Goal: Task Accomplishment & Management: Complete application form

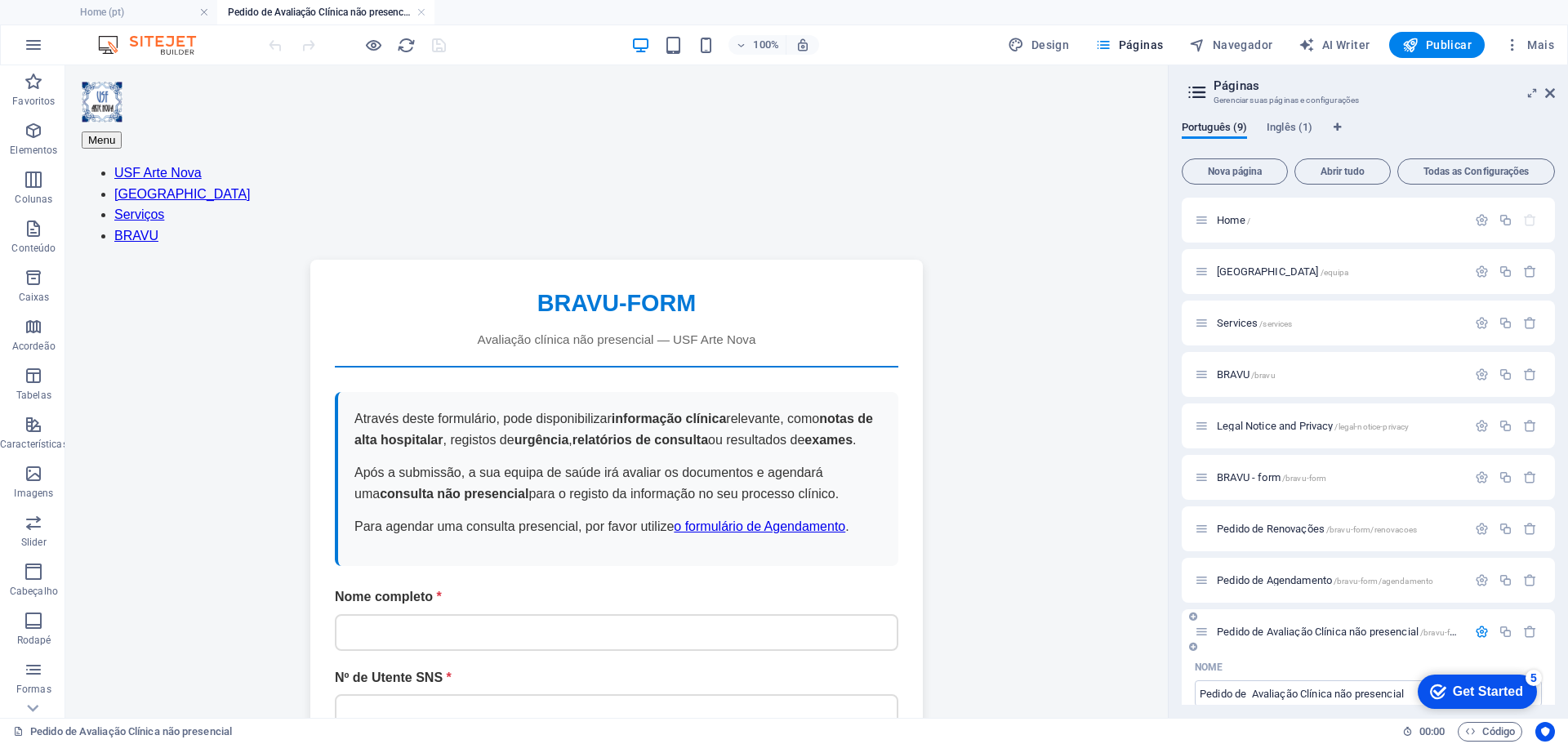
scroll to position [247, 0]
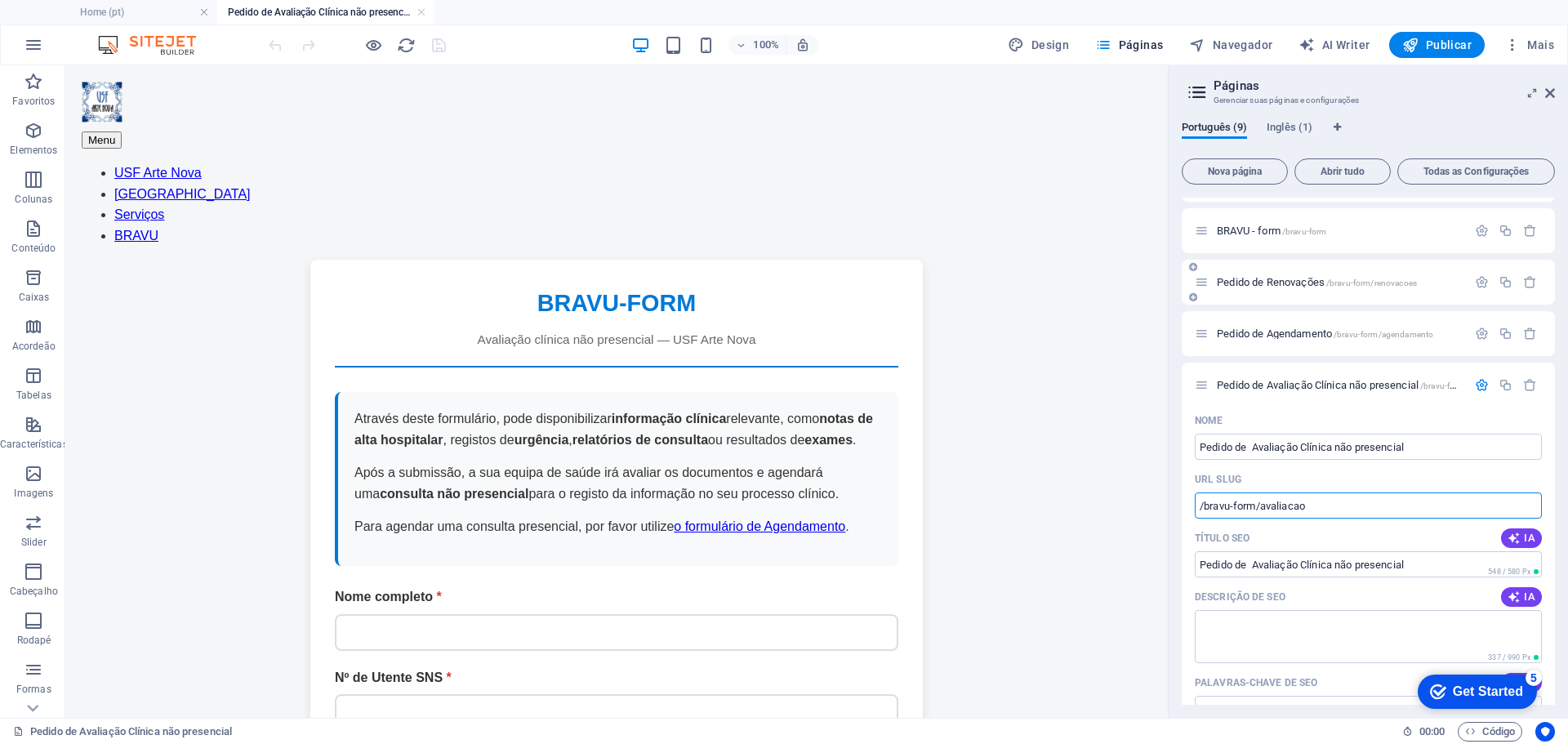
click at [1300, 282] on span "Pedido de Renovações /bravu-form/renovacoes" at bounding box center [1317, 282] width 200 height 12
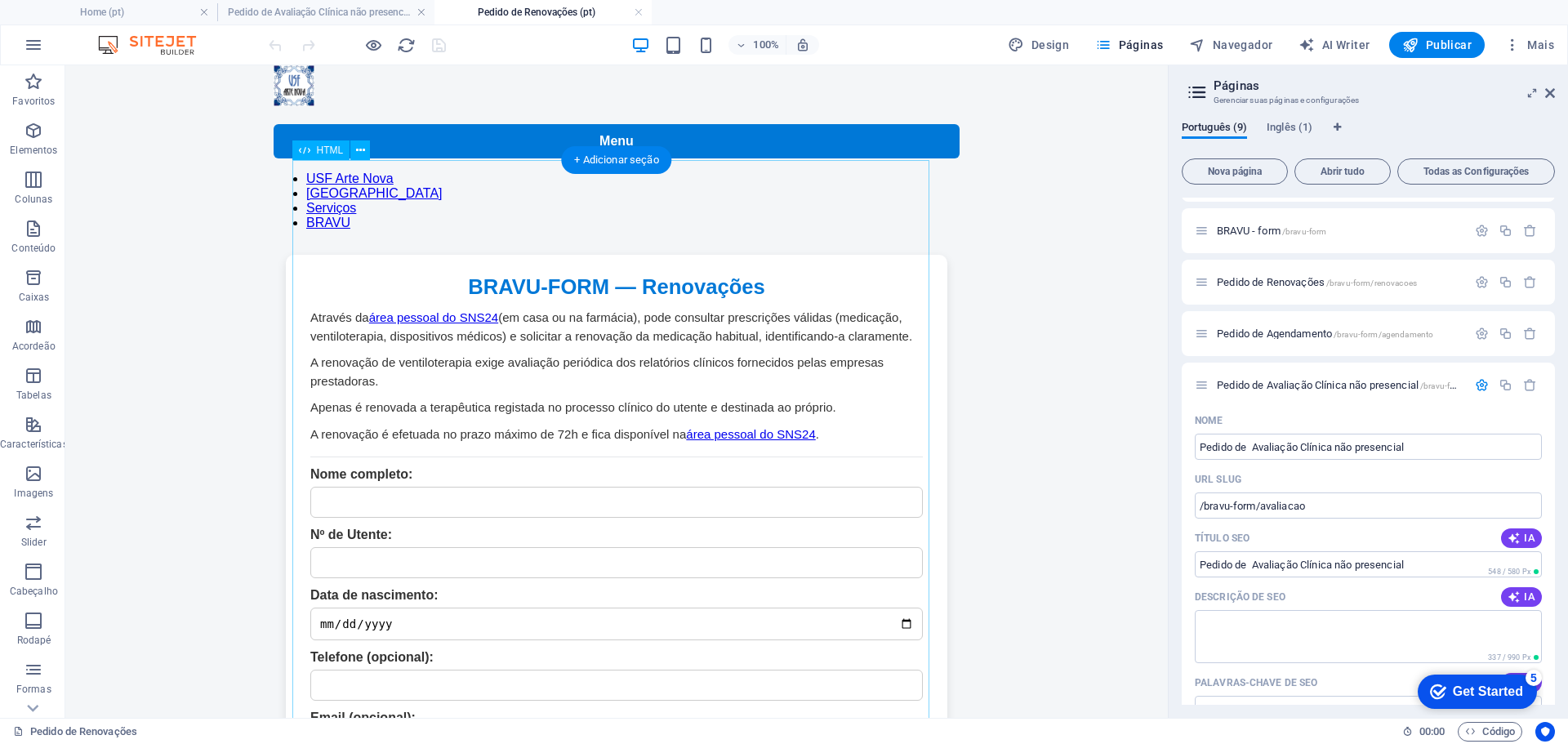
scroll to position [0, 0]
click at [360, 148] on icon at bounding box center [360, 150] width 9 height 17
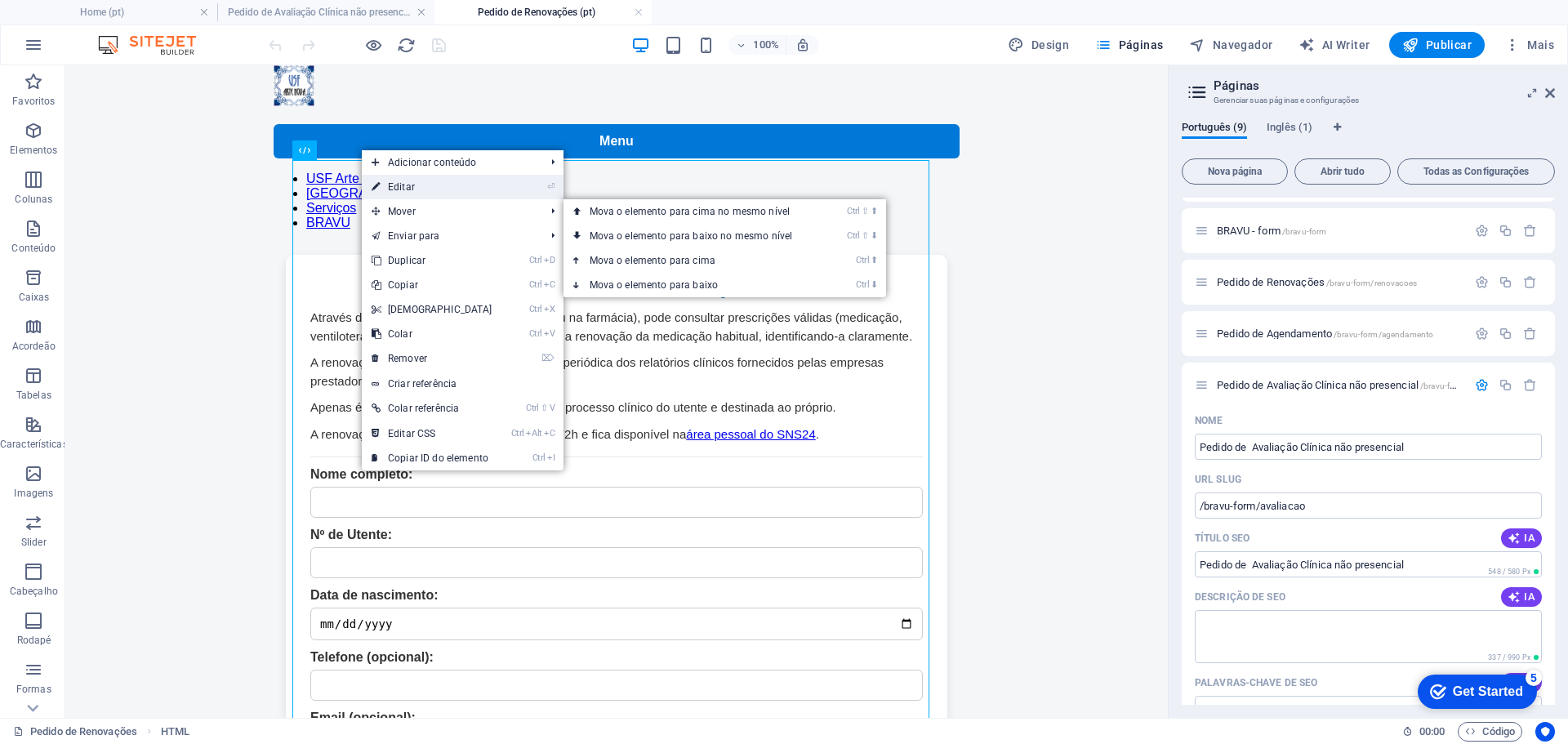
click at [476, 188] on link "⏎ Editar" at bounding box center [432, 187] width 141 height 25
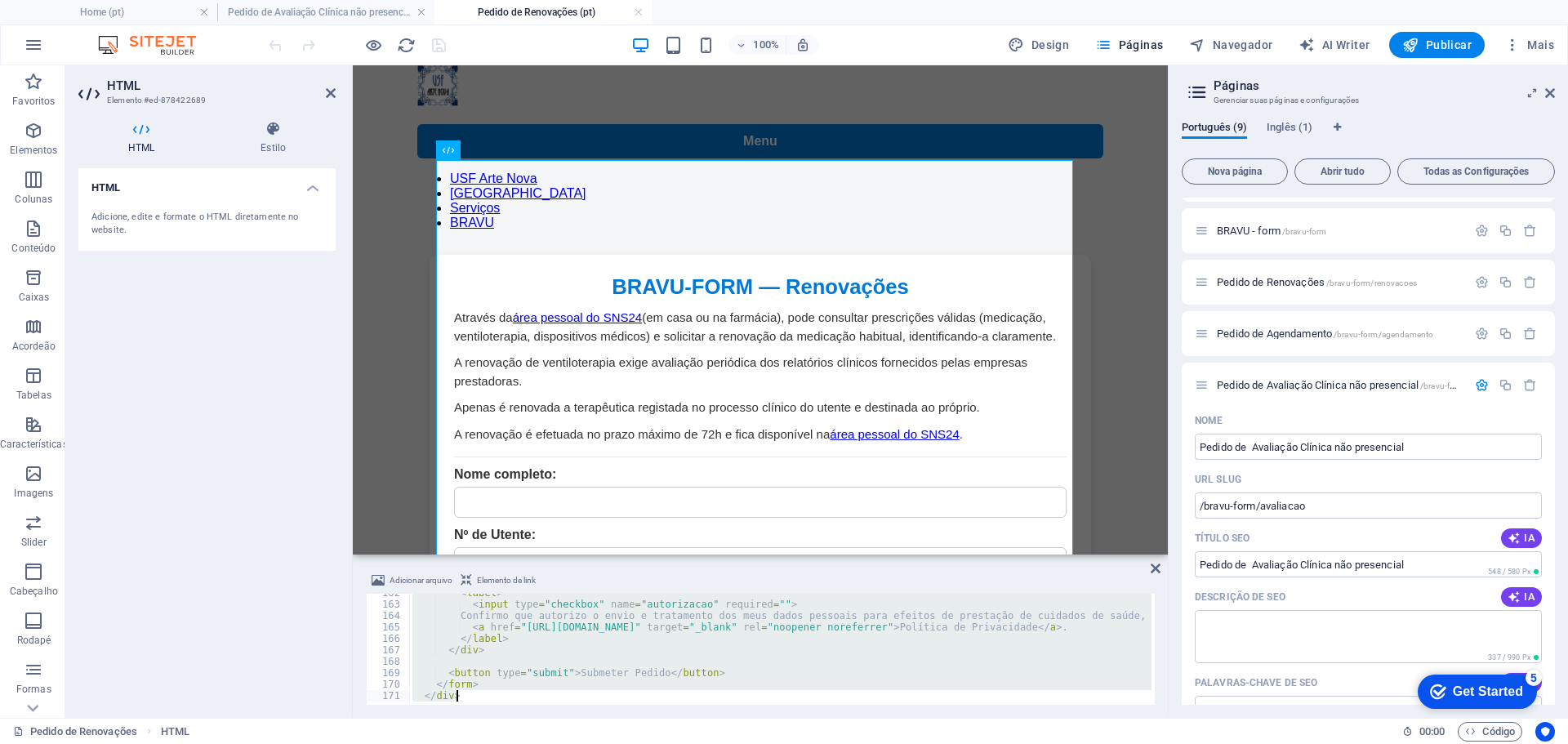
scroll to position [1847, 0]
drag, startPoint x: 407, startPoint y: 598, endPoint x: 944, endPoint y: 782, distance: 567.6
click at [944, 743] on html "[DOMAIN_NAME] Home (pt) Pedido de Avaliação Clínica não presencial (pt) Pedido …" at bounding box center [784, 372] width 1568 height 744
type textarea "<button type="submit">Submeter Pedido</button>"
type textarea "</div>"
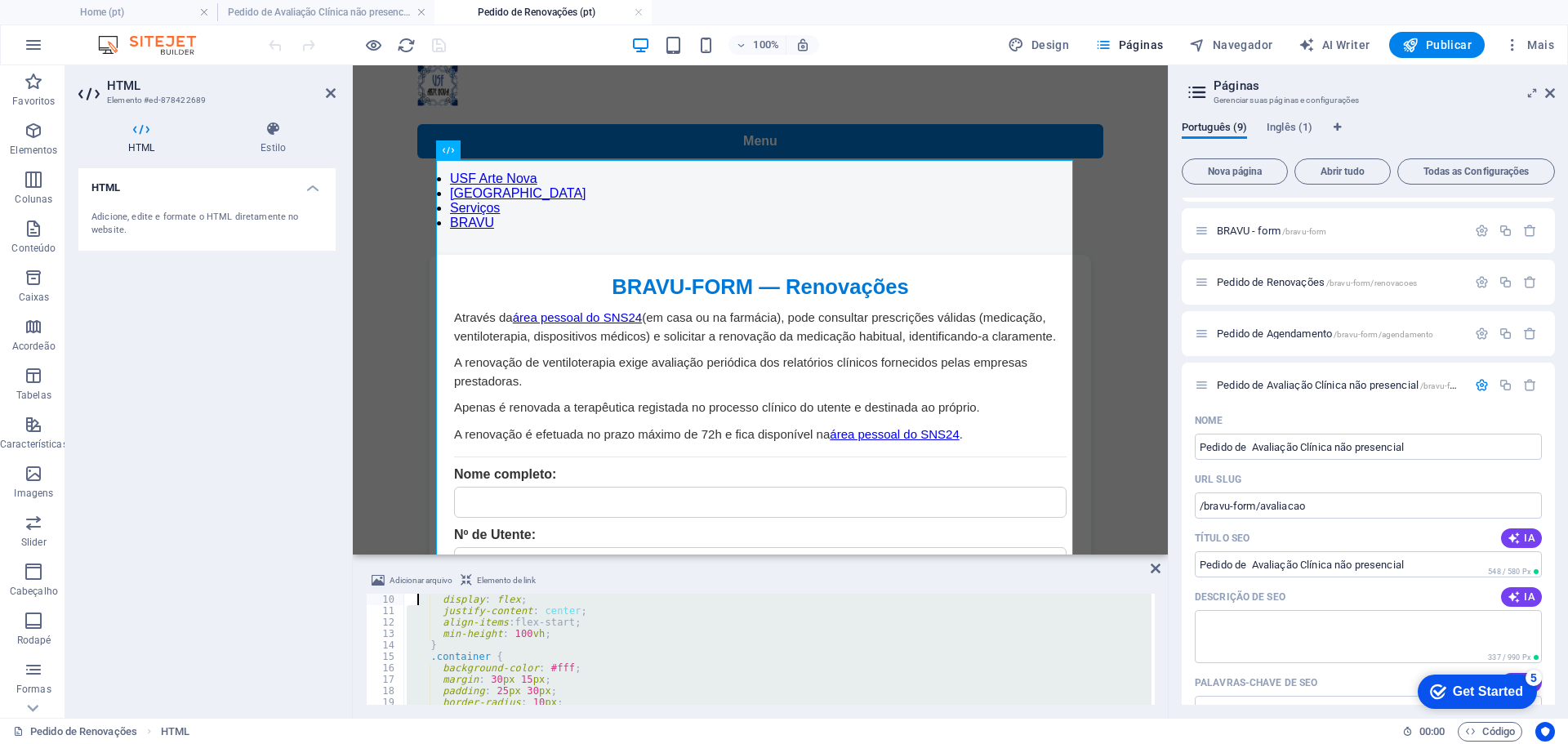
scroll to position [0, 0]
drag, startPoint x: 810, startPoint y: 757, endPoint x: 395, endPoint y: 511, distance: 482.4
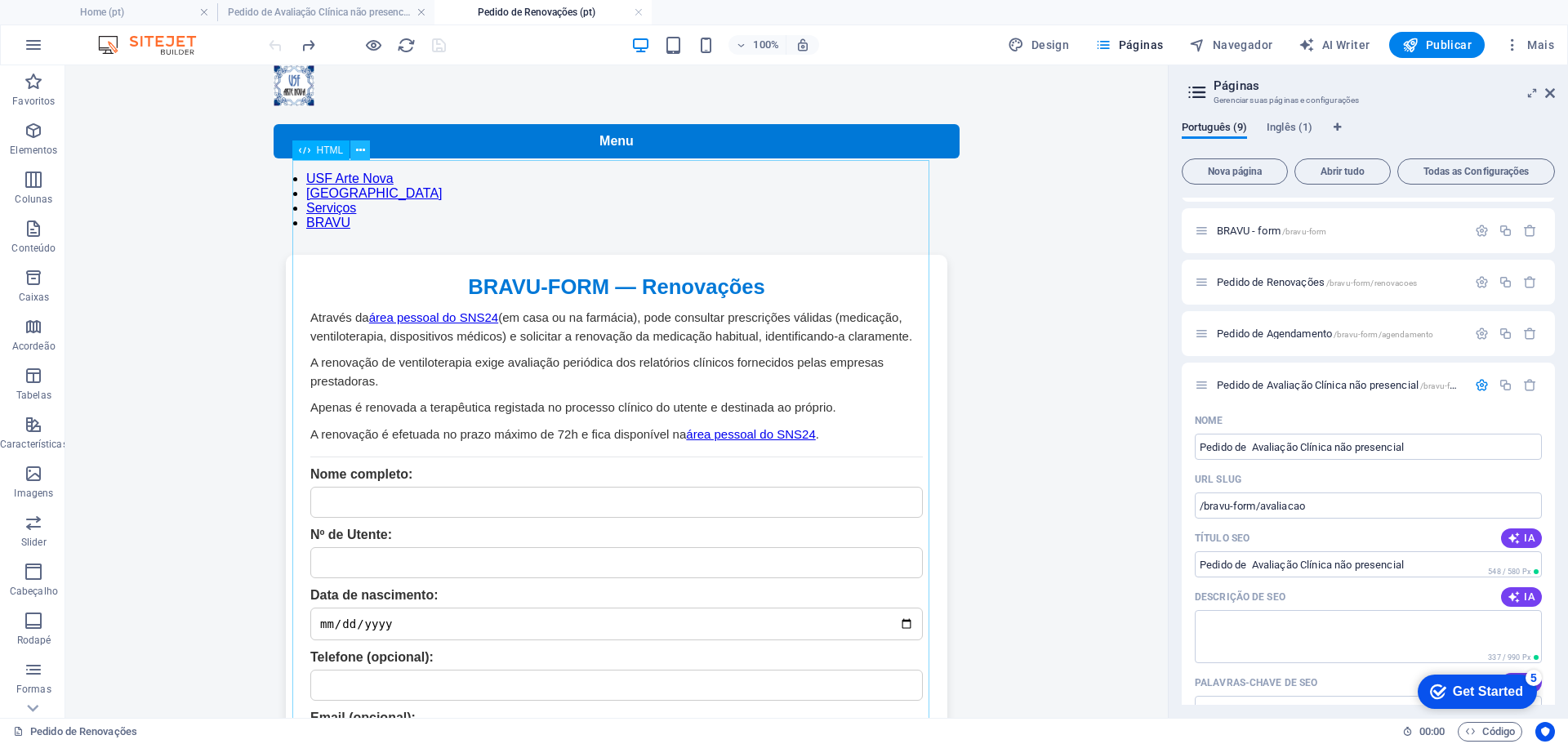
click at [362, 150] on icon at bounding box center [360, 150] width 9 height 17
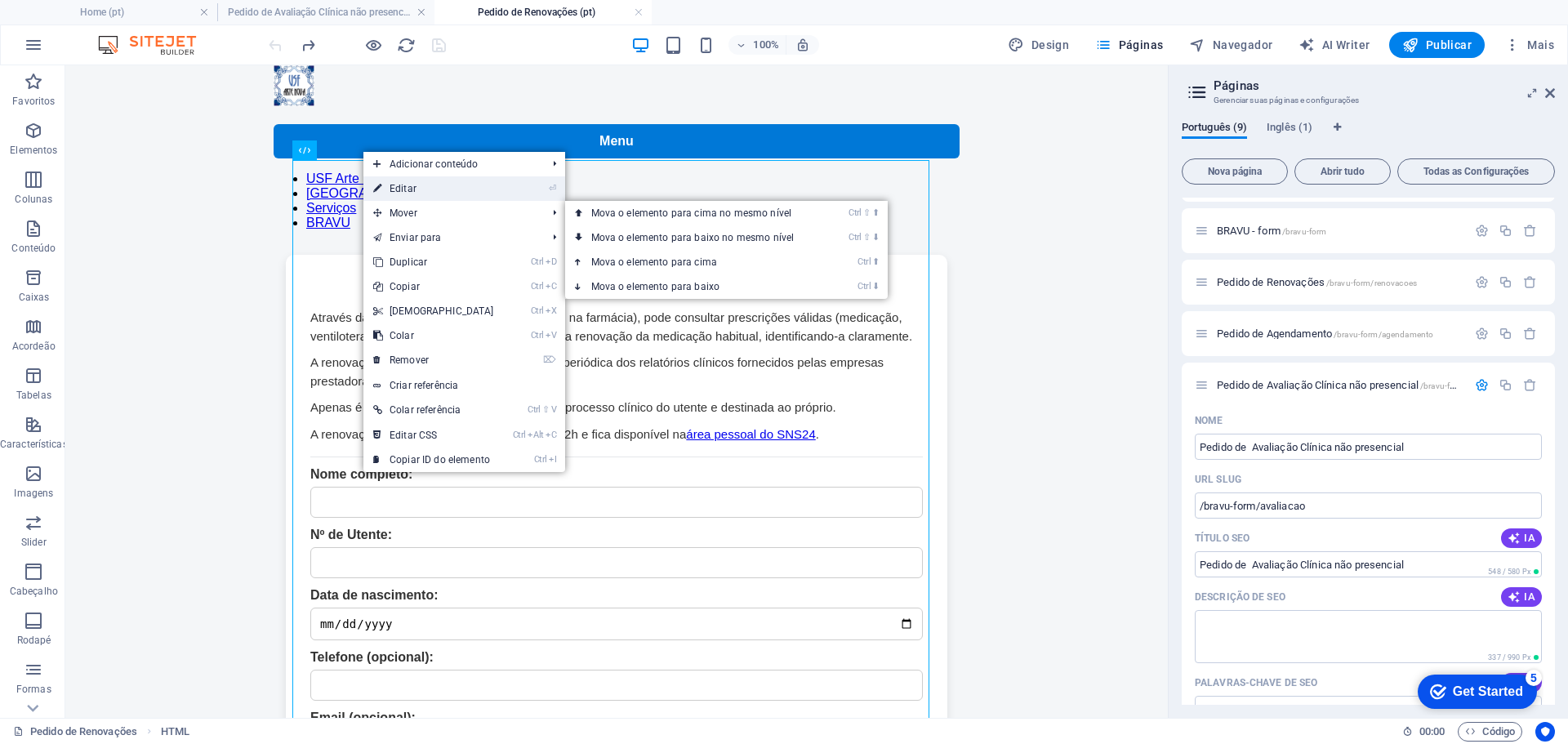
click at [466, 188] on link "⏎ Editar" at bounding box center [433, 189] width 141 height 25
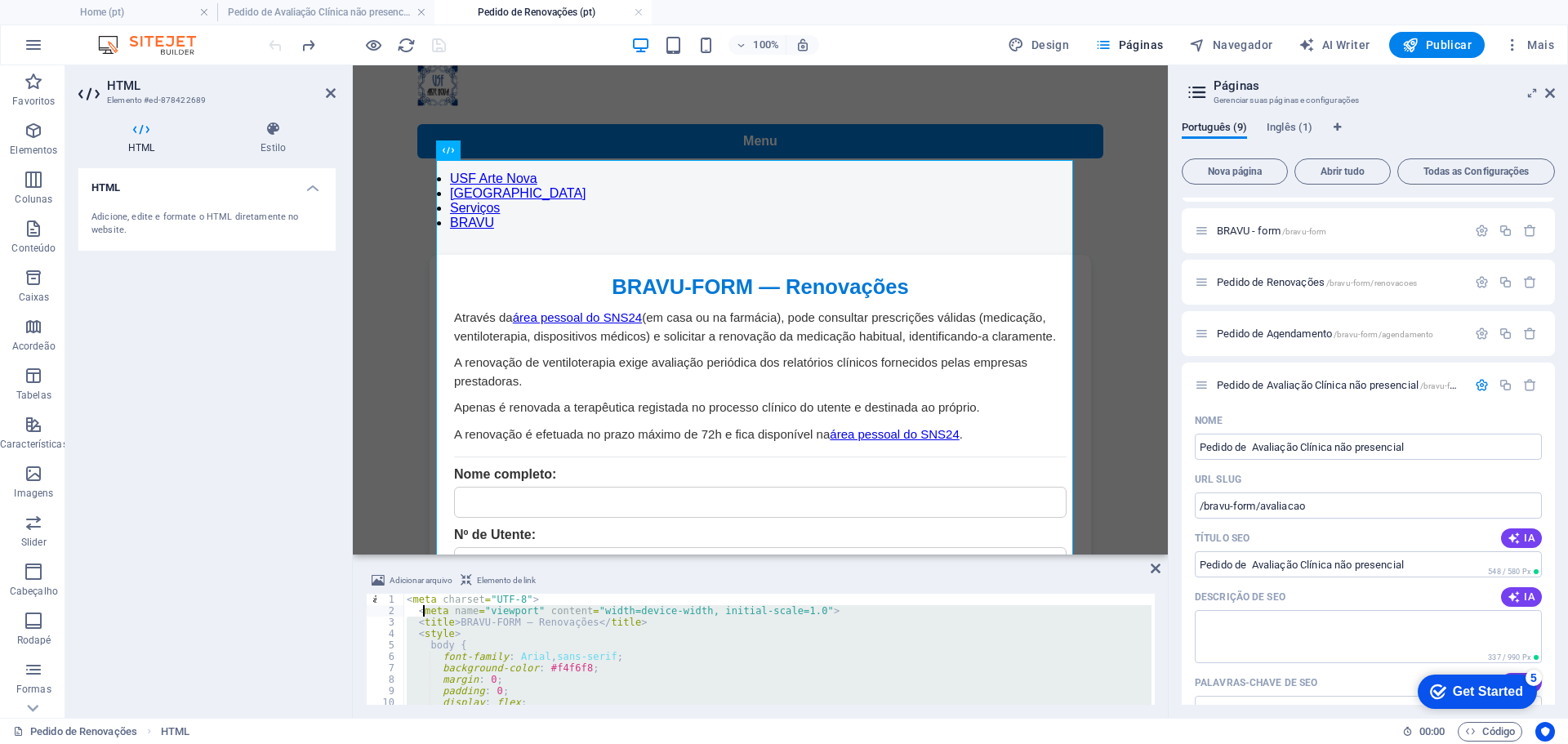
drag, startPoint x: 485, startPoint y: 691, endPoint x: 421, endPoint y: 615, distance: 99.4
click at [421, 615] on div "< meta charset = "UTF-8" > < meta name = "viewport" content = "width=device-wid…" at bounding box center [1304, 659] width 1801 height 130
type textarea "<"
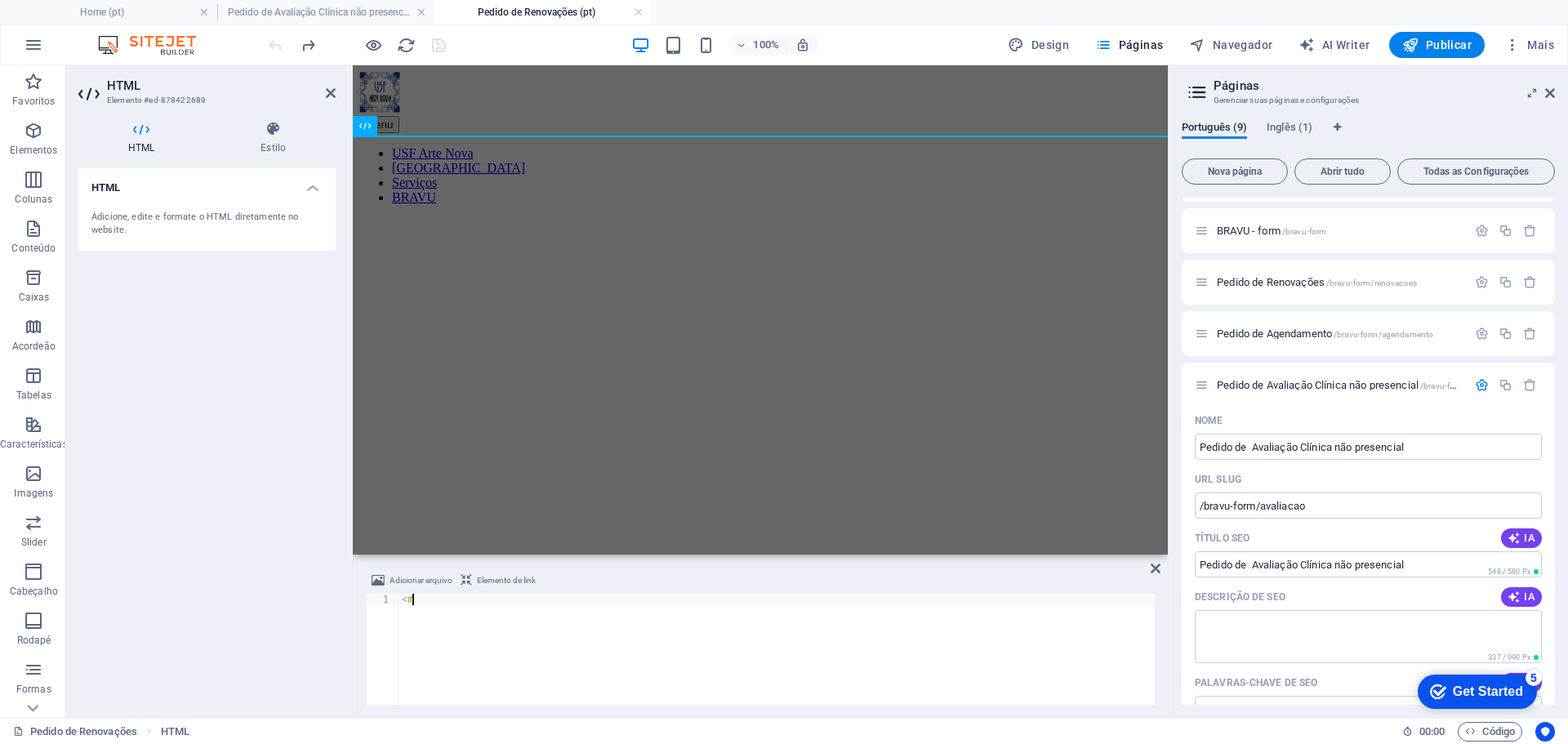
type textarea "<"
type textarea "</html>"
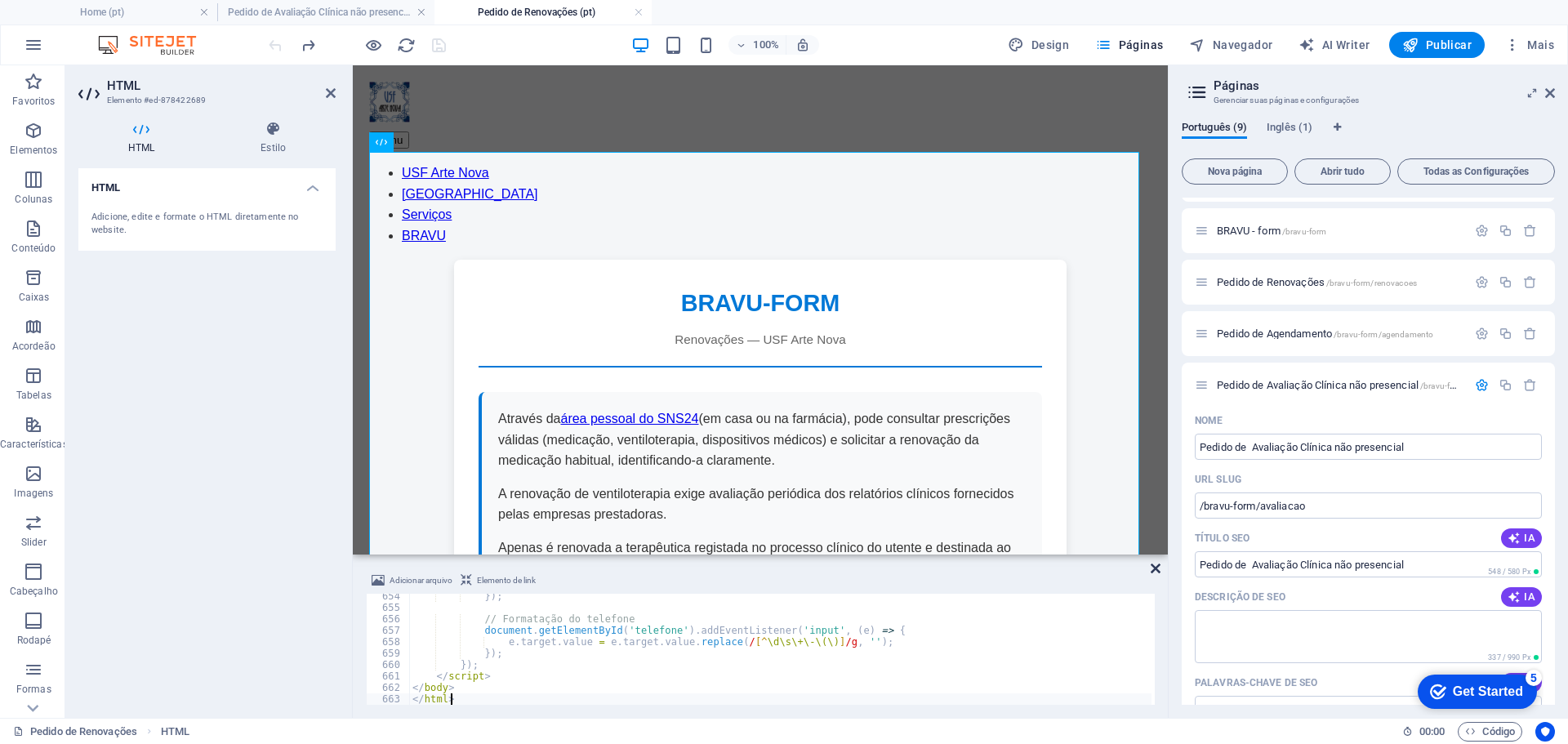
click at [1154, 570] on icon at bounding box center [1155, 569] width 10 height 13
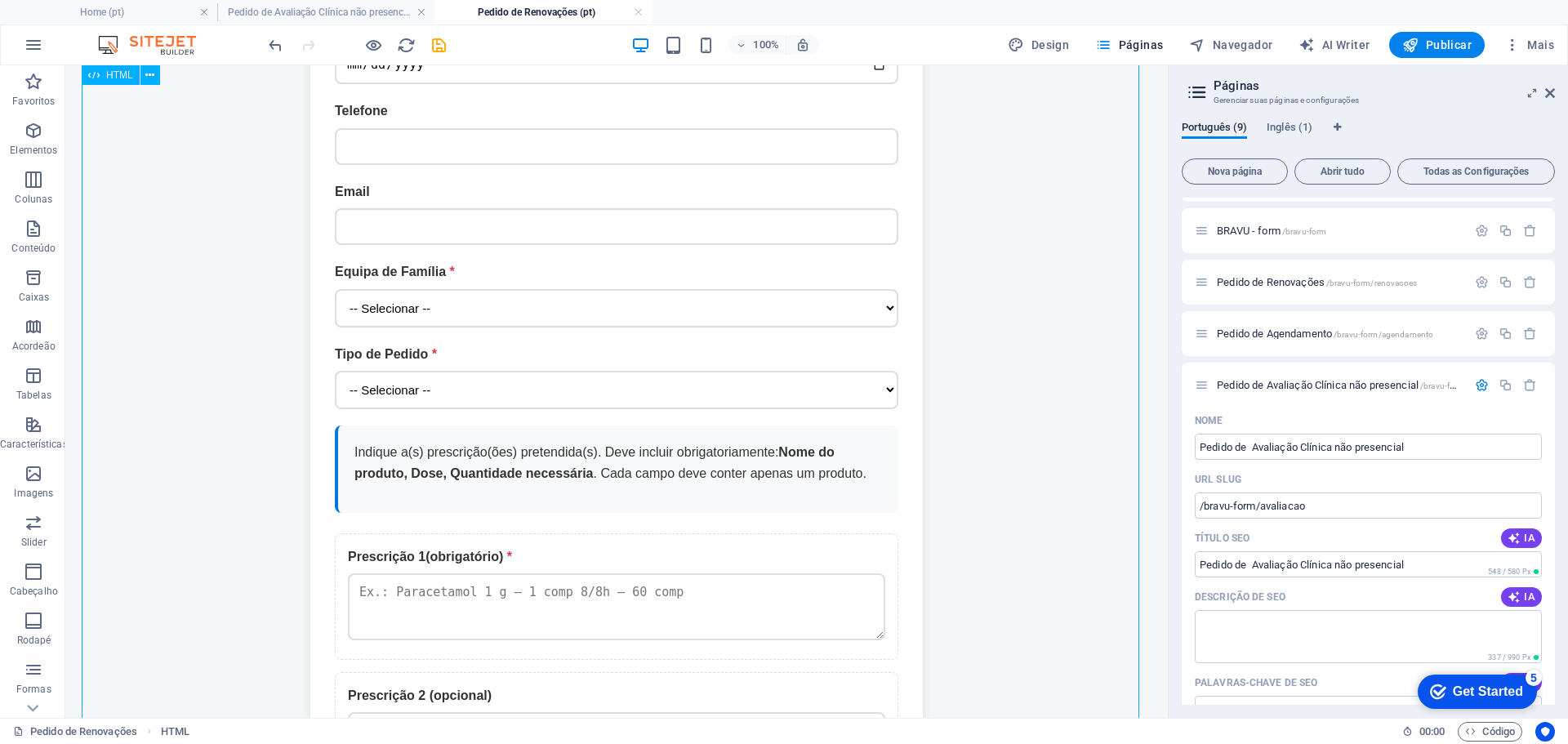
scroll to position [734, 0]
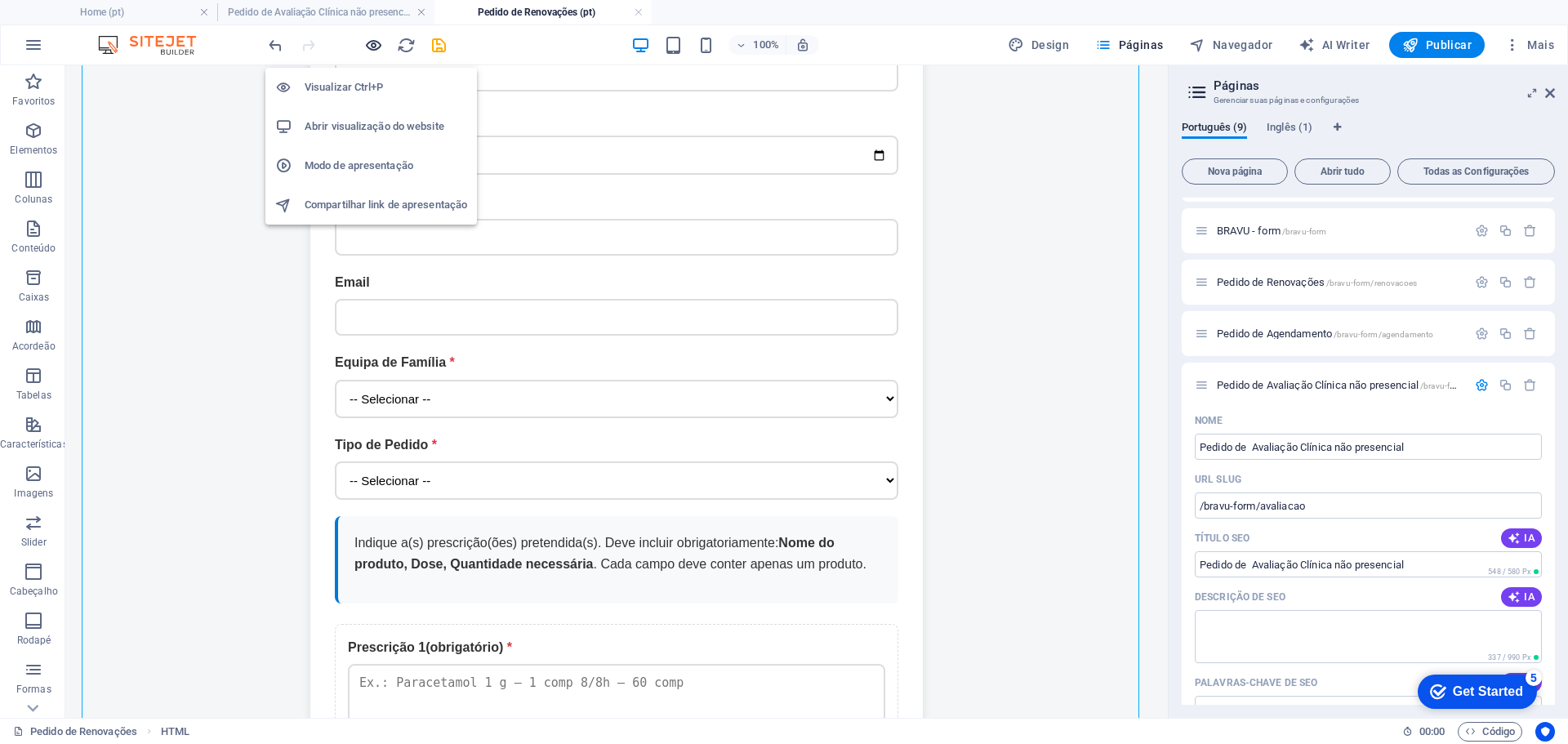
click at [379, 46] on icon "button" at bounding box center [374, 46] width 19 height 19
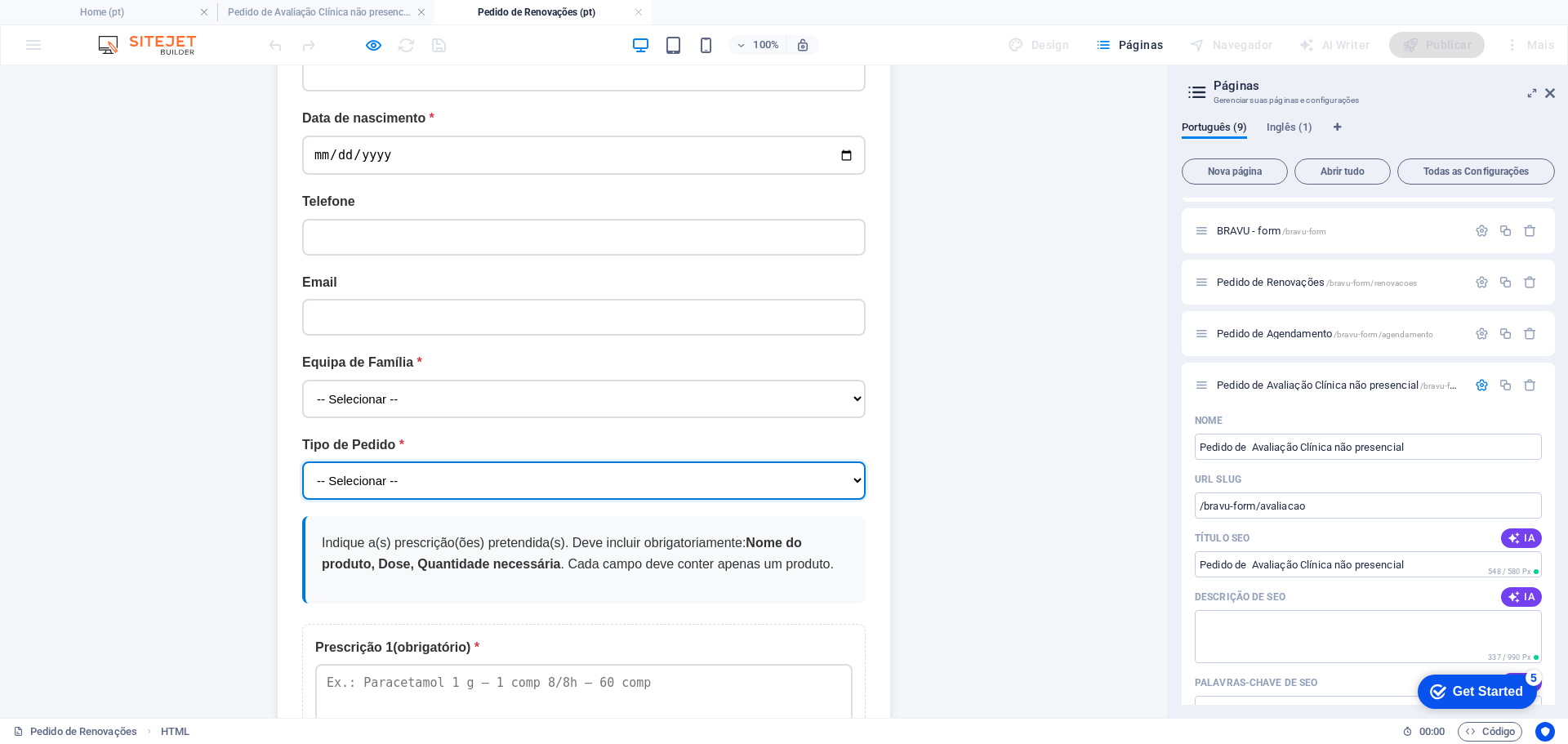
click at [845, 462] on select "-- Selecionar -- Renovação de Medicação crónica Renovação de Cuidados Respirató…" at bounding box center [583, 481] width 563 height 38
click at [542, 462] on select "-- Selecionar -- Renovação de Medicação crónica Renovação de Cuidados Respirató…" at bounding box center [583, 481] width 563 height 38
select select "Renovação de Medicação crónica"
click at [302, 462] on select "-- Selecionar -- Renovação de Medicação crónica Renovação de Cuidados Respirató…" at bounding box center [583, 481] width 563 height 38
drag, startPoint x: 309, startPoint y: 400, endPoint x: 385, endPoint y: 412, distance: 76.9
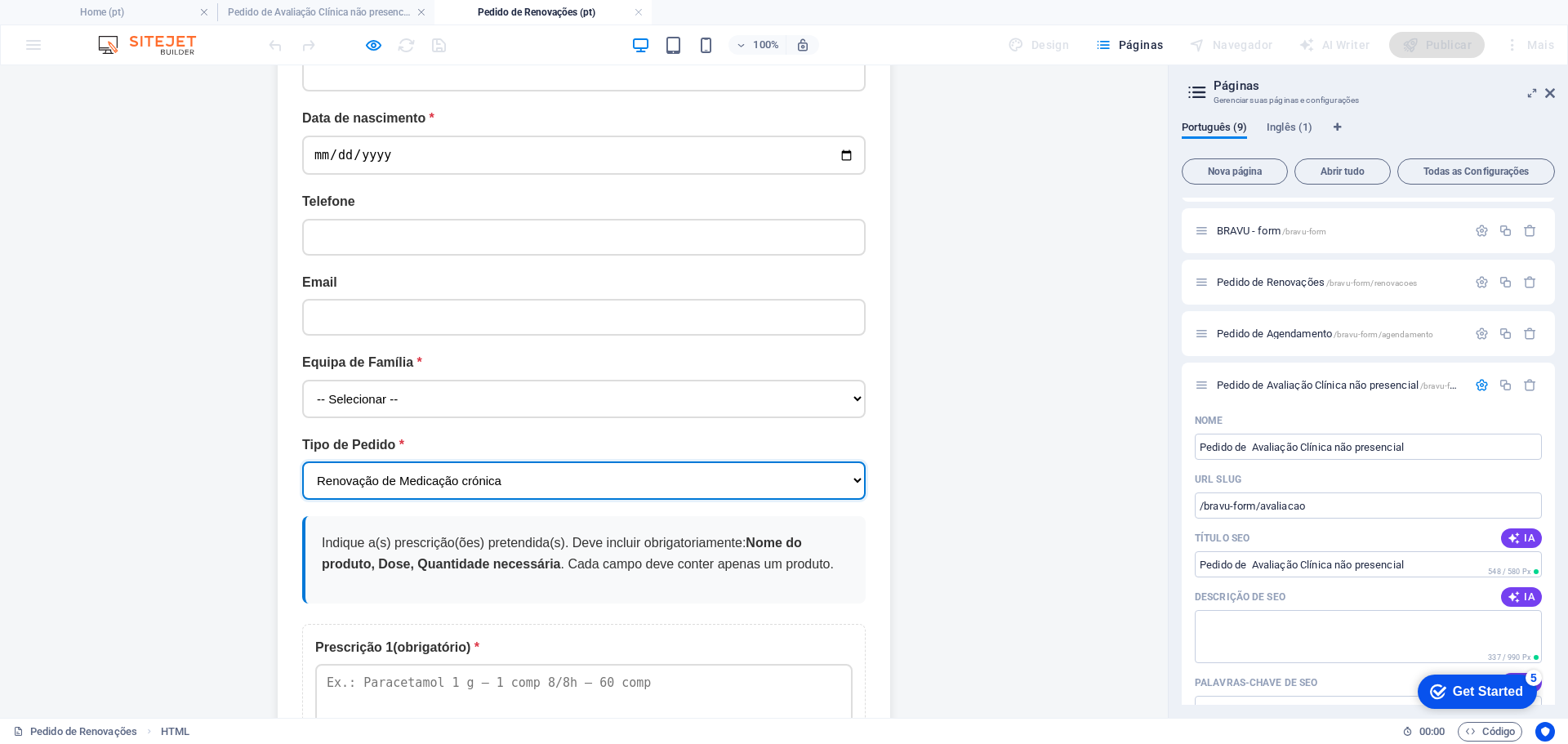
click at [385, 462] on select "-- Selecionar -- Renovação de Medicação crónica Renovação de Cuidados Respirató…" at bounding box center [583, 481] width 563 height 38
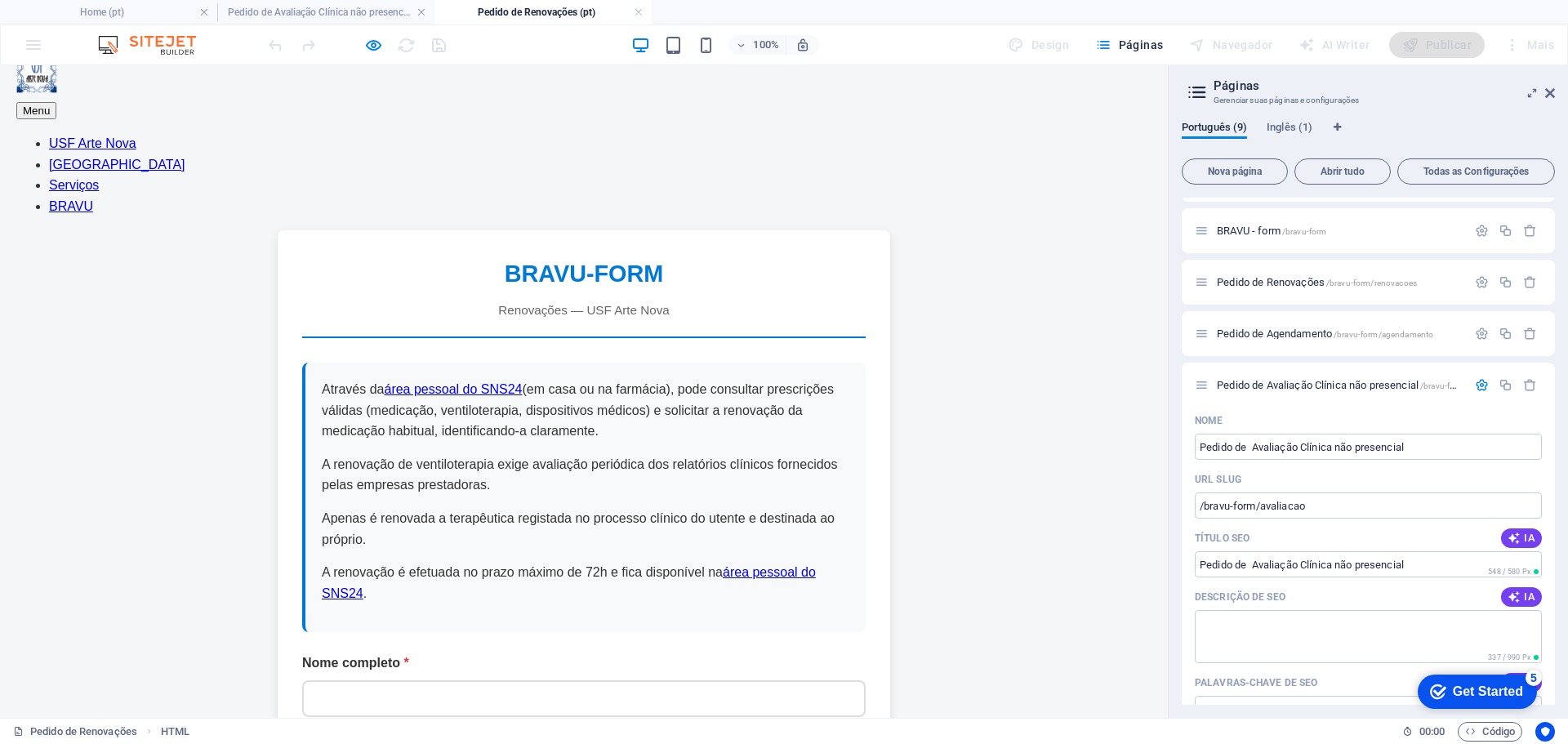
scroll to position [0, 0]
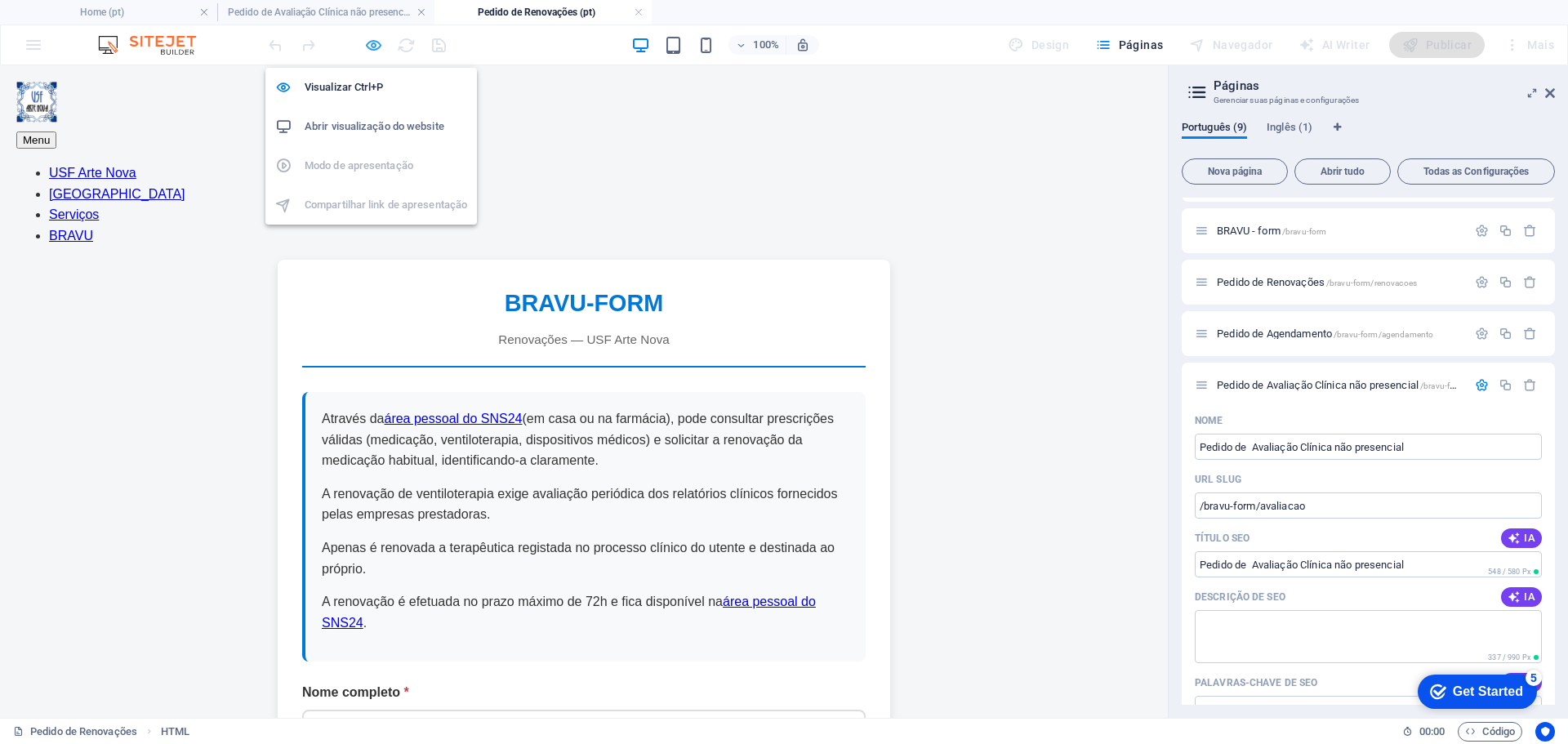
click at [371, 49] on icon "button" at bounding box center [374, 46] width 19 height 19
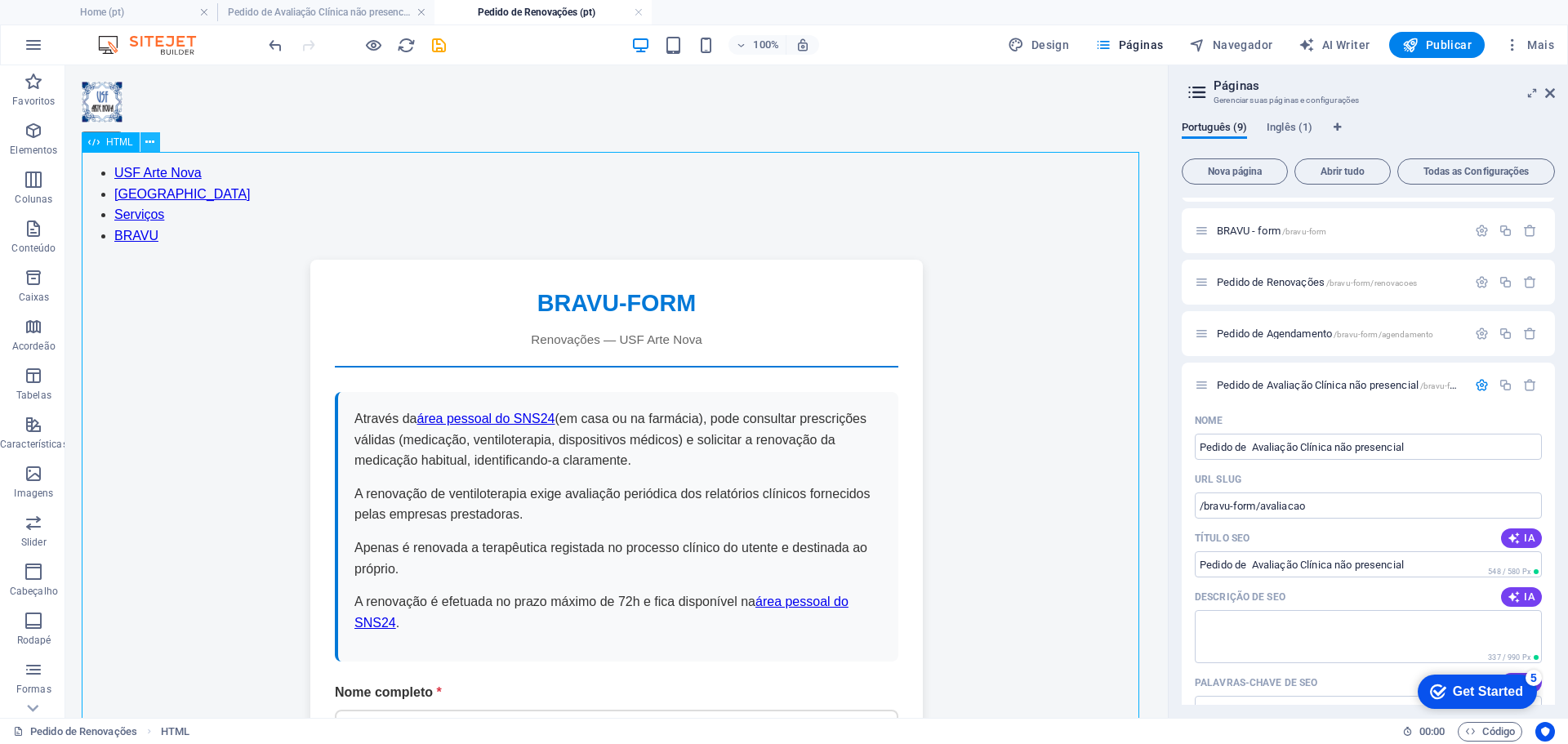
click at [149, 149] on icon at bounding box center [149, 143] width 9 height 17
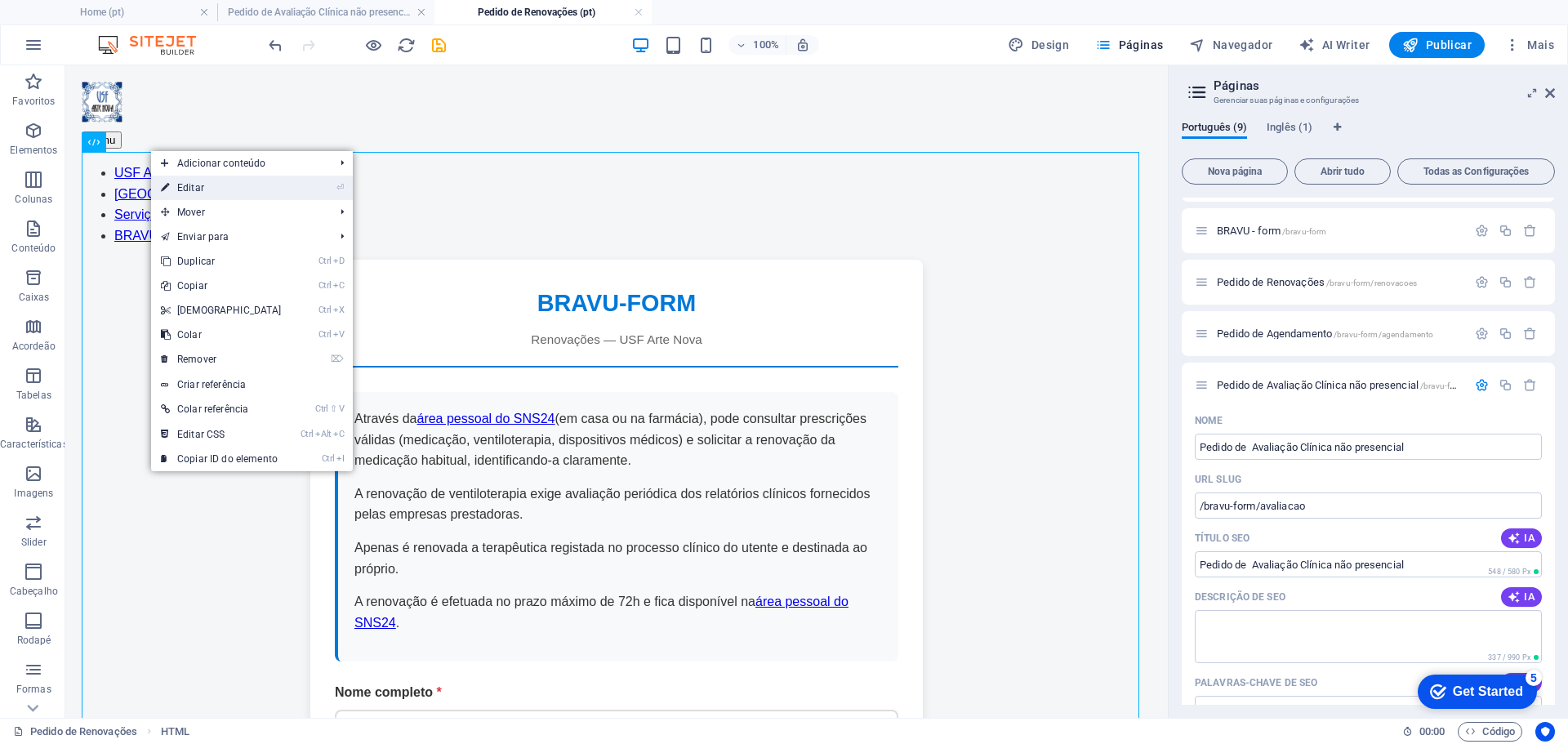
click at [261, 189] on link "⏎ Editar" at bounding box center [221, 188] width 141 height 25
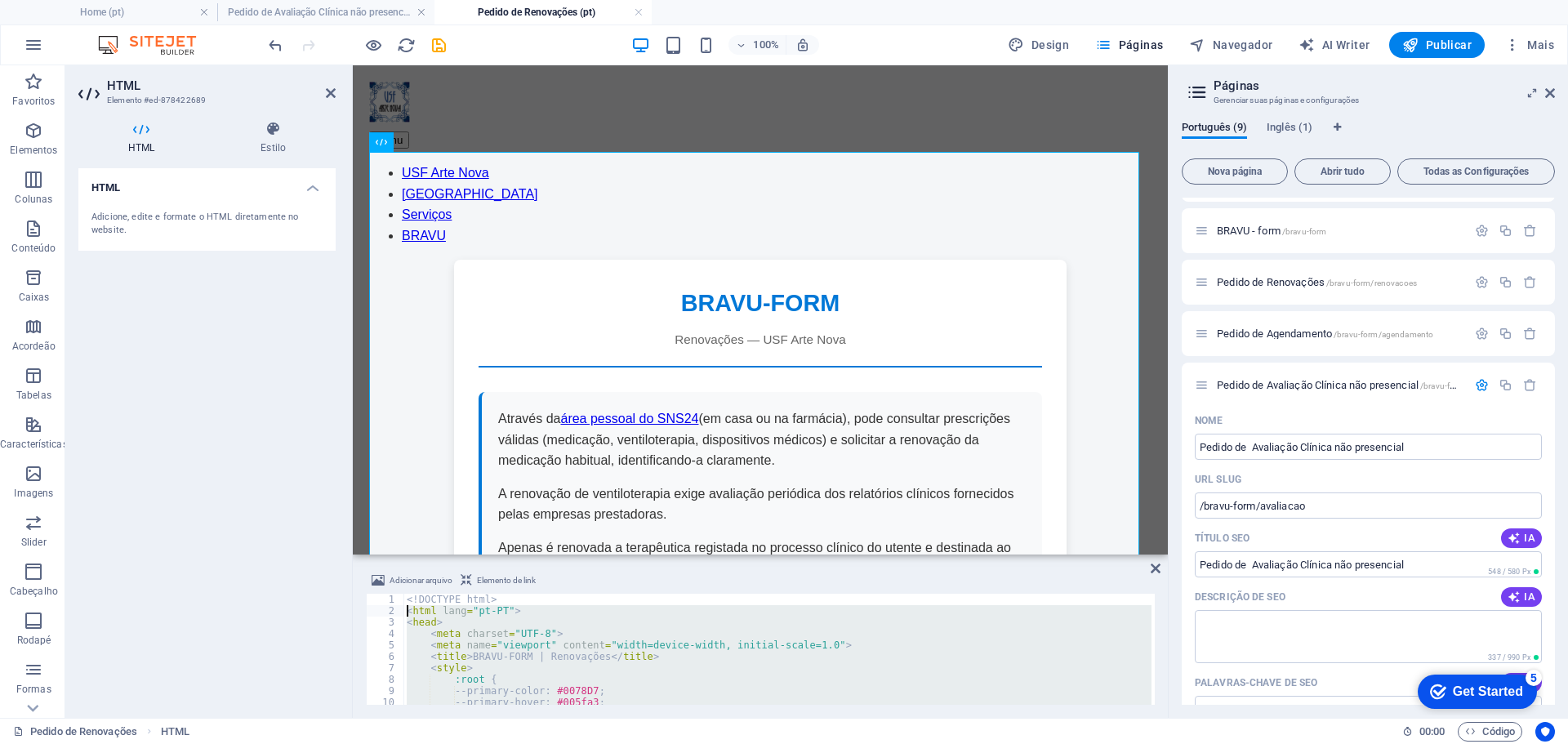
drag, startPoint x: 474, startPoint y: 690, endPoint x: 391, endPoint y: 609, distance: 116.0
click at [391, 609] on div "</html> 1 2 3 4 5 6 7 8 9 10 11 12 <! DOCTYPE html > < html lang = "pt-PT" > < …" at bounding box center [761, 649] width 789 height 111
type textarea "<html lang="pt-PT"> <head>"
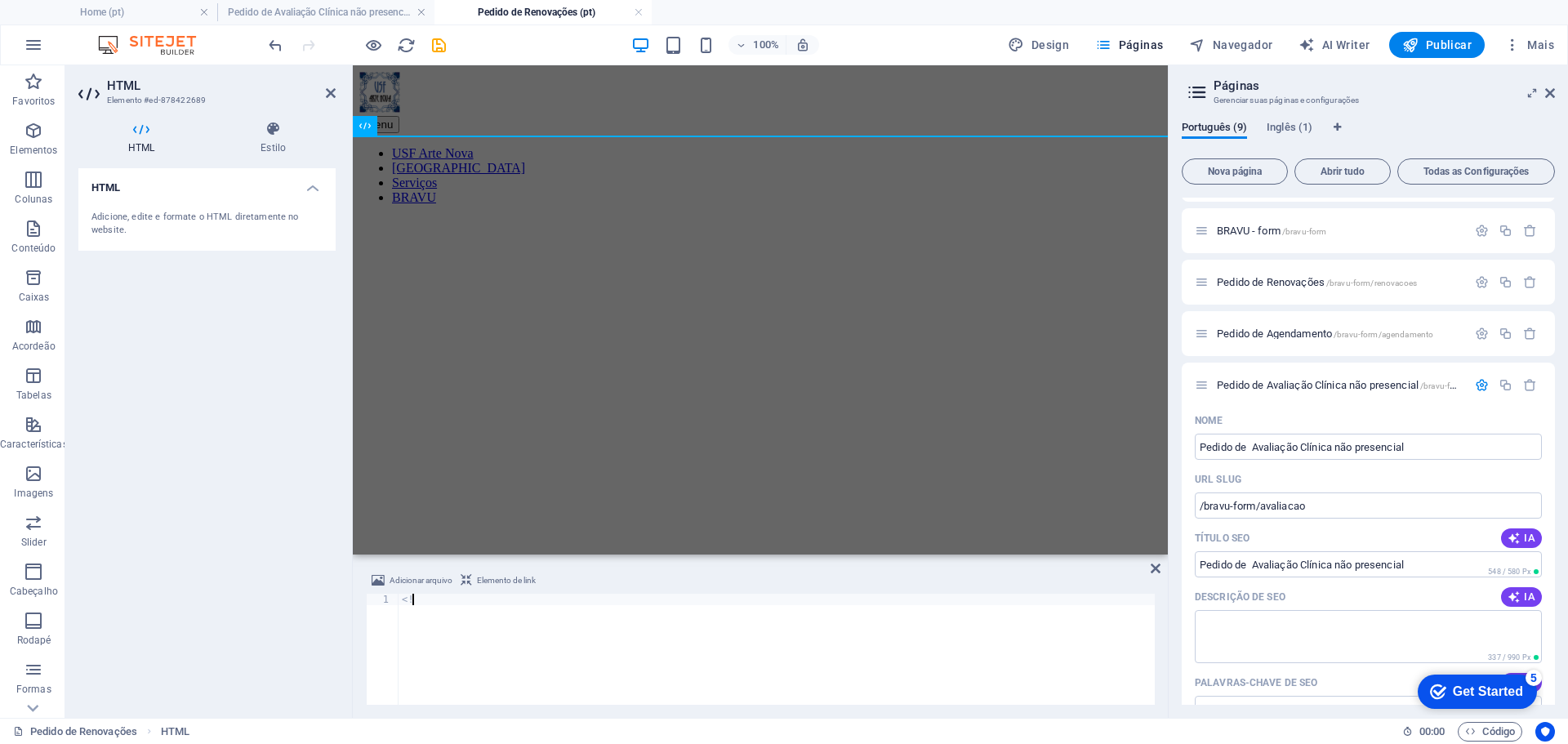
type textarea "<"
type textarea "</html>"
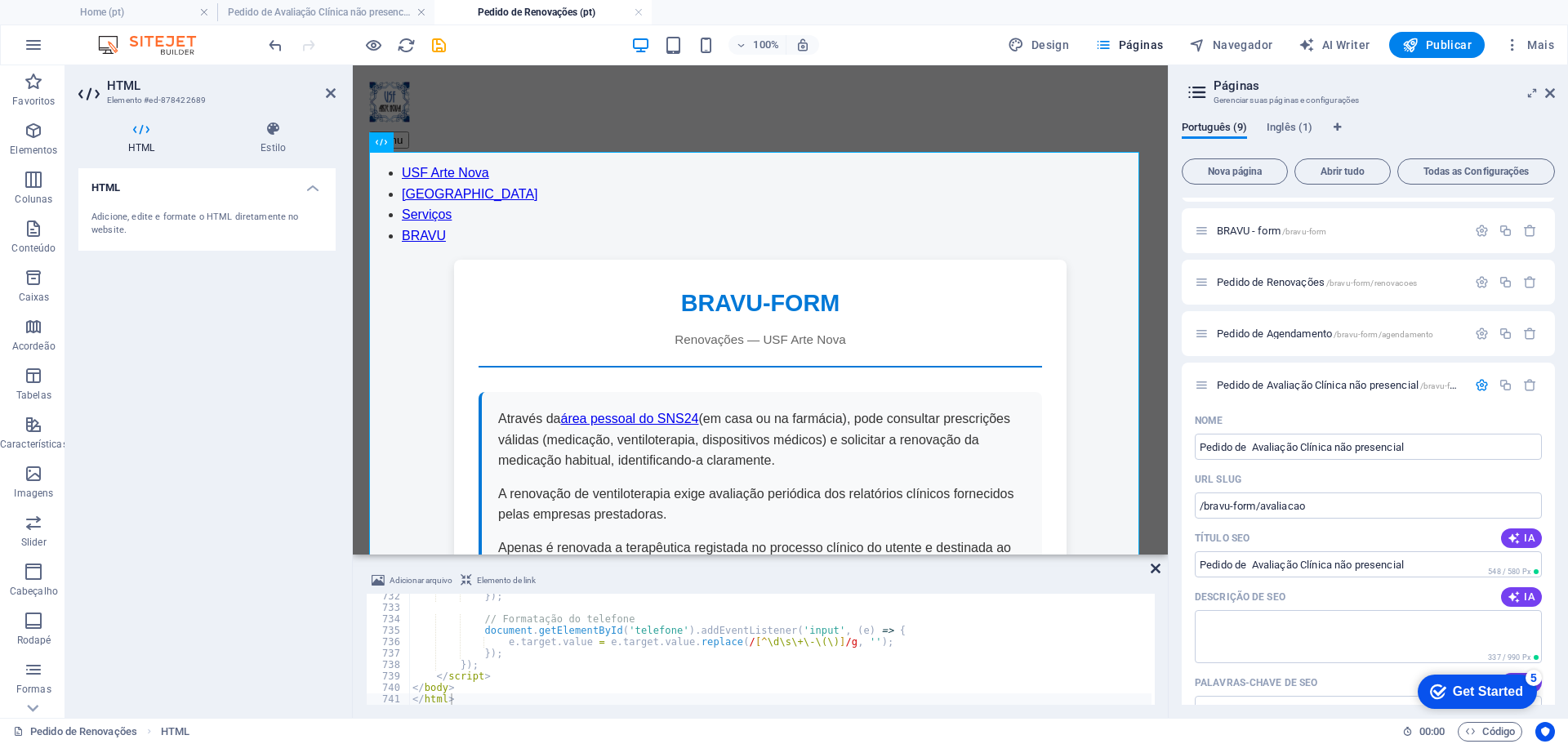
click at [1154, 568] on icon at bounding box center [1155, 569] width 10 height 13
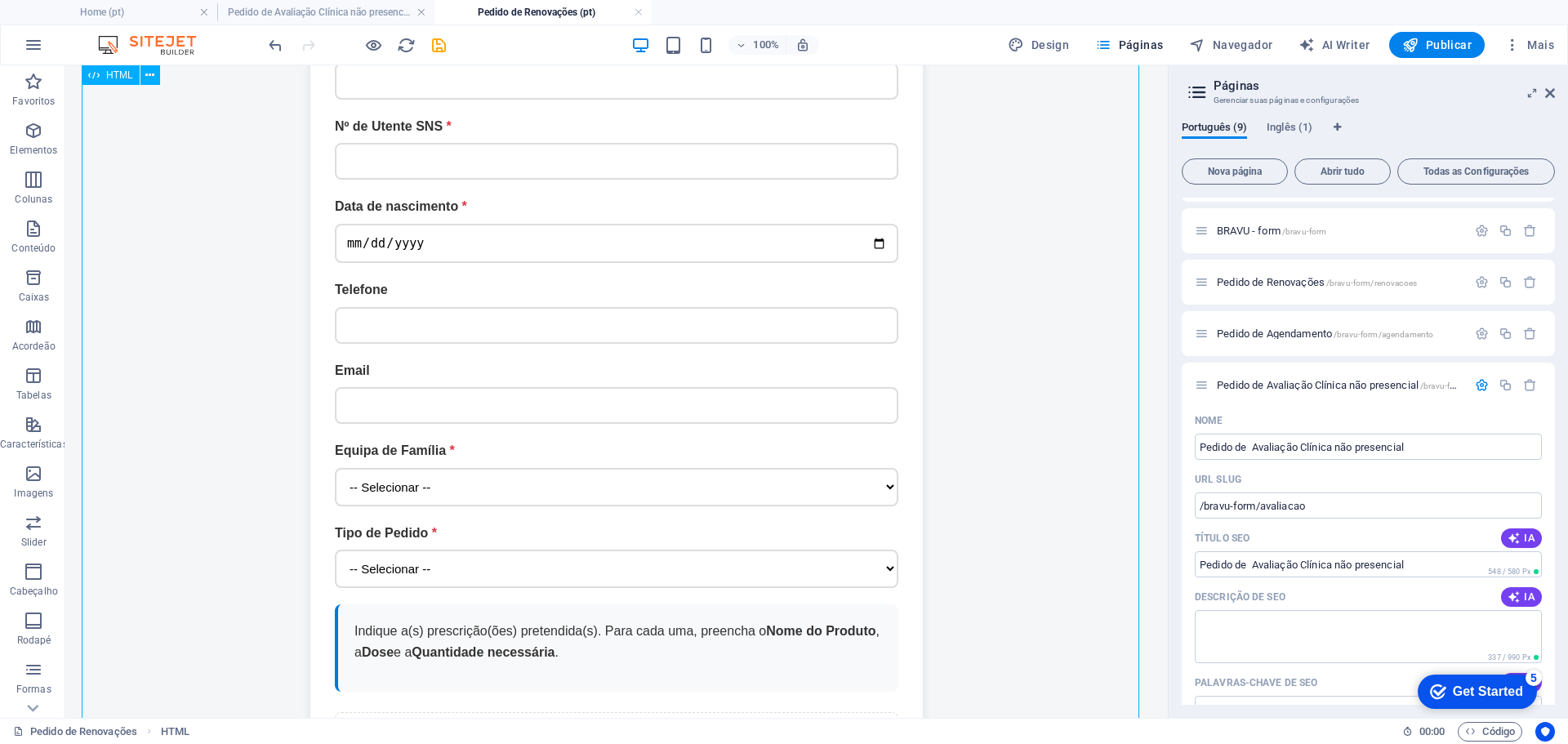
scroll to position [653, 0]
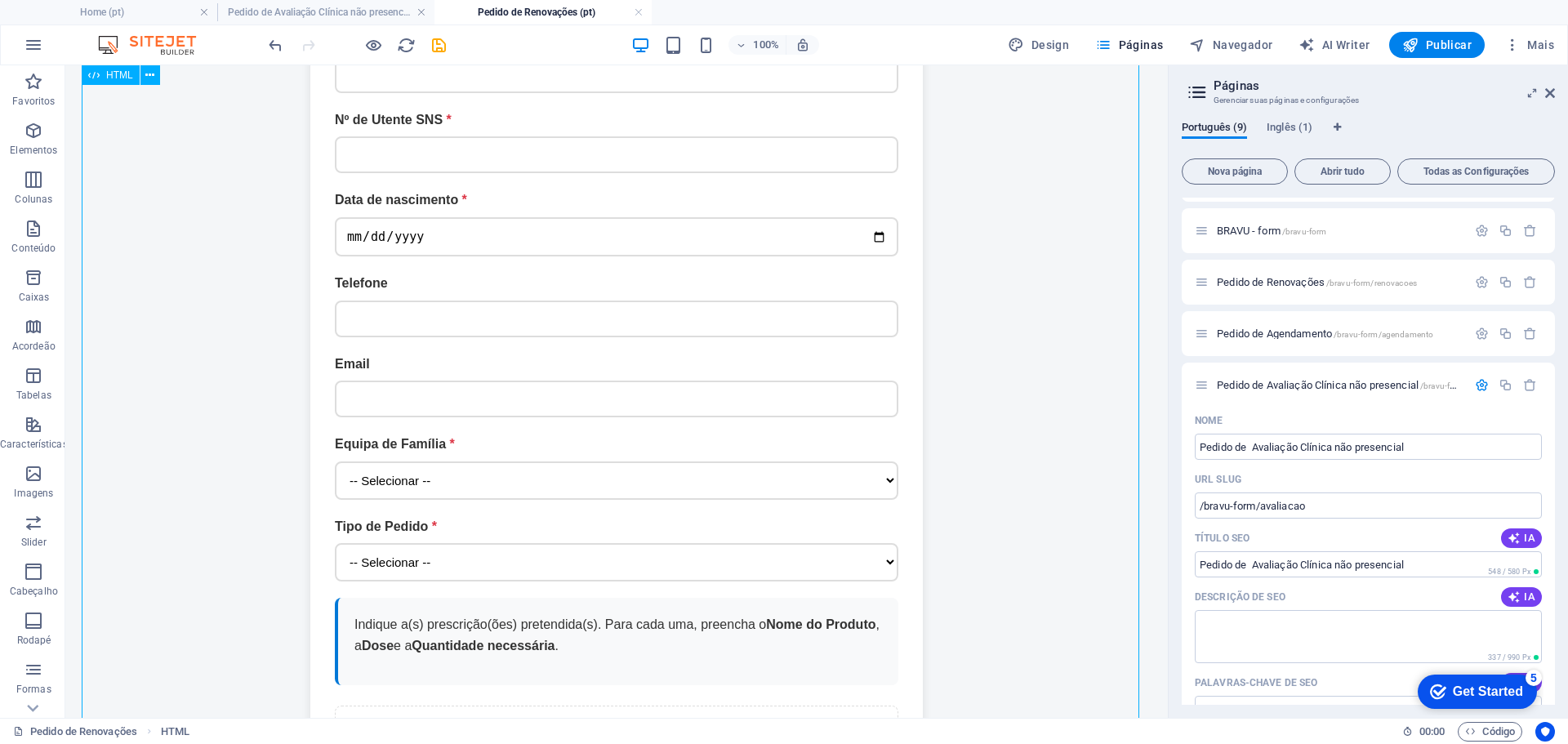
click at [372, 49] on icon "button" at bounding box center [374, 46] width 19 height 19
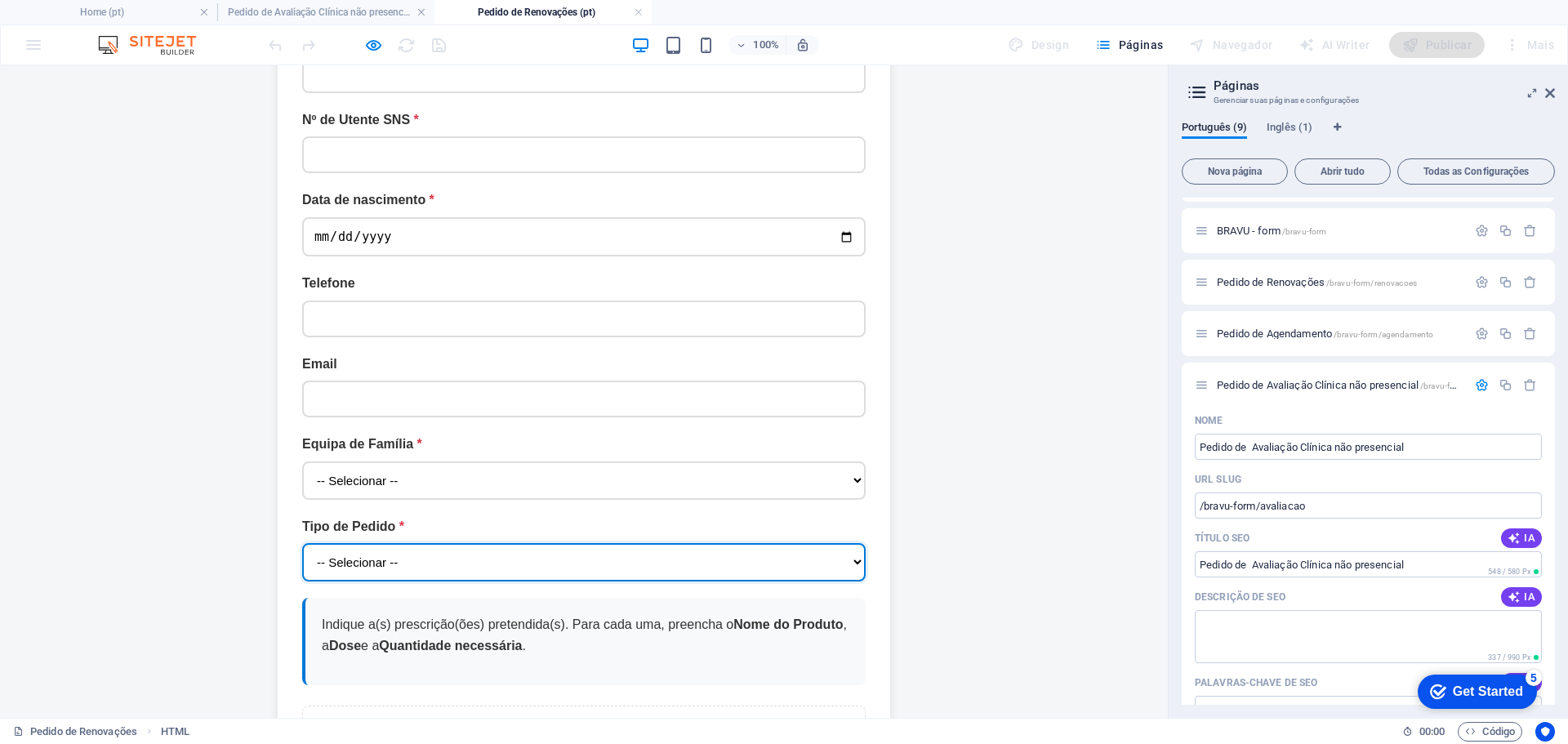
click at [569, 543] on select "-- Selecionar -- Renovação de Medicação crónica Renovação de Cuidados Respirató…" at bounding box center [583, 562] width 563 height 38
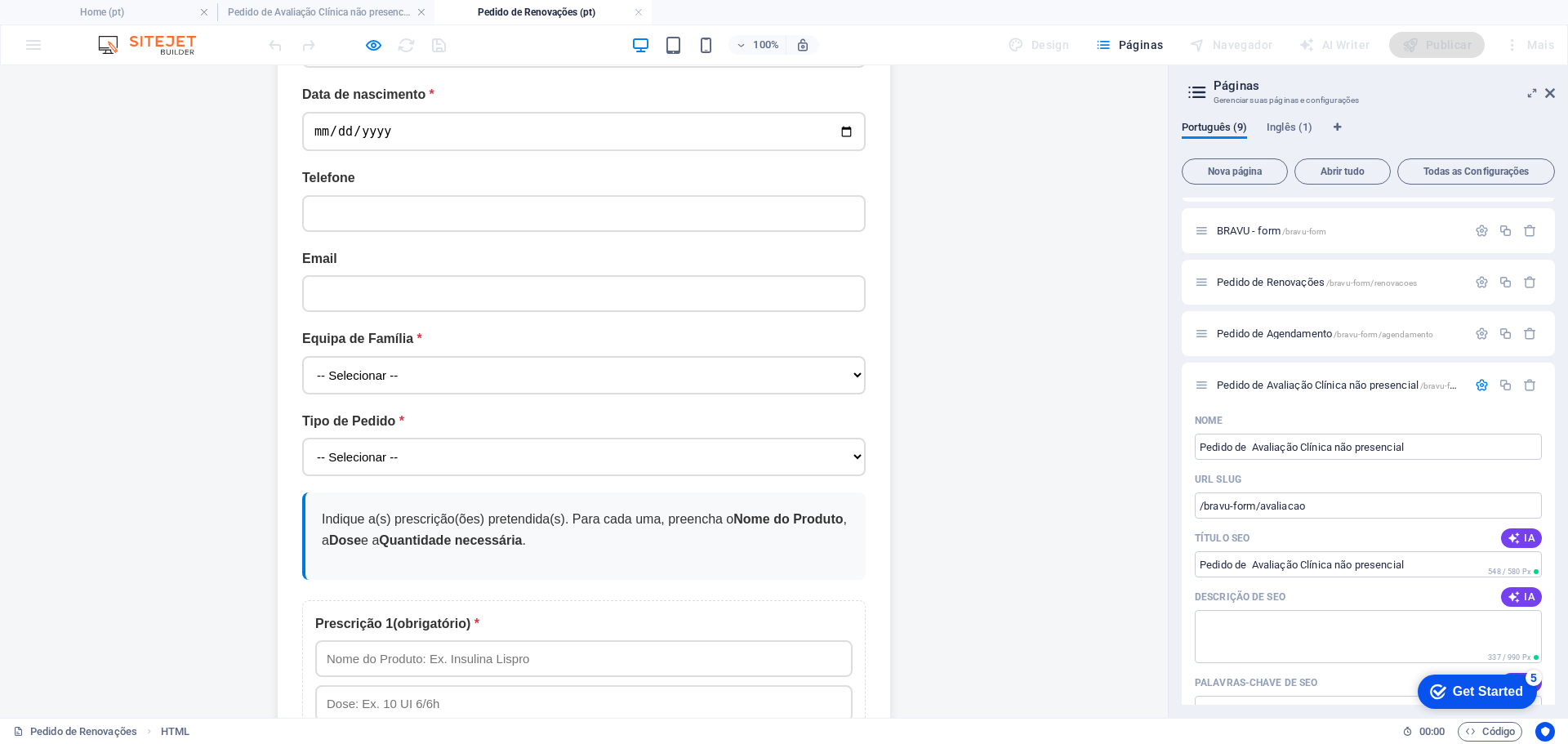
scroll to position [734, 0]
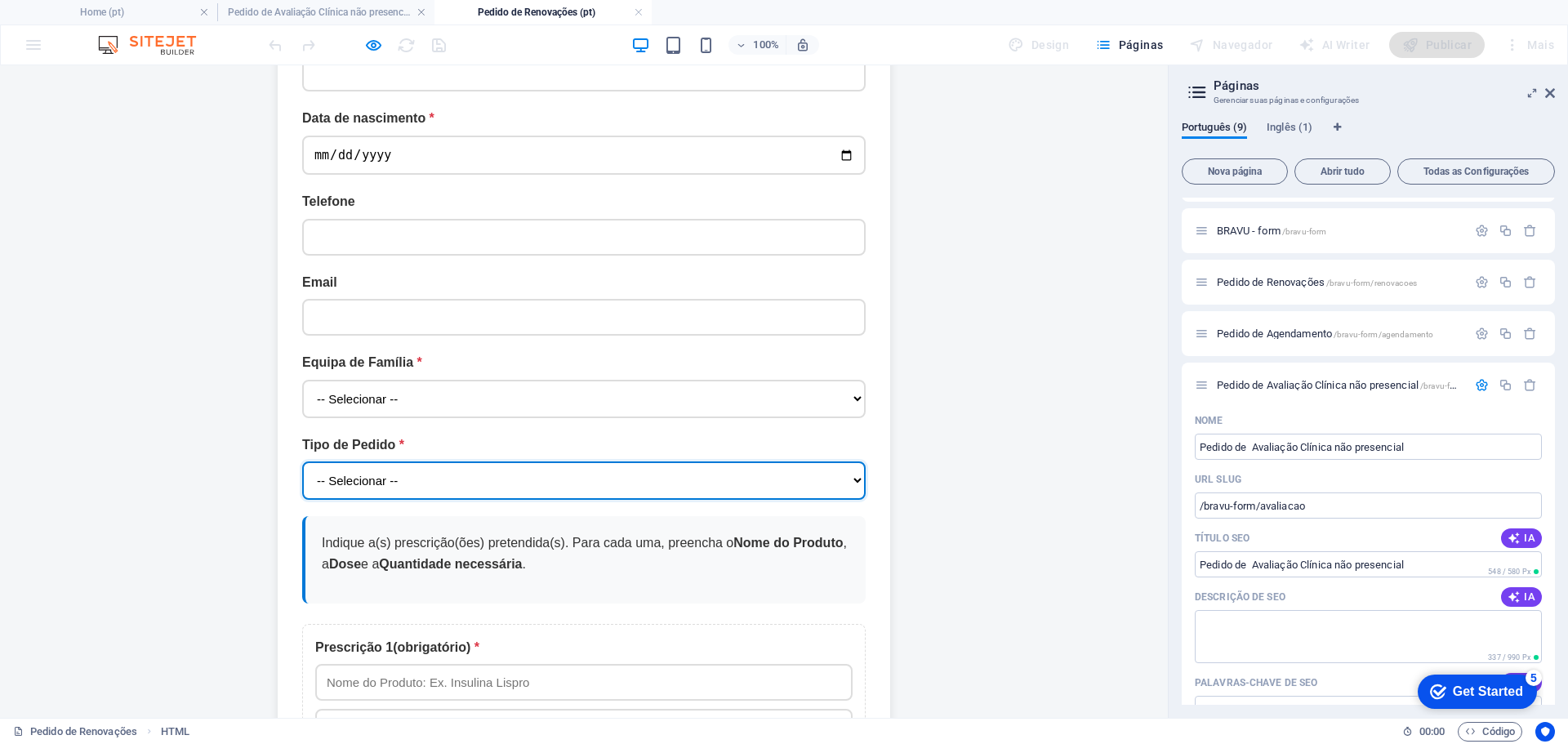
click at [561, 462] on select "-- Selecionar -- Renovação de Medicação crónica Renovação de Cuidados Respirató…" at bounding box center [583, 481] width 563 height 38
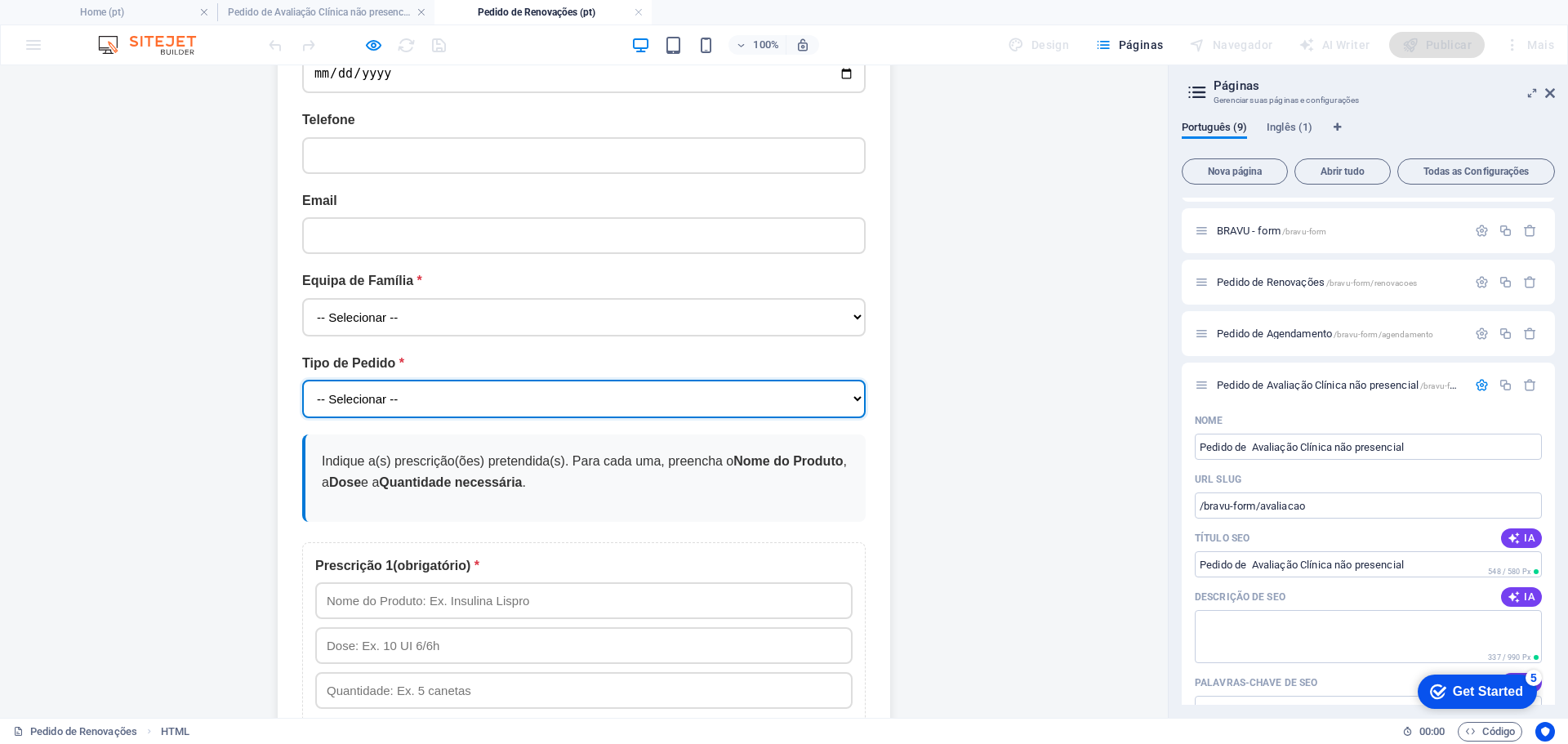
scroll to position [898, 0]
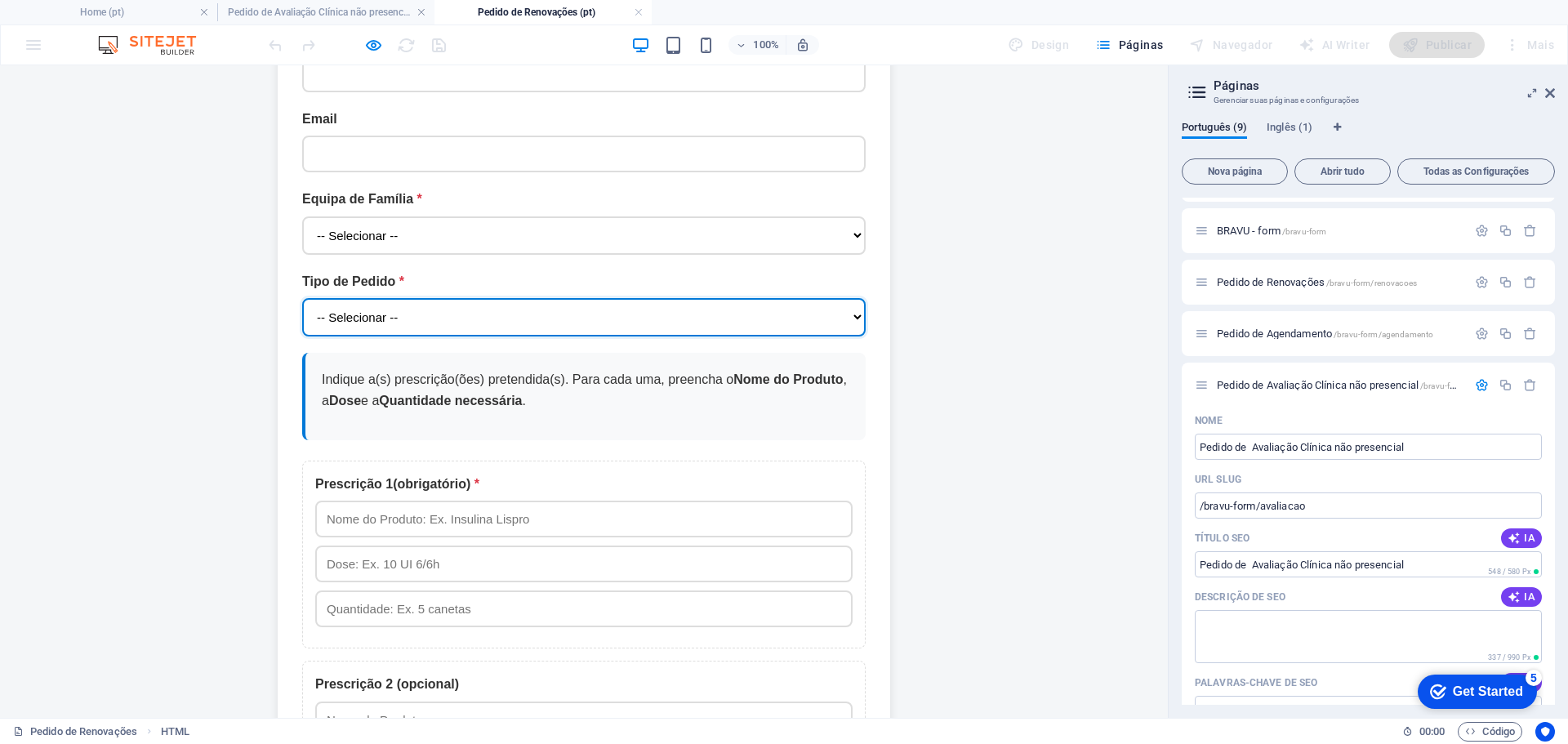
click at [644, 298] on select "-- Selecionar -- Renovação de Medicação crónica Renovação de Cuidados Respirató…" at bounding box center [583, 317] width 563 height 38
click at [613, 298] on select "-- Selecionar -- Renovação de Medicação crónica Renovação de Cuidados Respirató…" at bounding box center [583, 317] width 563 height 38
click at [649, 298] on select "-- Selecionar -- Renovação de Medicação crónica Renovação de Cuidados Respirató…" at bounding box center [583, 317] width 563 height 38
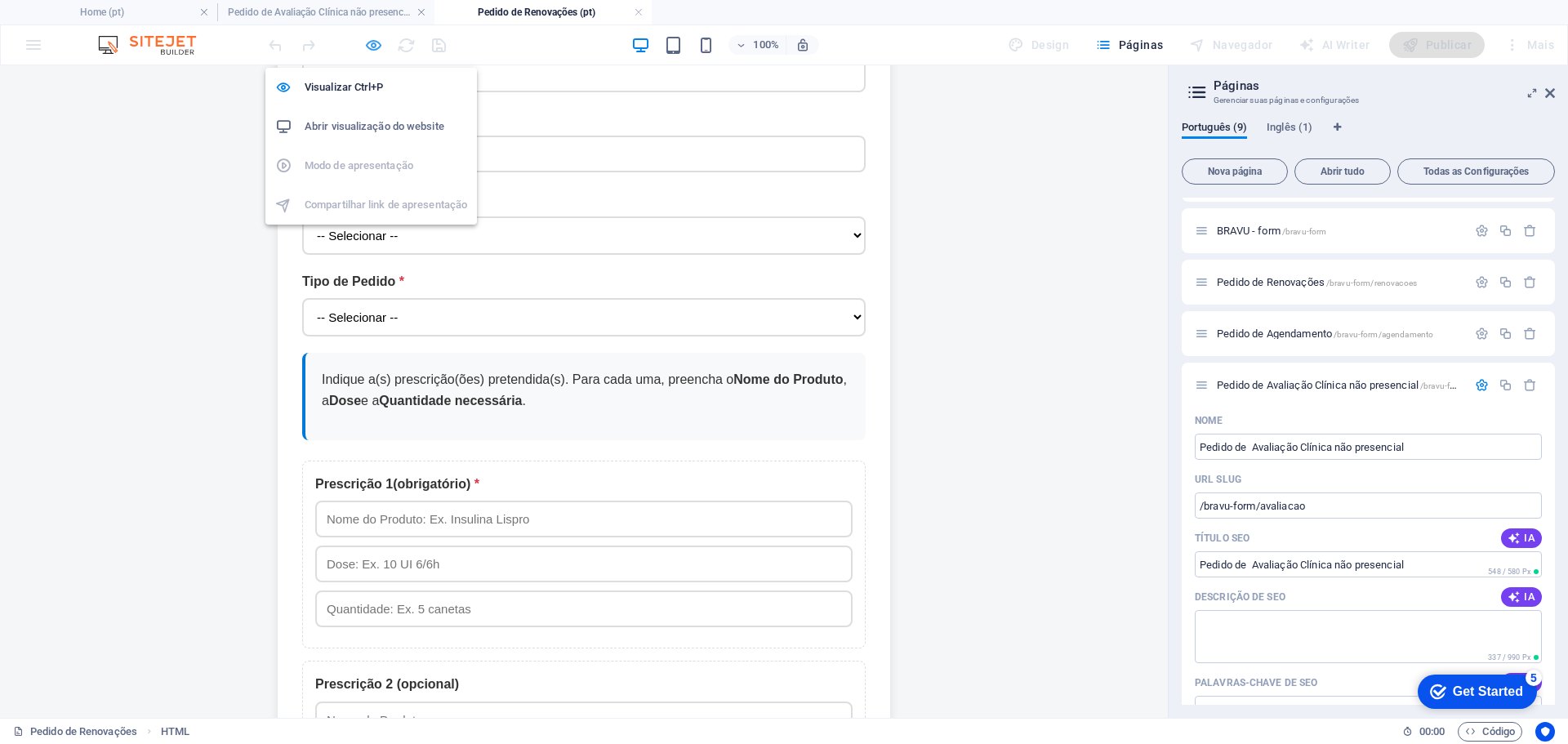
click at [371, 52] on icon "button" at bounding box center [374, 46] width 19 height 19
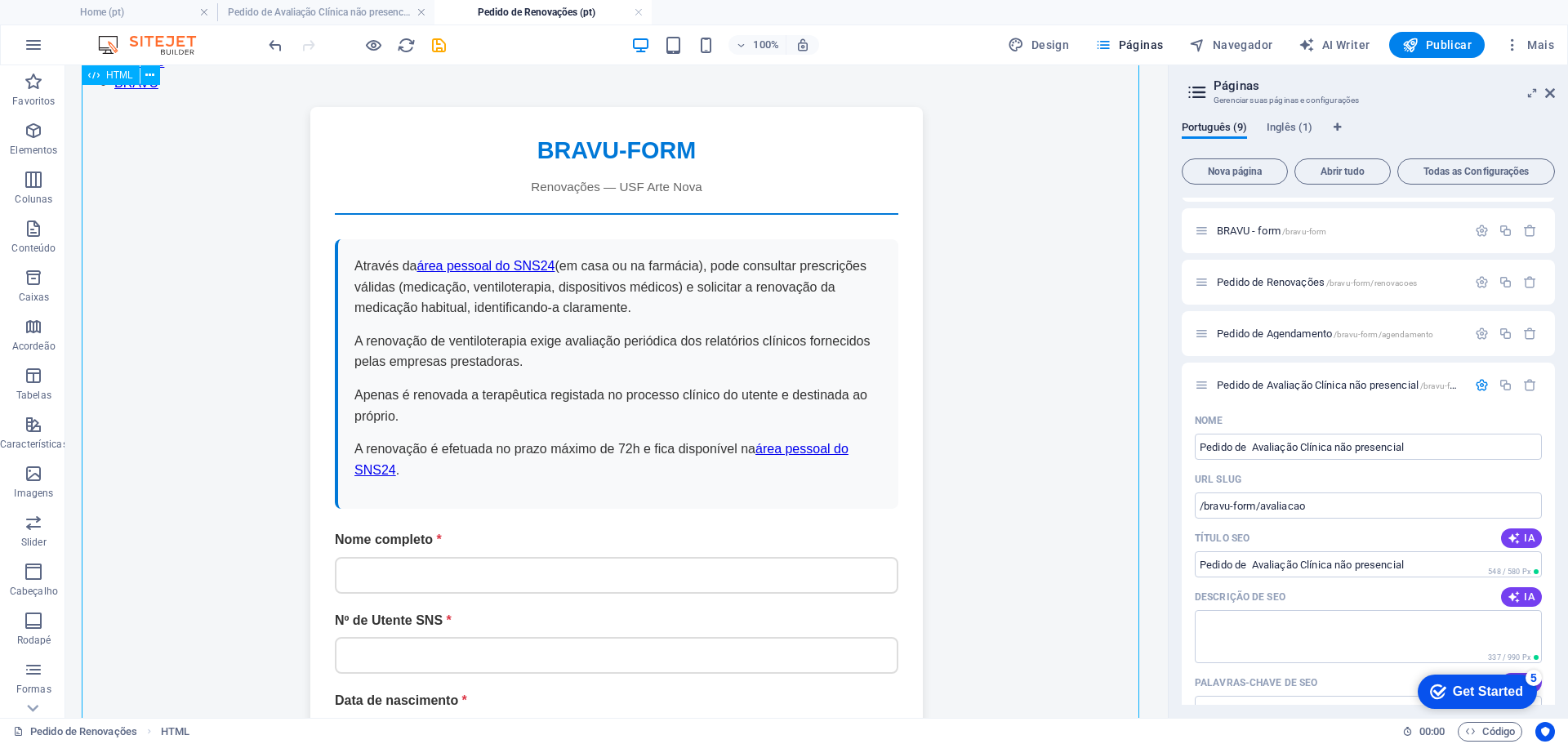
scroll to position [0, 0]
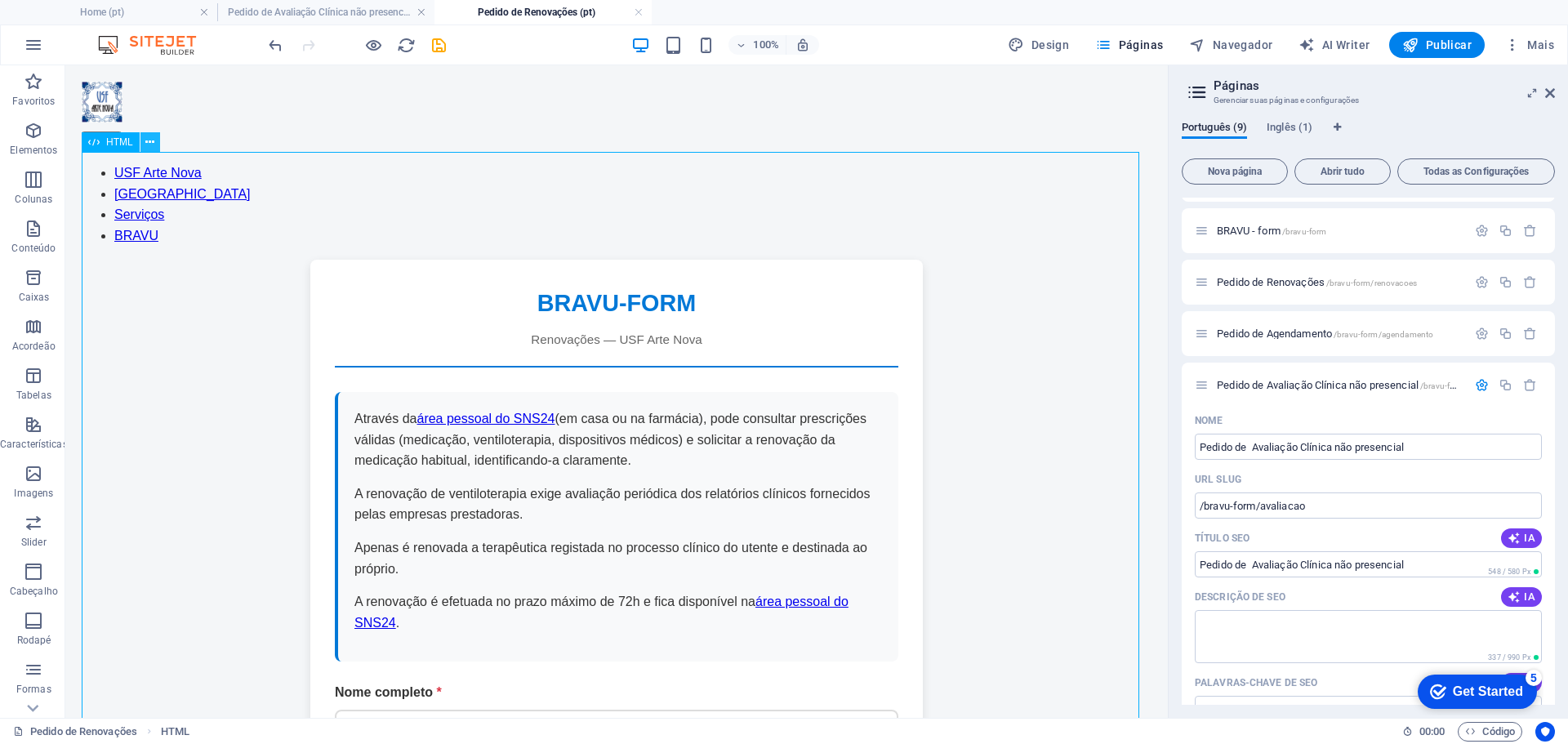
click at [151, 142] on icon at bounding box center [149, 143] width 9 height 17
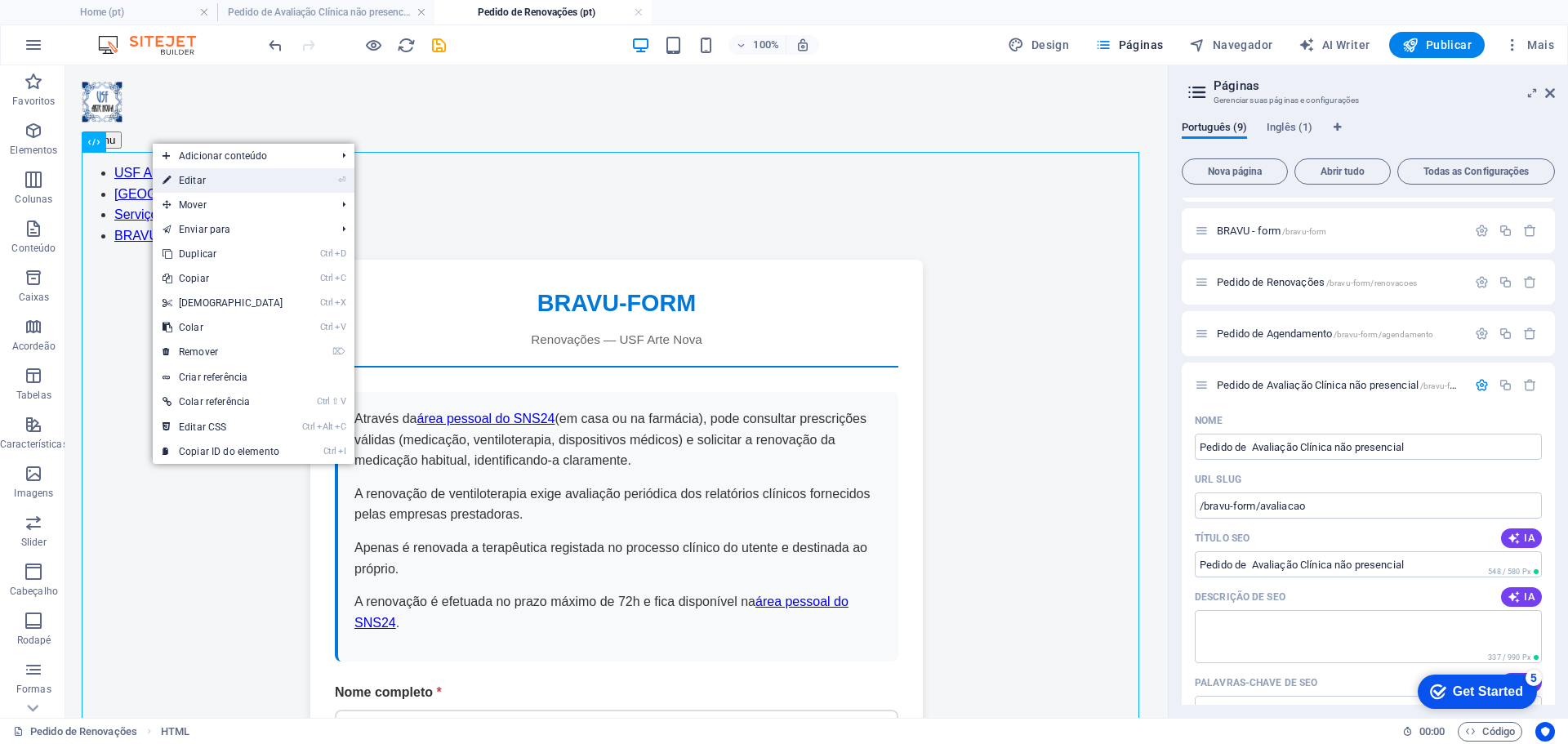
click at [230, 178] on link "⏎ Editar" at bounding box center [222, 181] width 141 height 25
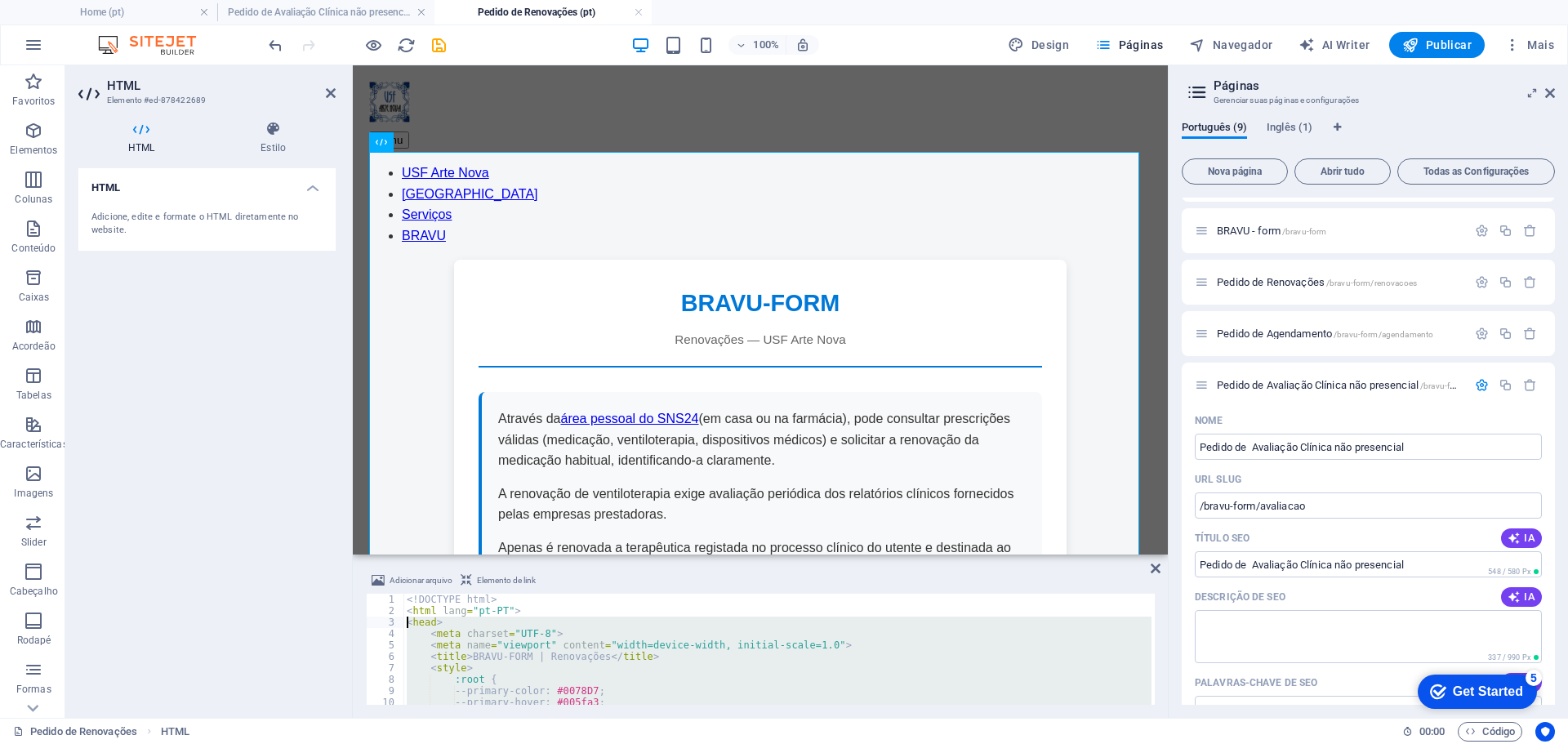
drag, startPoint x: 464, startPoint y: 691, endPoint x: 393, endPoint y: 618, distance: 101.8
click at [393, 618] on div "</html> 1 2 3 4 5 6 7 8 9 10 11 12 <! DOCTYPE html > < html lang = "pt-PT" > < …" at bounding box center [761, 649] width 789 height 111
type textarea "<head> <meta charset="UTF-8">"
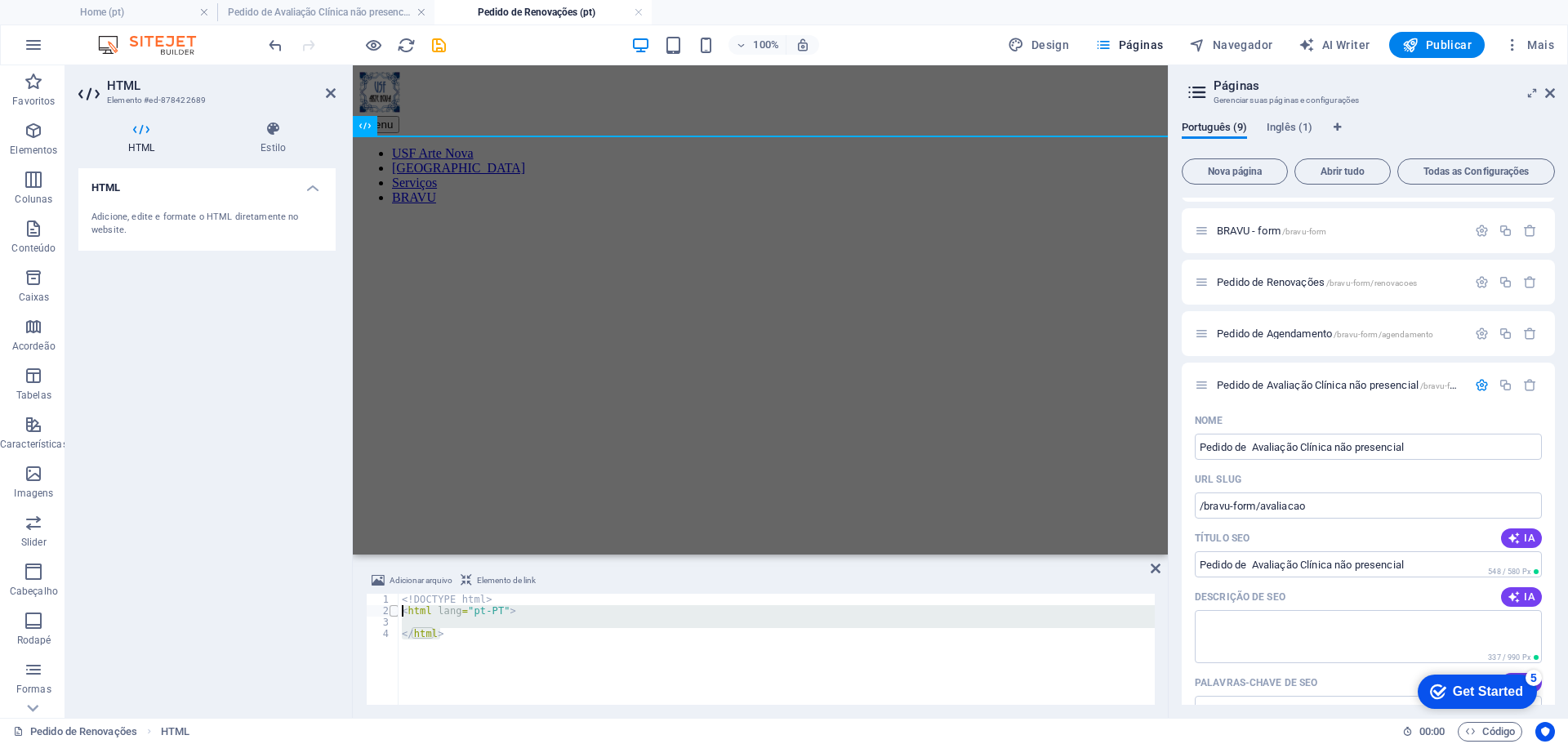
drag, startPoint x: 445, startPoint y: 632, endPoint x: 397, endPoint y: 613, distance: 51.6
click at [397, 613] on div "1 2 3 4 <! DOCTYPE html > < html lang = "pt-PT" > </ html > ההההההההההההההההההה…" at bounding box center [761, 649] width 789 height 111
type textarea "<html lang="pt-PT">"
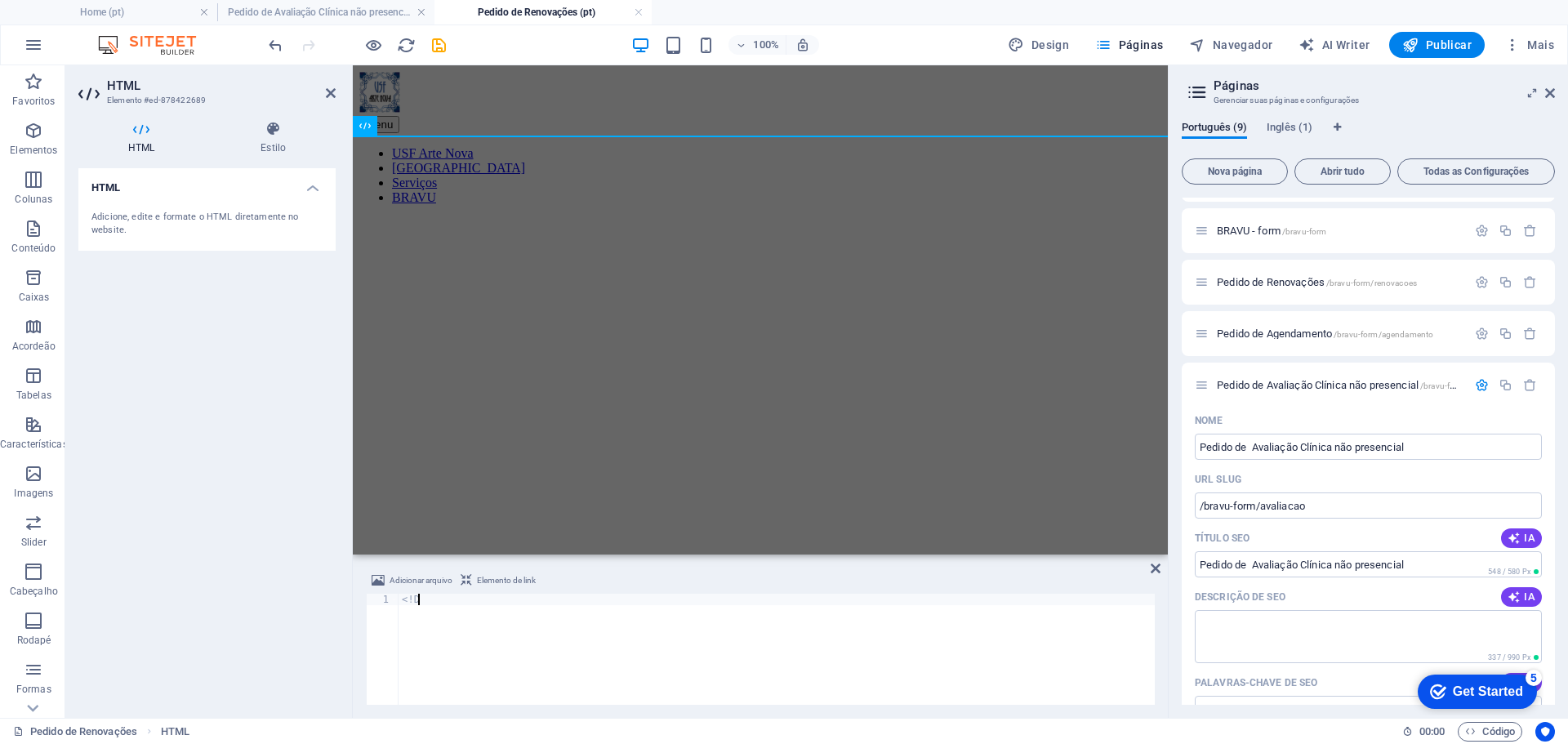
type textarea "<"
type textarea "</html>"
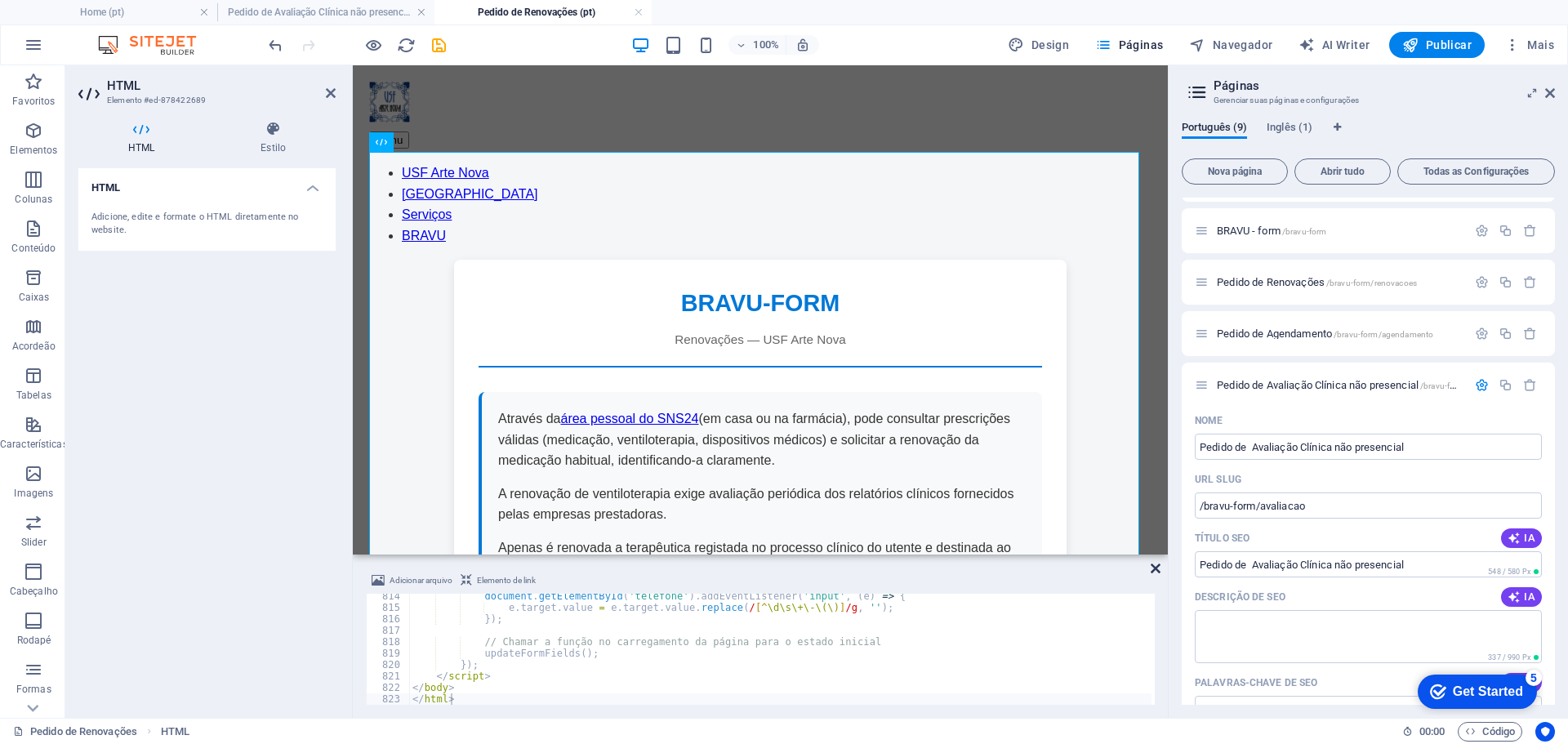
click at [1155, 566] on icon at bounding box center [1155, 569] width 10 height 13
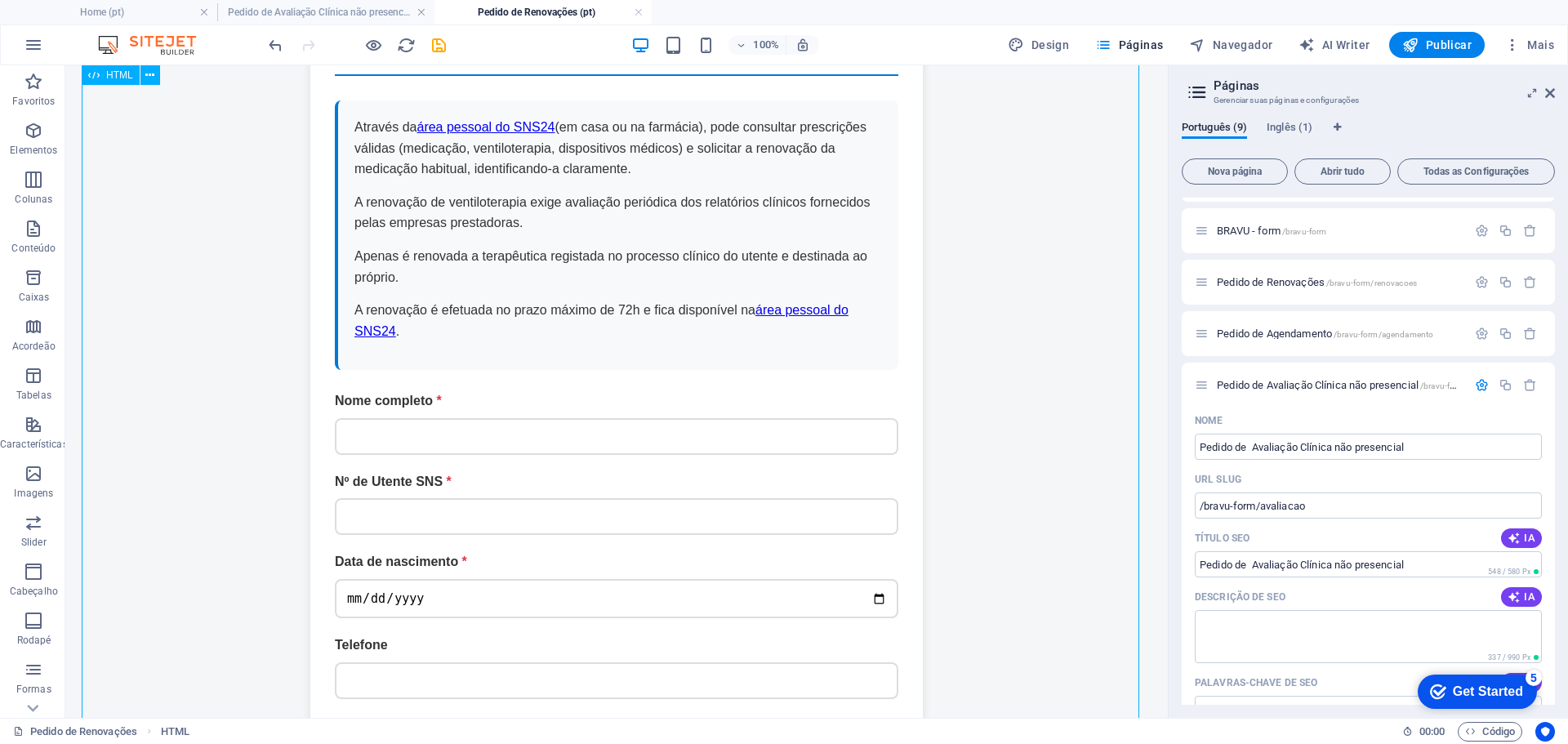
scroll to position [0, 0]
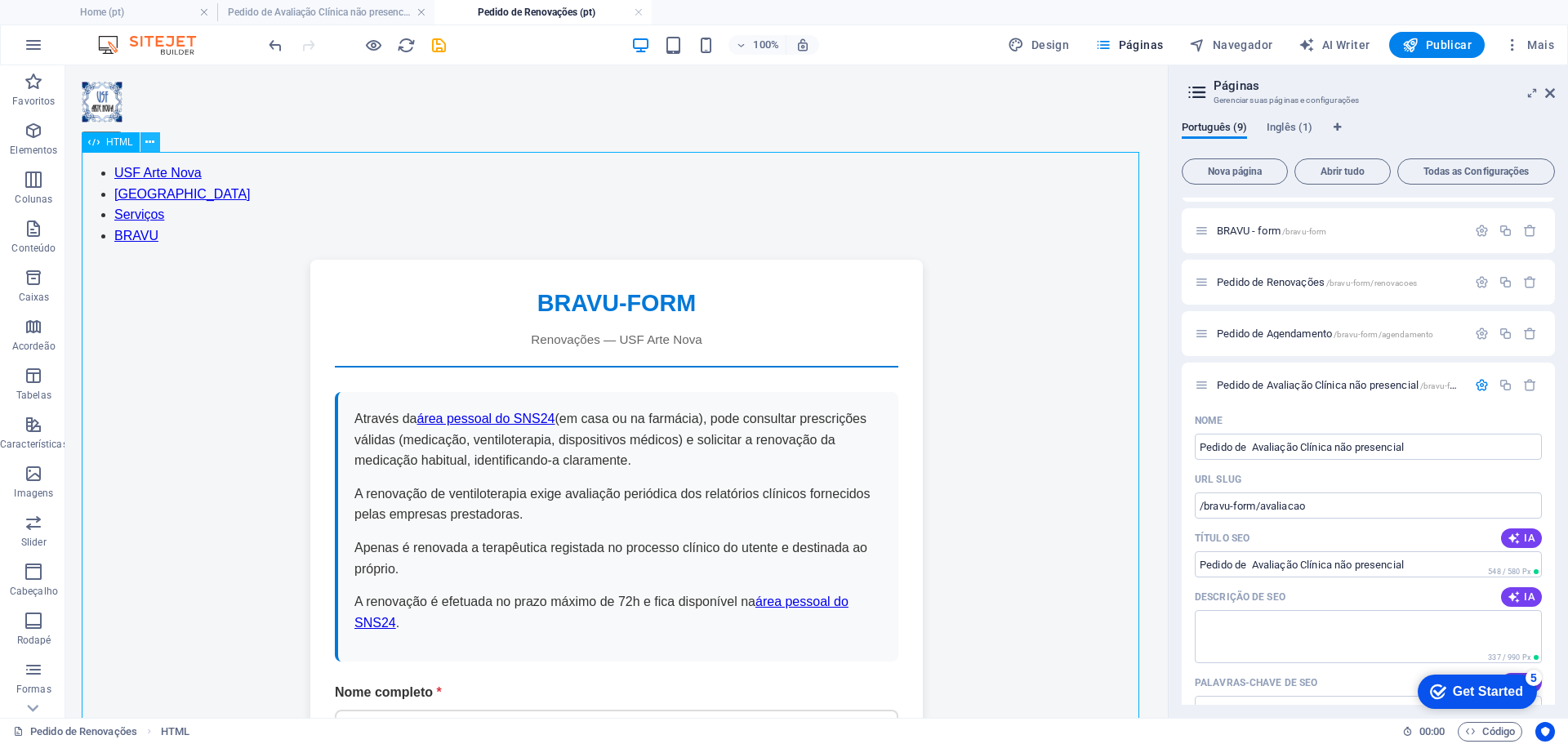
click at [148, 146] on icon at bounding box center [149, 143] width 9 height 17
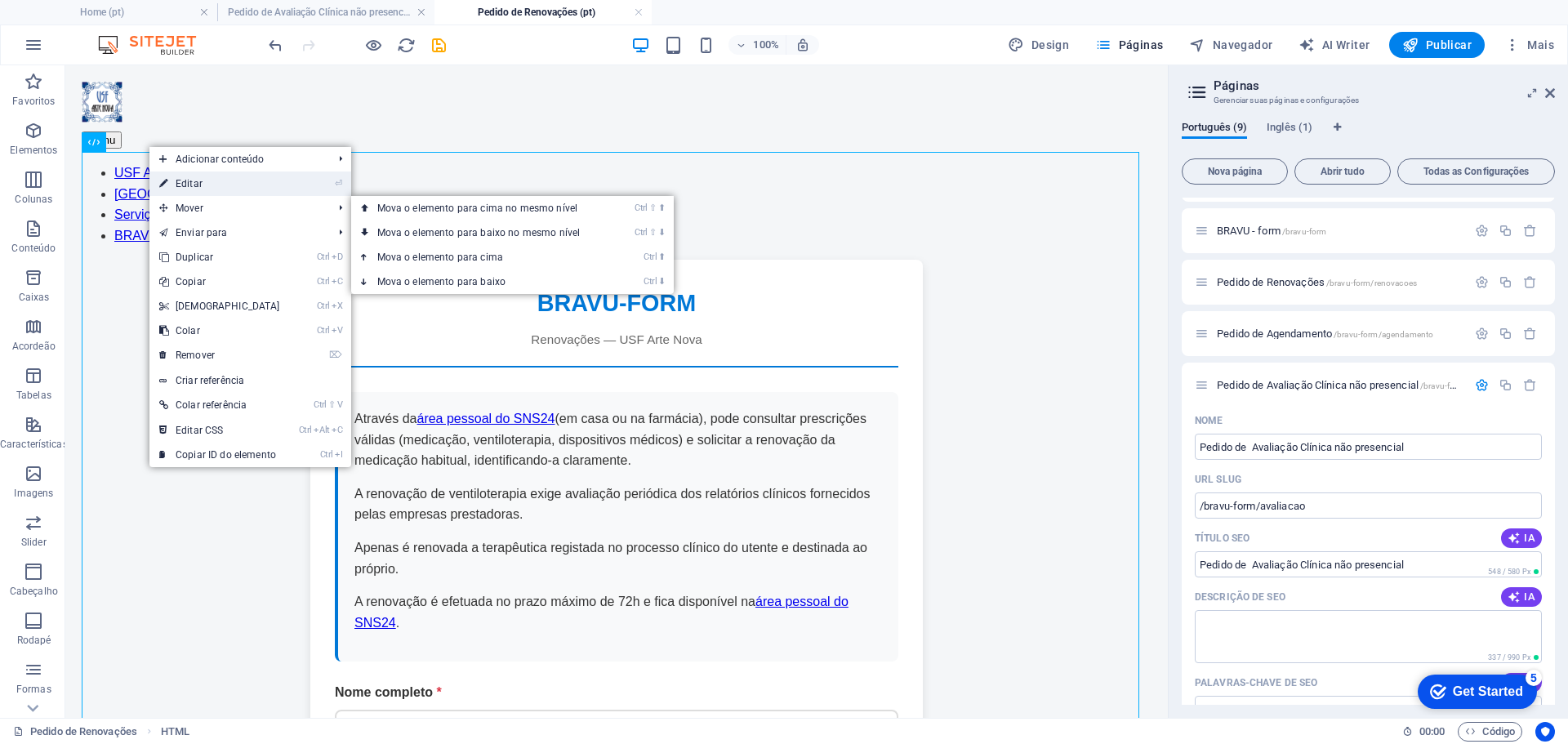
click at [258, 186] on link "⏎ Editar" at bounding box center [219, 184] width 141 height 25
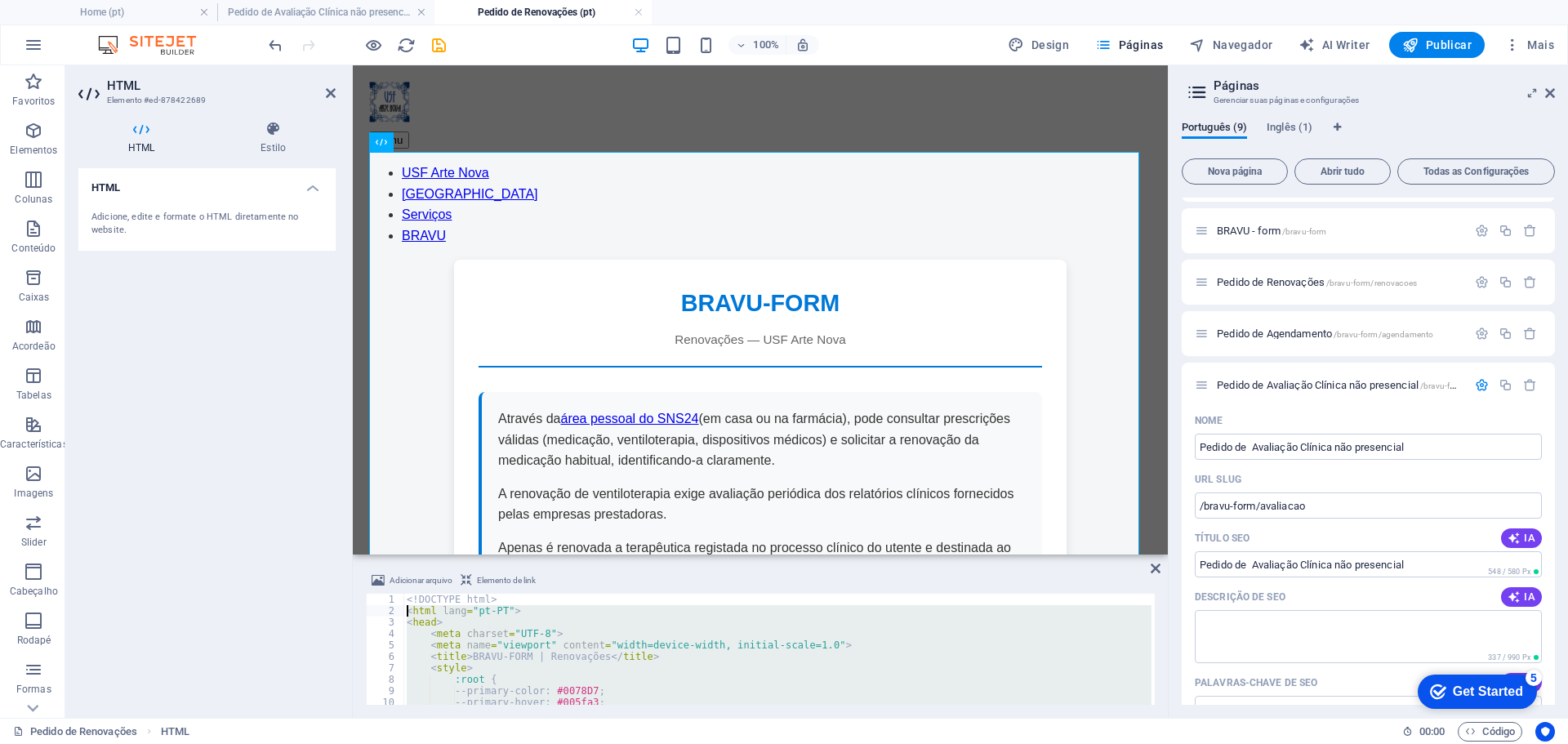
drag, startPoint x: 480, startPoint y: 693, endPoint x: 377, endPoint y: 608, distance: 133.5
click at [367, 613] on div "</html> 1 2 3 4 5 6 7 8 9 10 11 12 <! DOCTYPE html > < html lang = "pt-PT" > < …" at bounding box center [761, 649] width 789 height 111
type textarea "<html lang="pt-PT"> <head>"
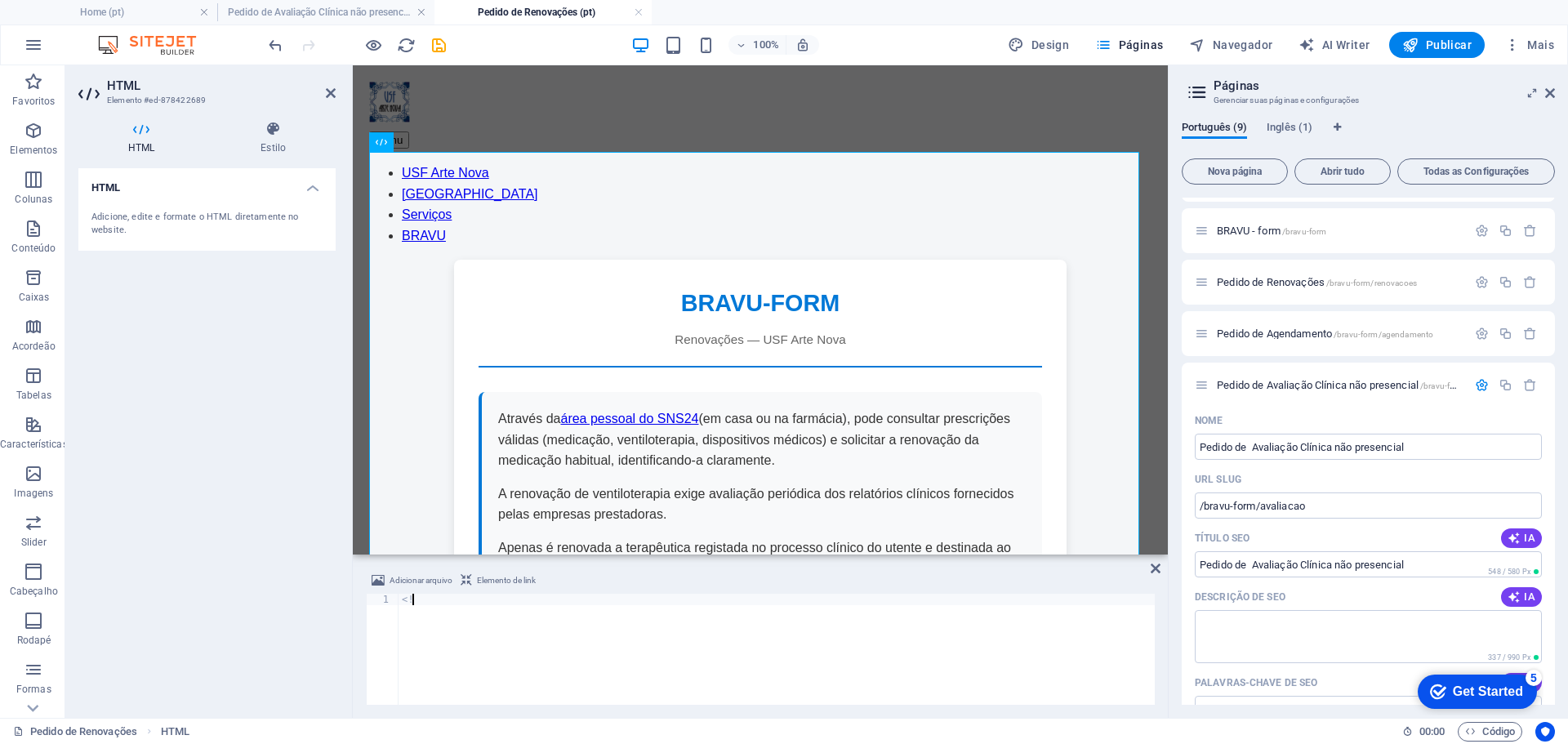
type textarea "<"
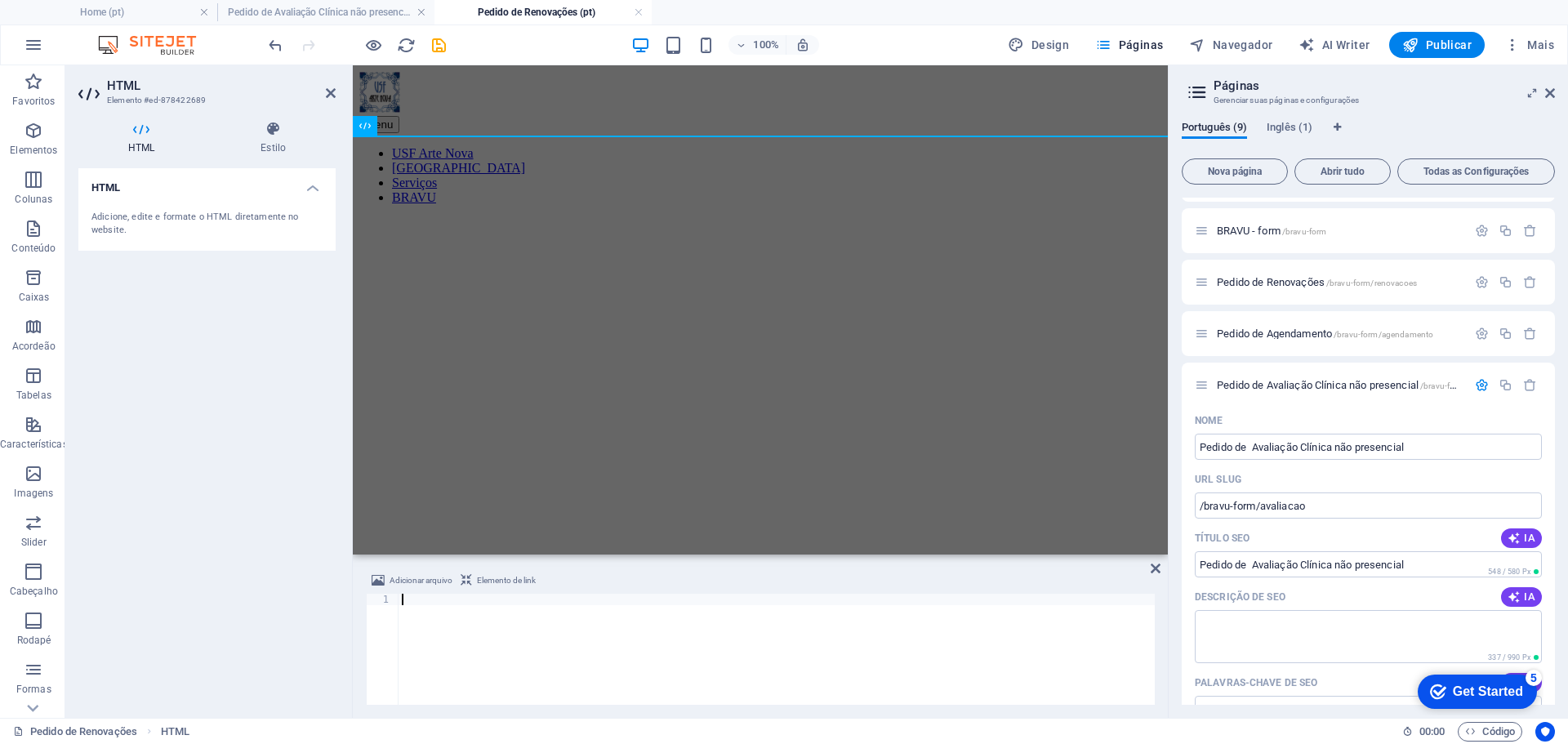
type textarea "</html>"
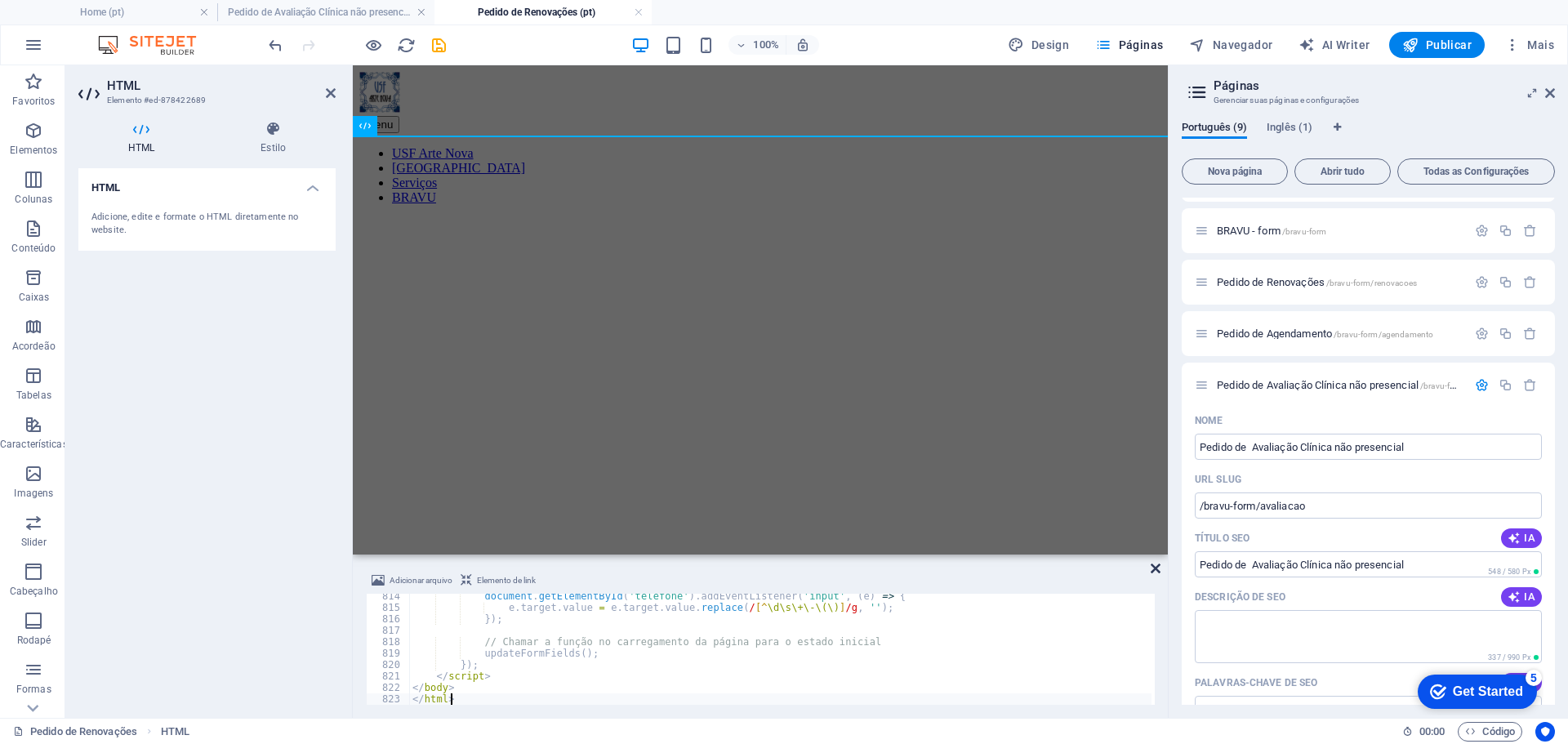
click at [1154, 564] on icon at bounding box center [1155, 569] width 10 height 13
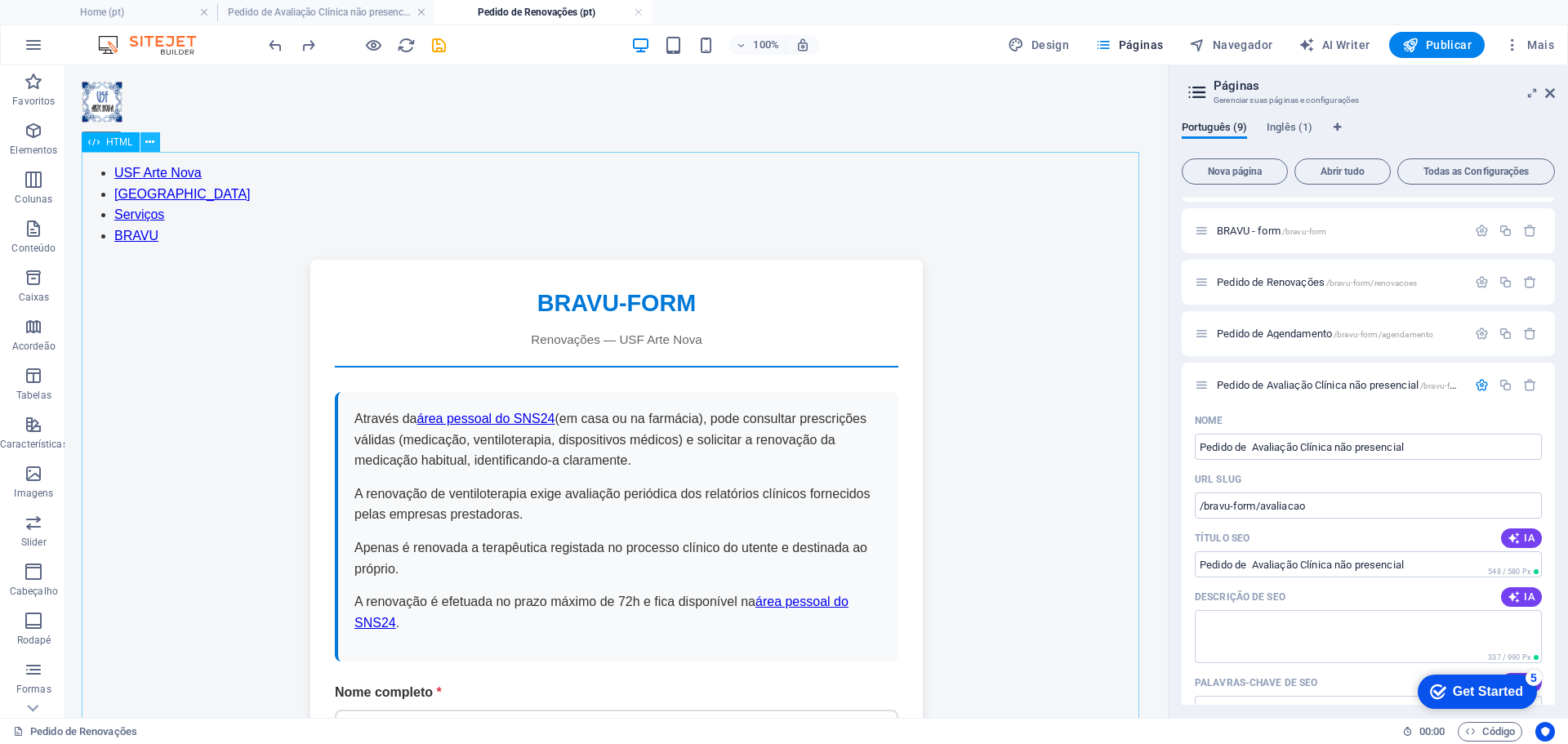
click at [148, 144] on icon at bounding box center [149, 143] width 9 height 17
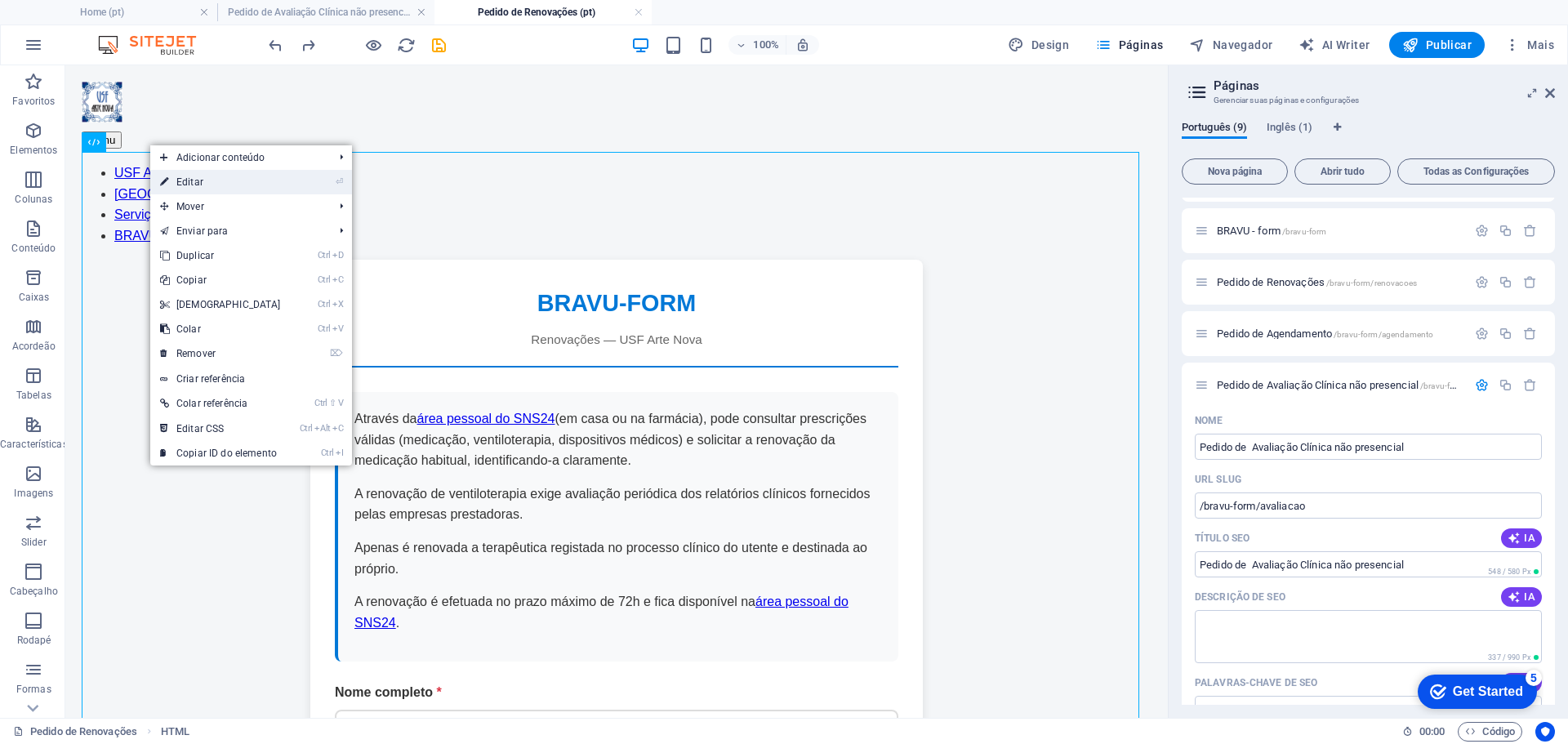
click at [258, 180] on link "⏎ Editar" at bounding box center [220, 182] width 141 height 25
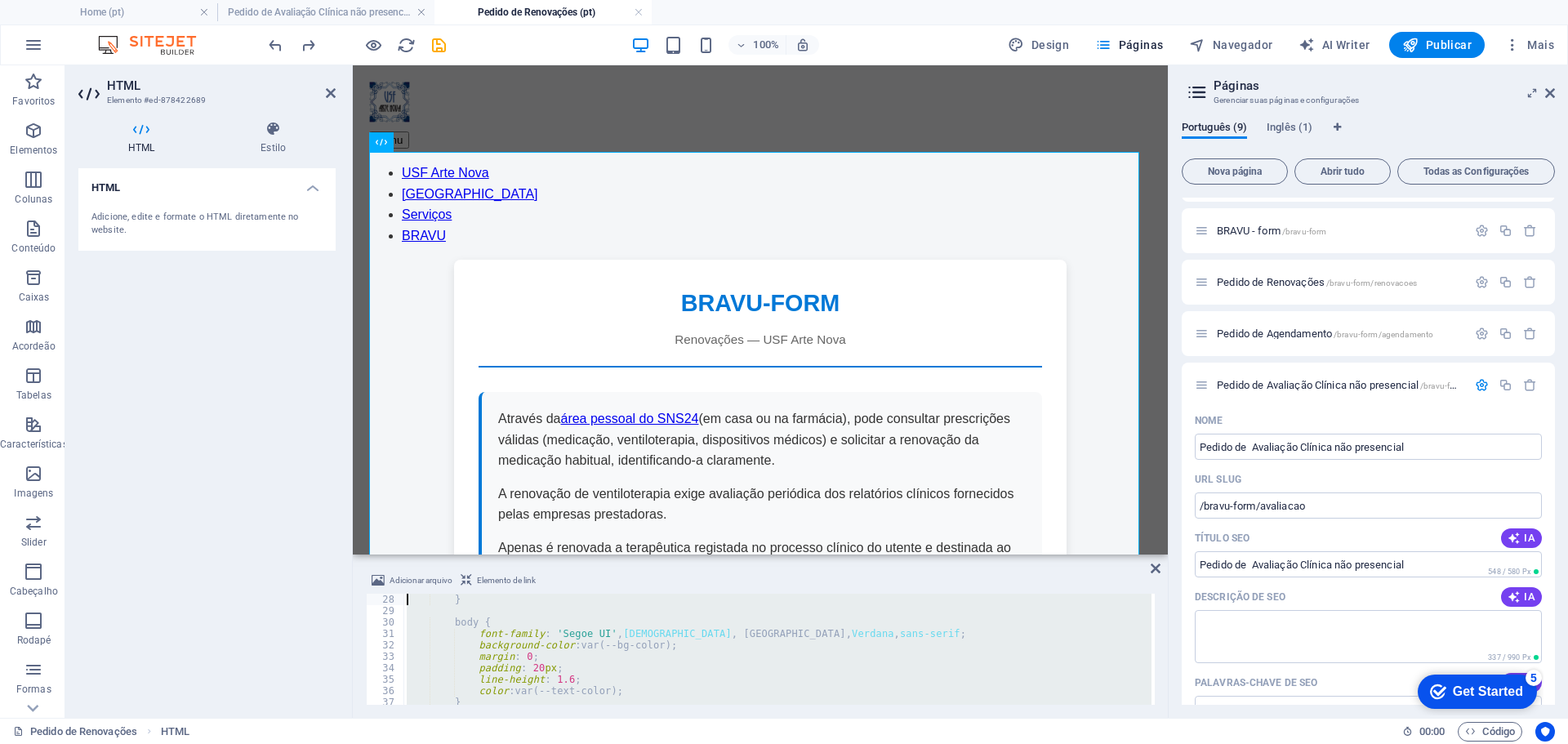
scroll to position [0, 0]
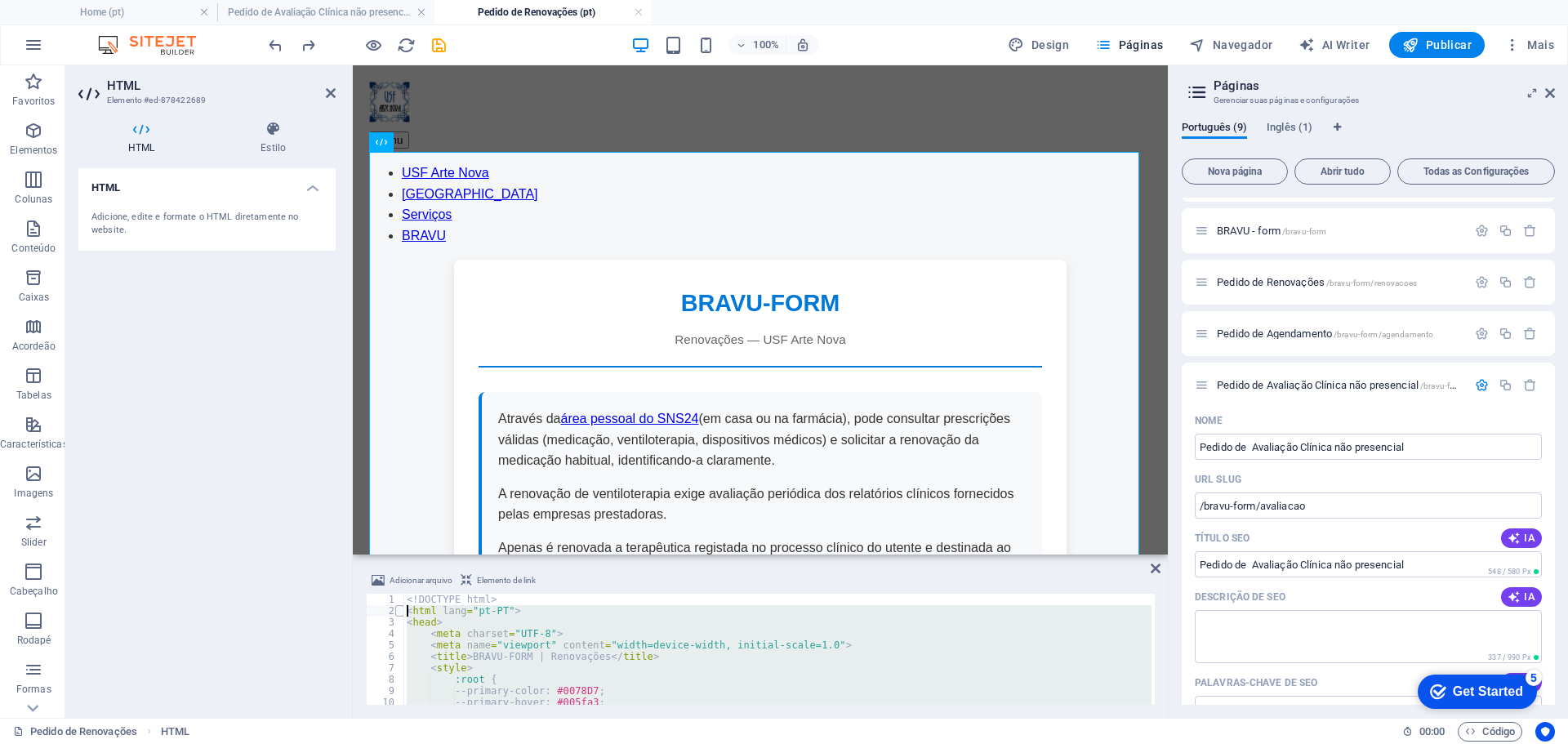
drag, startPoint x: 458, startPoint y: 694, endPoint x: 399, endPoint y: 614, distance: 99.4
click at [399, 614] on div "<!DOCTYPE html> 1 2 3 4 5 6 7 8 9 10 11 12 <! DOCTYPE html > < html lang = "pt-…" at bounding box center [761, 649] width 789 height 111
type textarea "<html lang="pt-PT"> <head>"
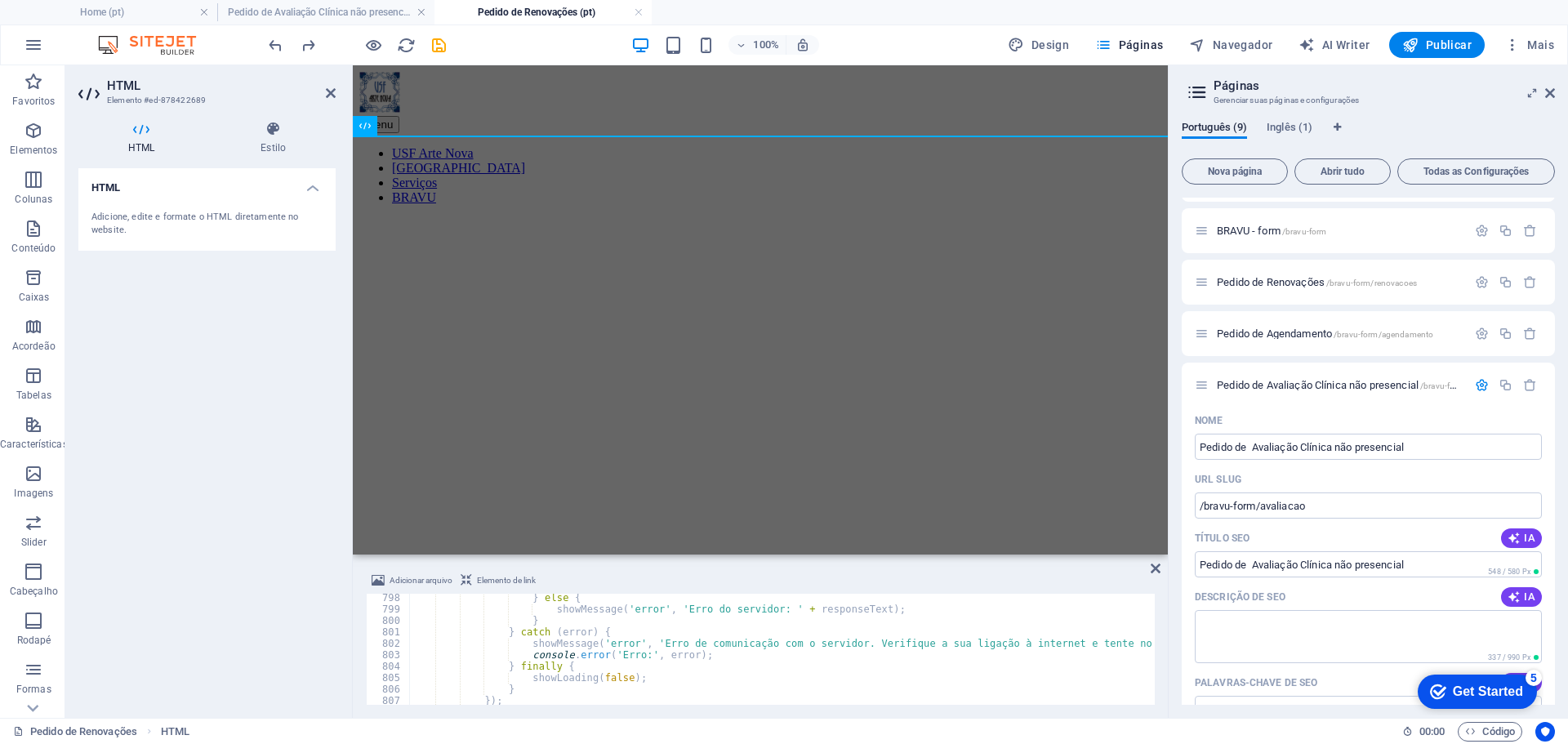
scroll to position [9117, 0]
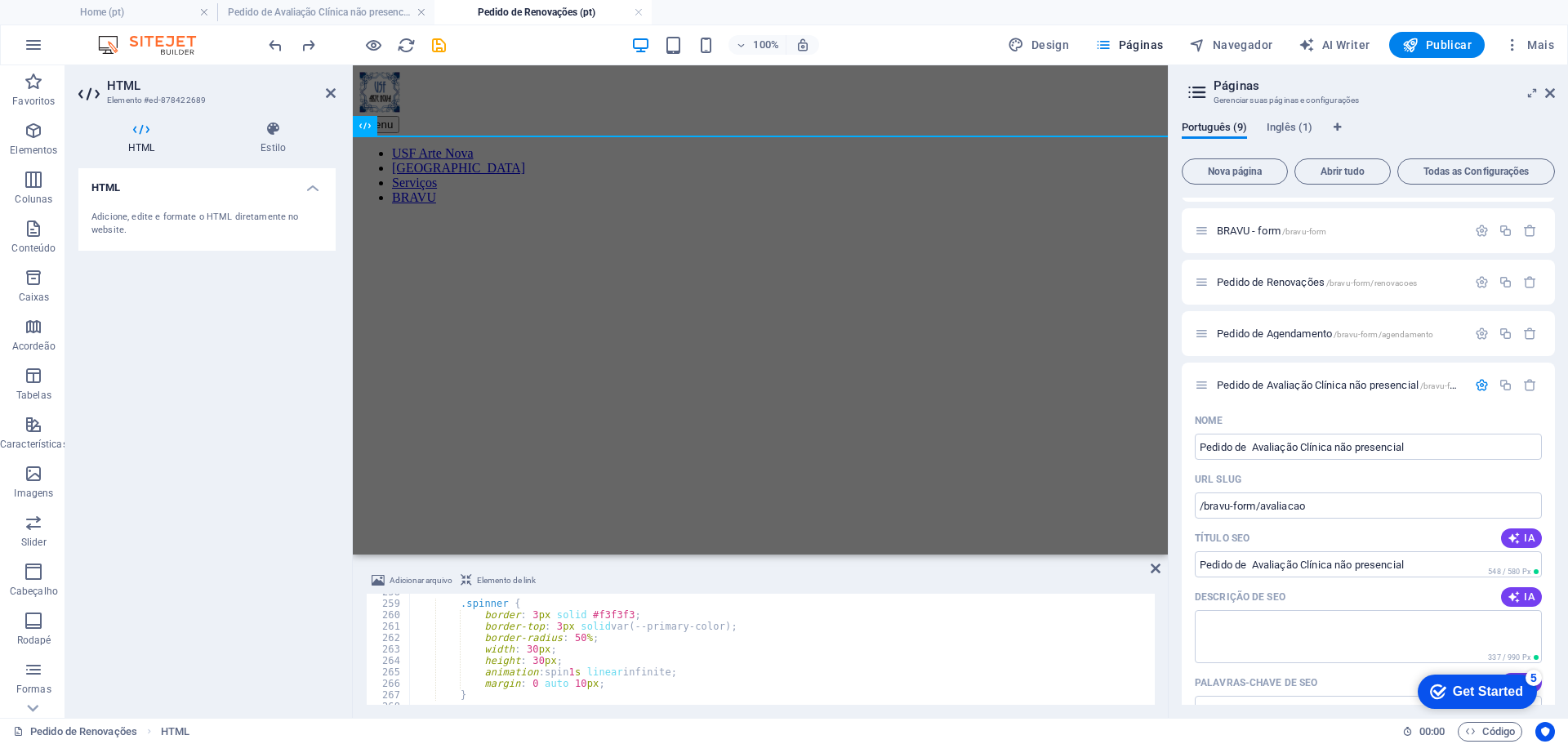
scroll to position [0, 0]
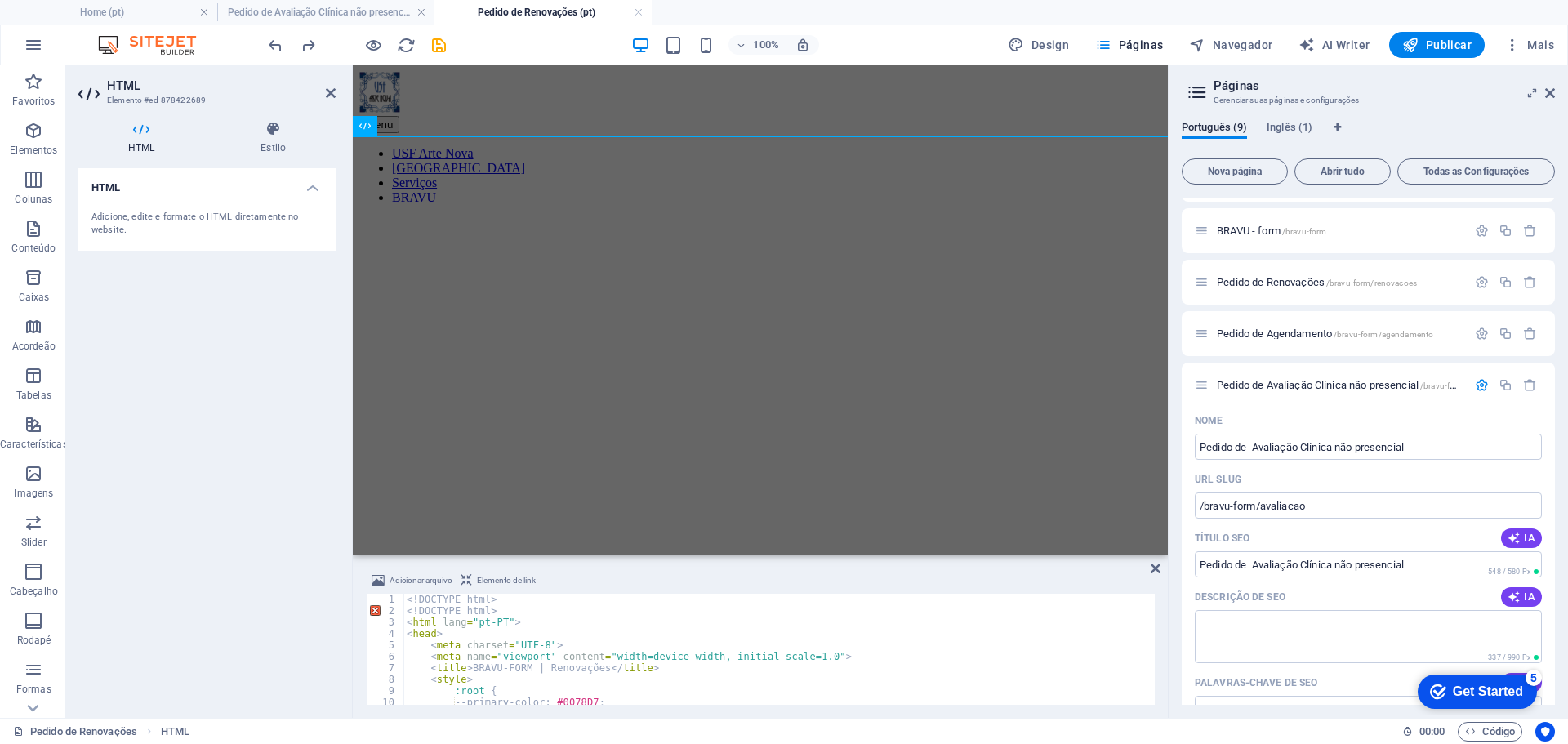
click at [502, 607] on div "<! DOCTYPE html > <! DOCTYPE html > < html lang = "pt-PT" > < head > < meta cha…" at bounding box center [1326, 659] width 1845 height 130
type textarea "<!DOCTYPE html>"
drag, startPoint x: 496, startPoint y: 611, endPoint x: 404, endPoint y: 613, distance: 92.0
click at [404, 613] on div "<! DOCTYPE html > <! DOCTYPE html > < html lang = "pt-PT" > < head > < meta cha…" at bounding box center [1326, 659] width 1845 height 130
type textarea "<!DOCTYPE html>"
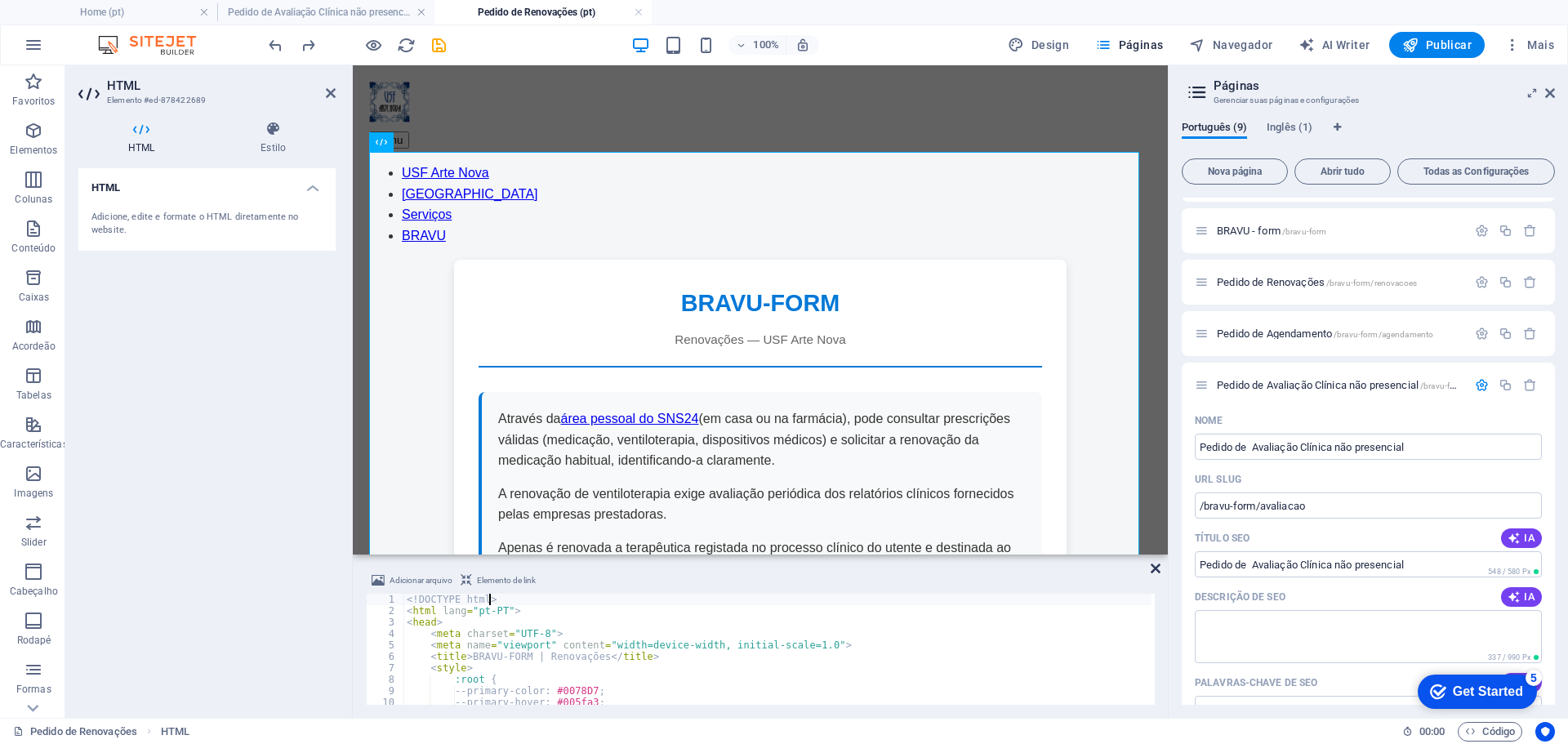
click at [1158, 568] on icon at bounding box center [1155, 569] width 10 height 13
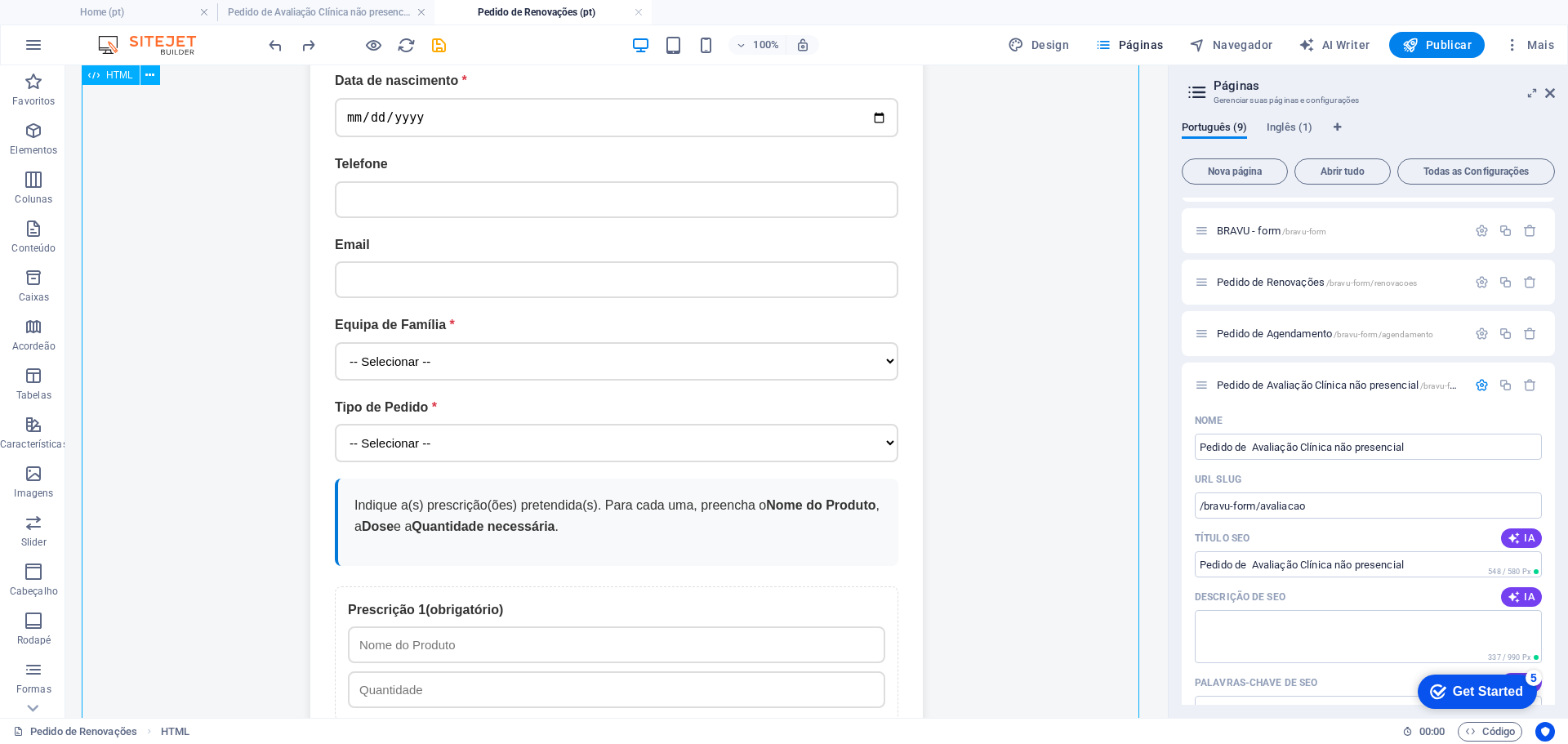
scroll to position [734, 0]
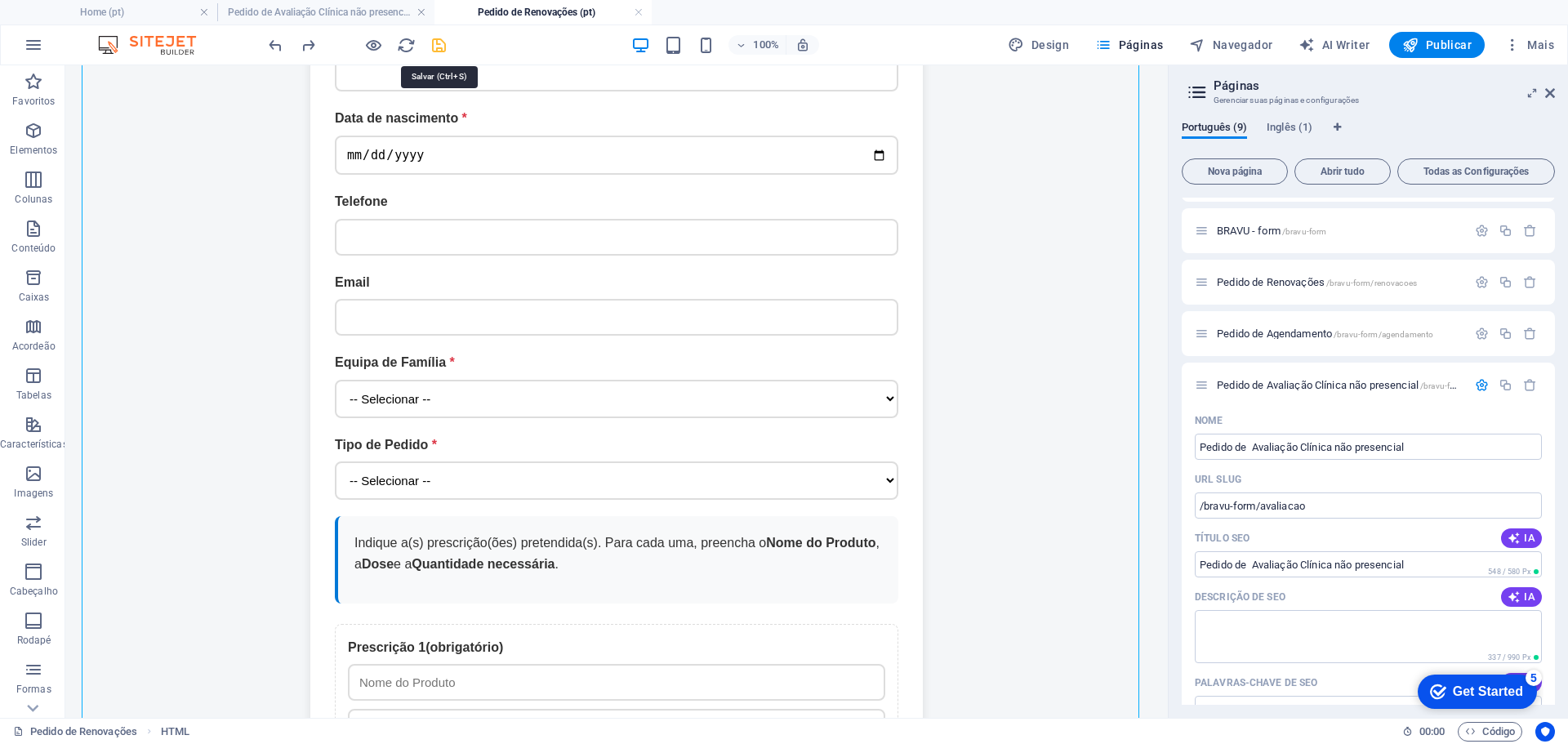
click at [441, 47] on icon "save" at bounding box center [440, 46] width 19 height 19
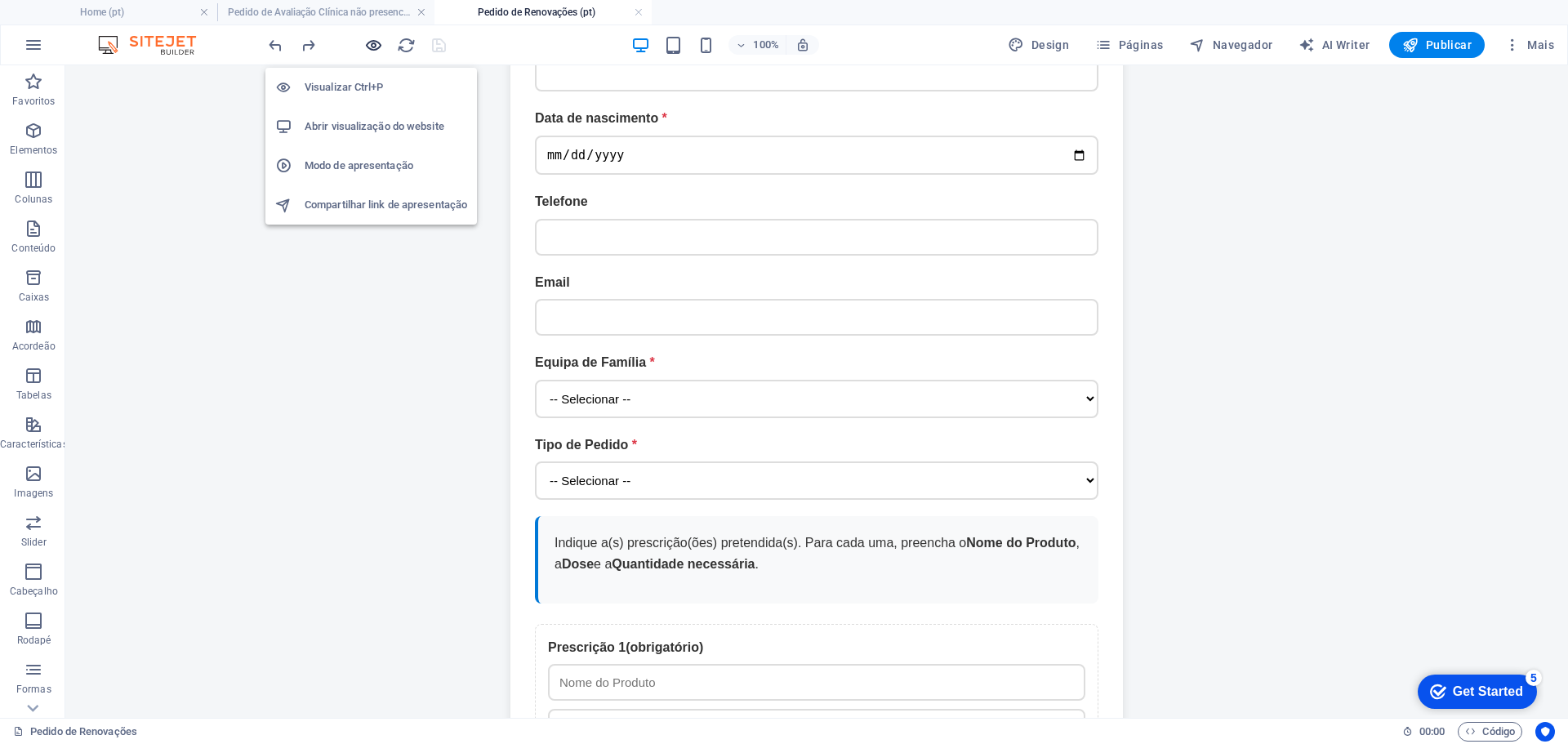
click at [374, 47] on icon "button" at bounding box center [374, 46] width 19 height 19
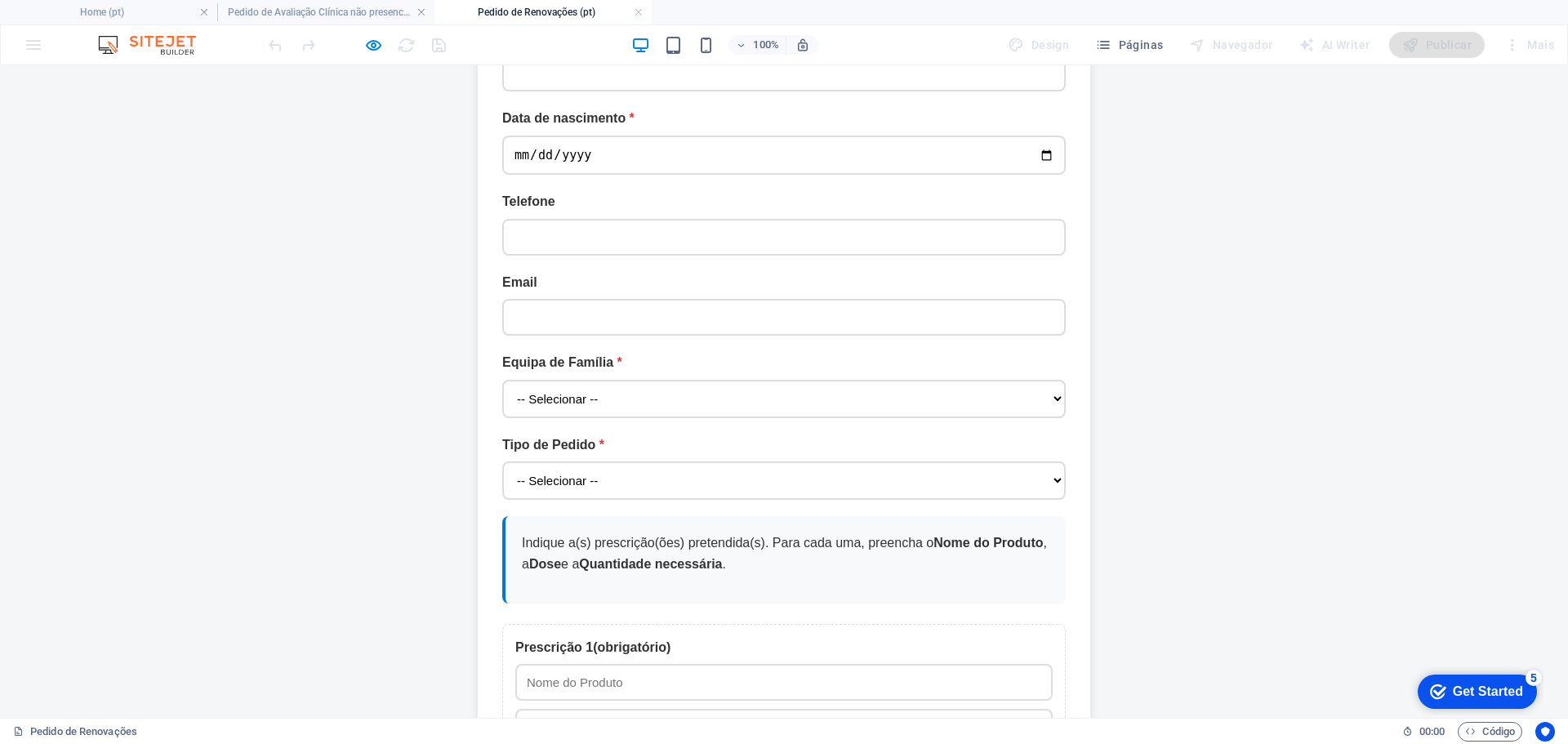
scroll to position [817, 0]
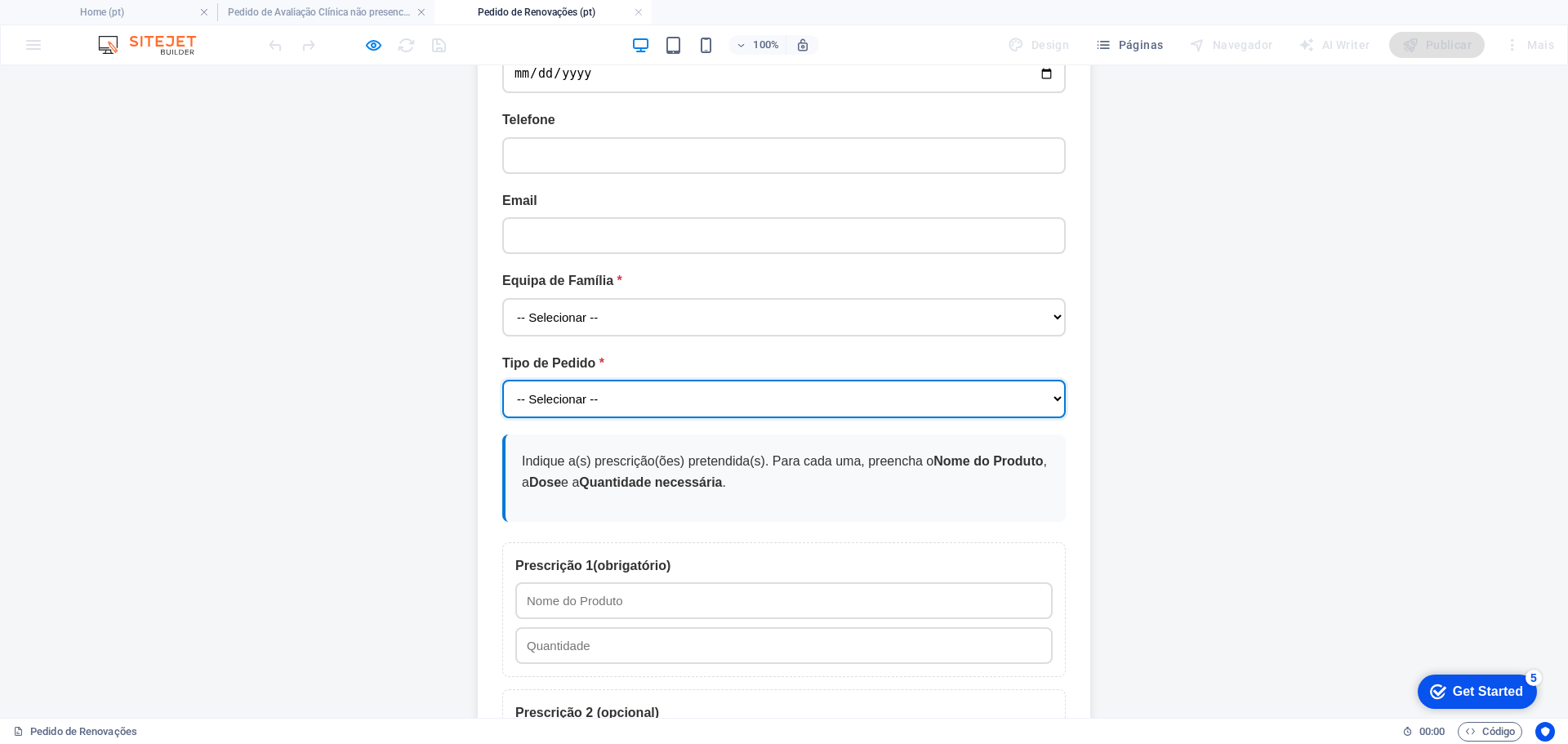
click at [725, 380] on select "-- Selecionar -- Renovação de Medicação crónica Renovação de Cuidados Respirató…" at bounding box center [784, 399] width 563 height 38
select select "Renovação de Medicação crónica"
click at [502, 380] on select "-- Selecionar -- Renovação de Medicação crónica Renovação de Cuidados Respirató…" at bounding box center [784, 399] width 563 height 38
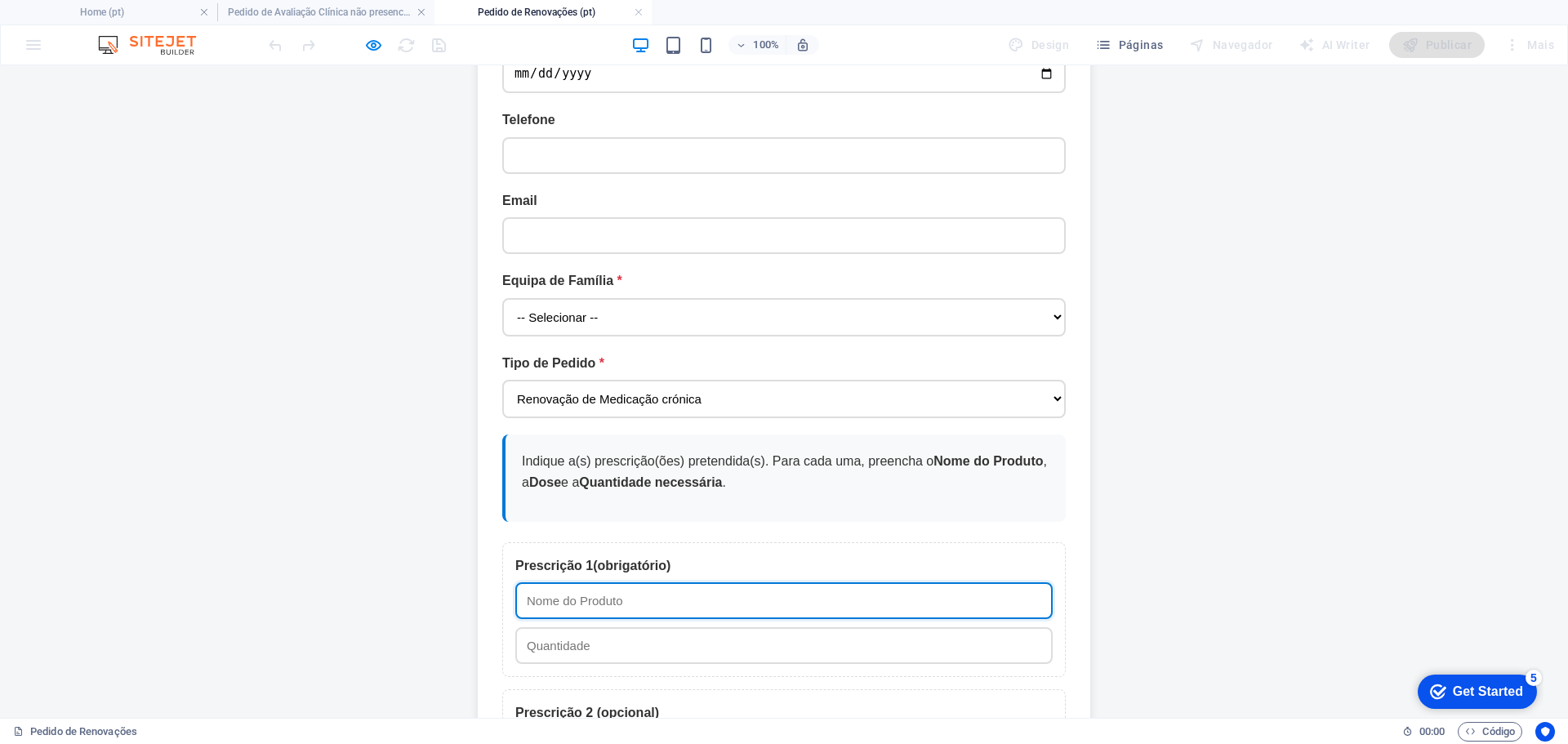
click at [605, 582] on input "Prescrição 1 (obrigatório)" at bounding box center [784, 600] width 537 height 36
type input "d"
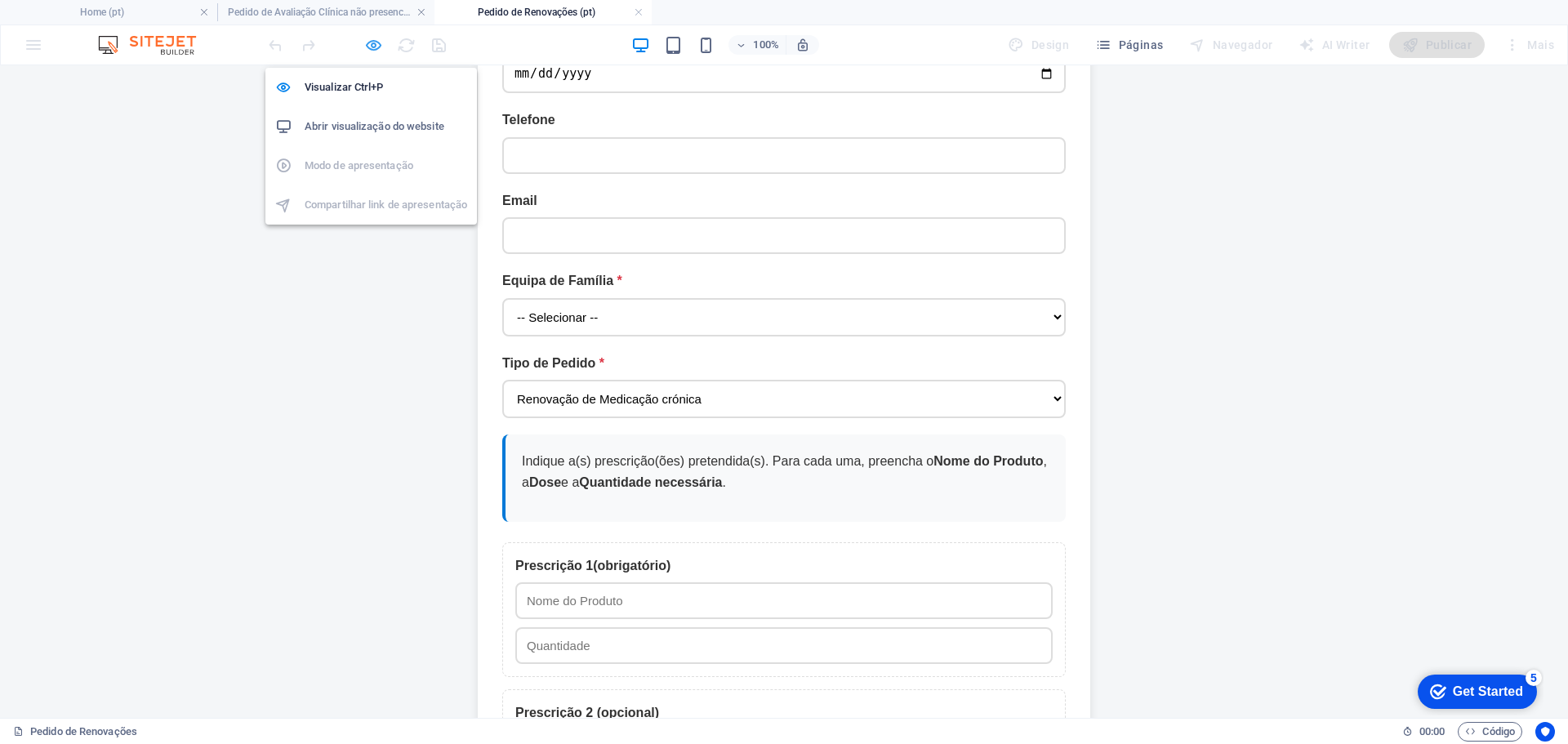
click at [370, 50] on icon "button" at bounding box center [374, 46] width 19 height 19
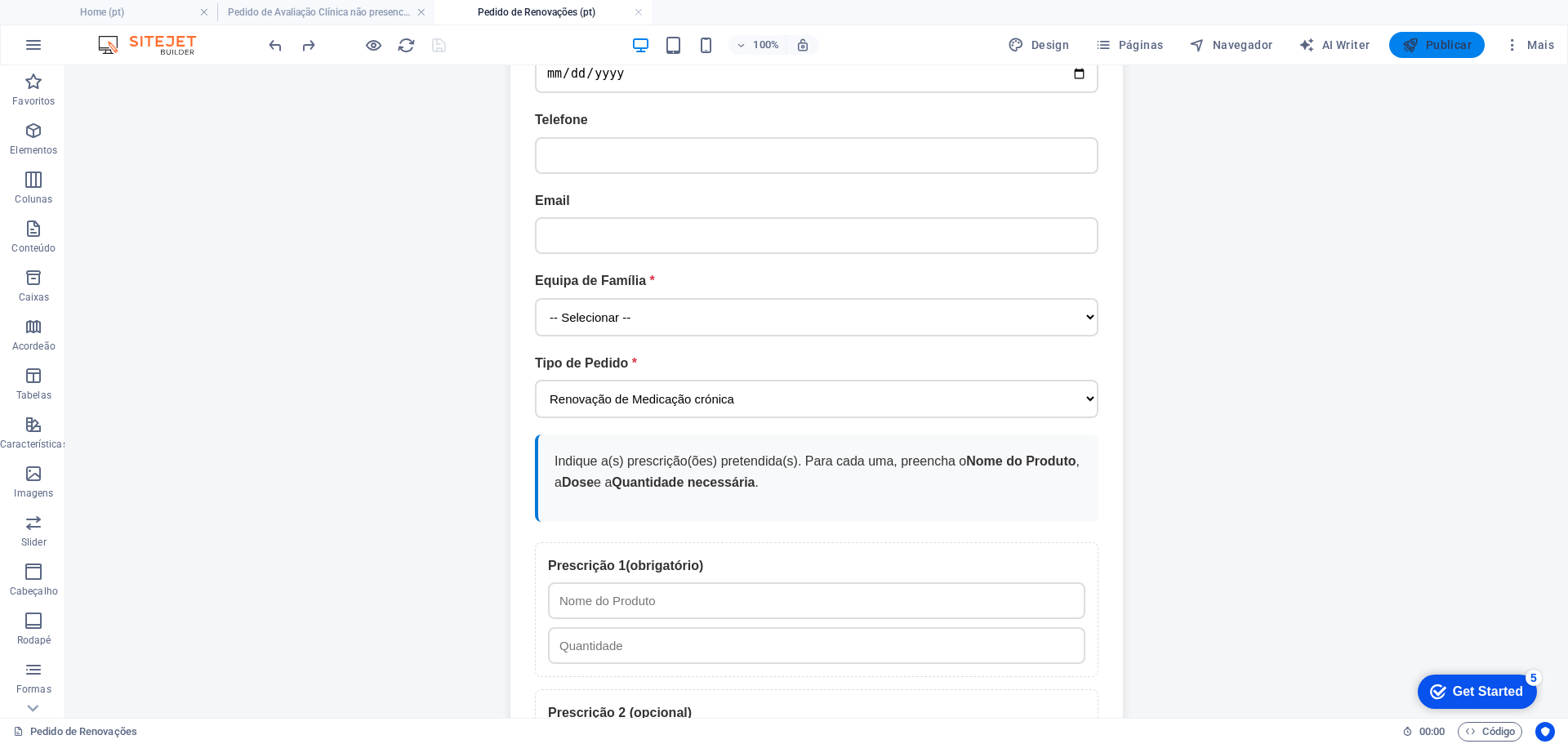
click at [1441, 44] on span "Publicar" at bounding box center [1437, 44] width 69 height 16
